Goal: Task Accomplishment & Management: Use online tool/utility

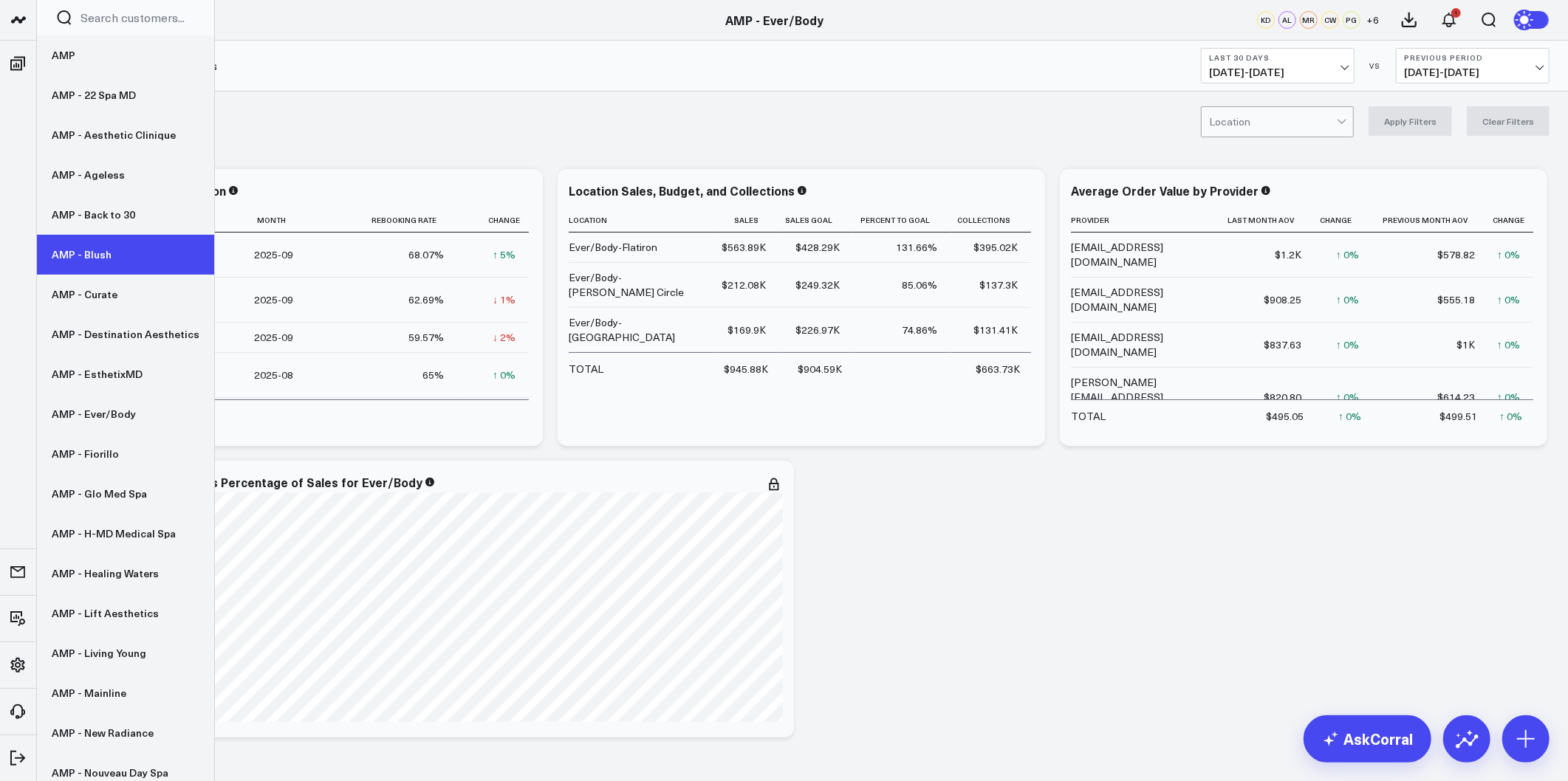
click at [97, 256] on link "AMP - Blush" at bounding box center [125, 255] width 177 height 40
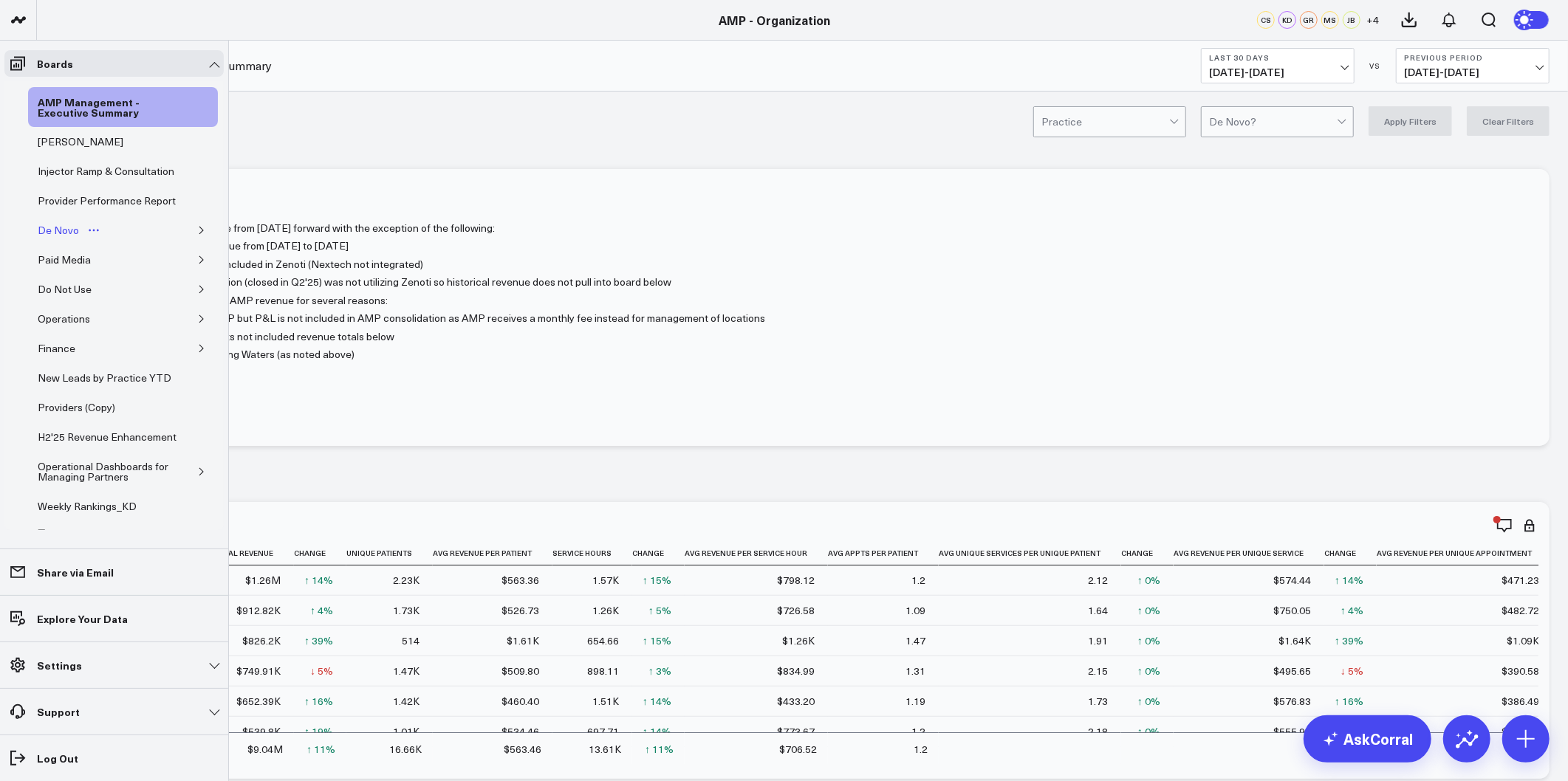
click at [66, 239] on div "De Novo" at bounding box center [58, 230] width 49 height 18
click at [197, 235] on icon "button" at bounding box center [201, 230] width 9 height 9
click at [85, 308] on div "De Novo Charts" at bounding box center [87, 300] width 83 height 18
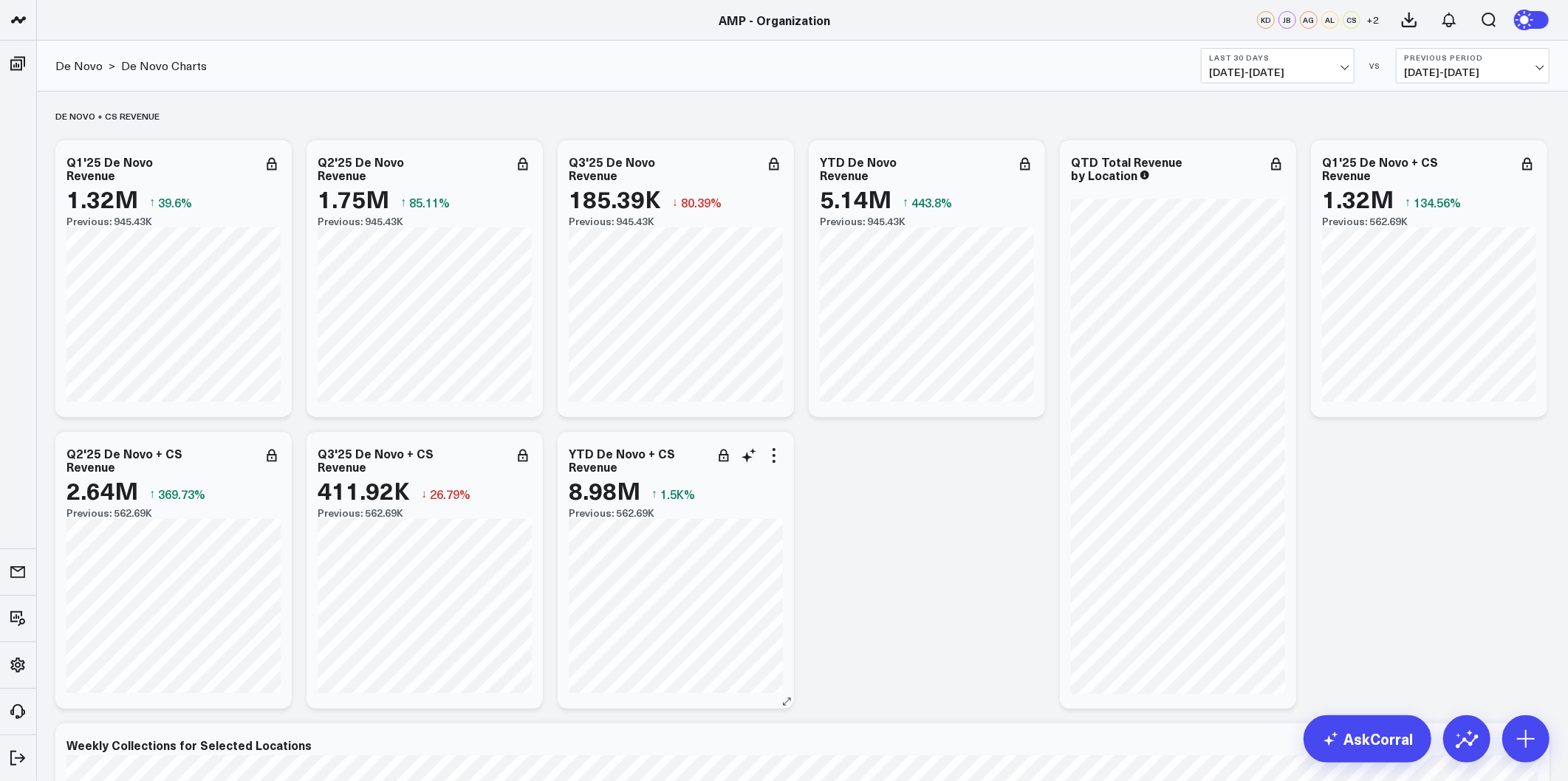
scroll to position [410, 0]
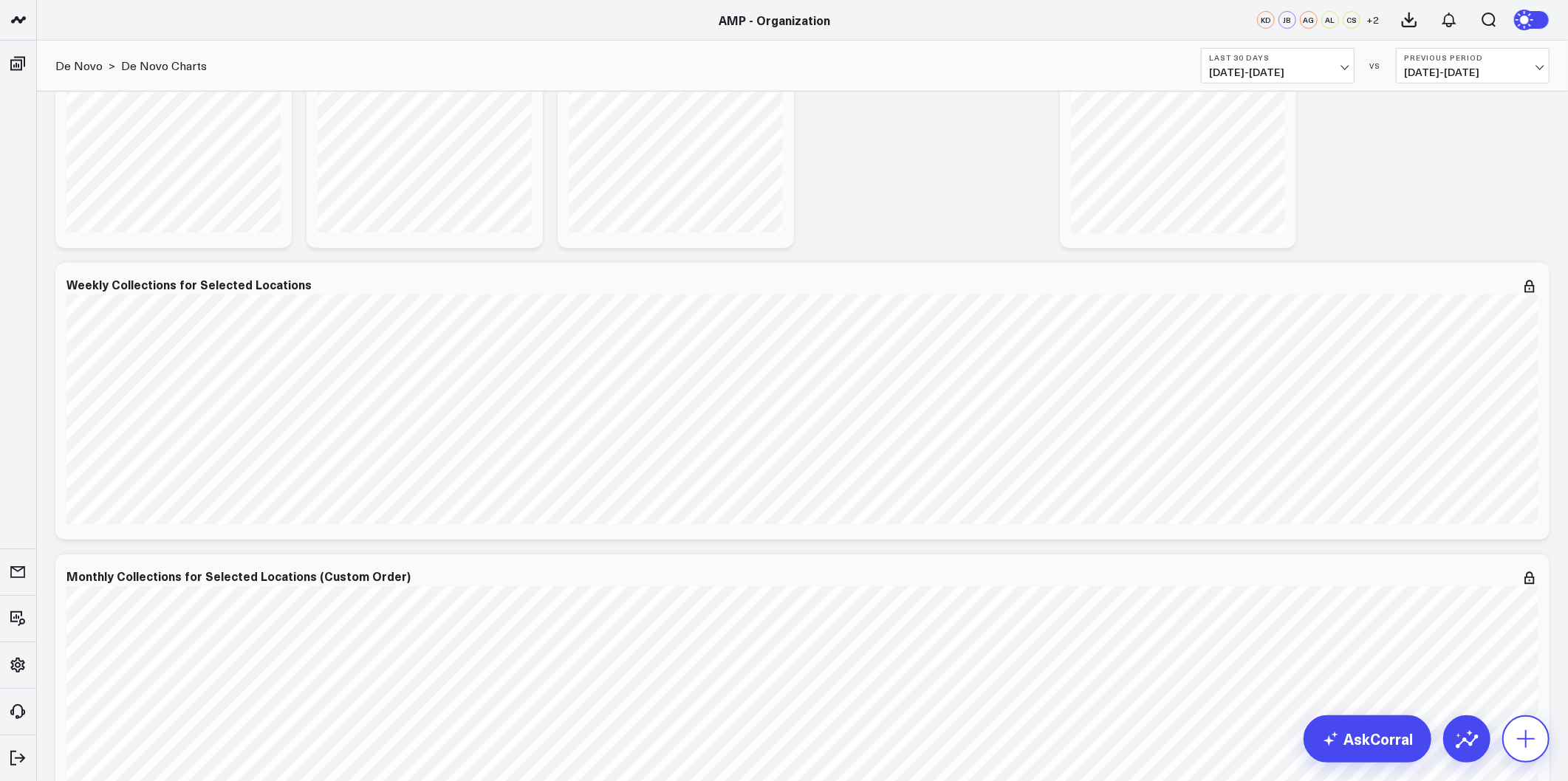
scroll to position [574, 0]
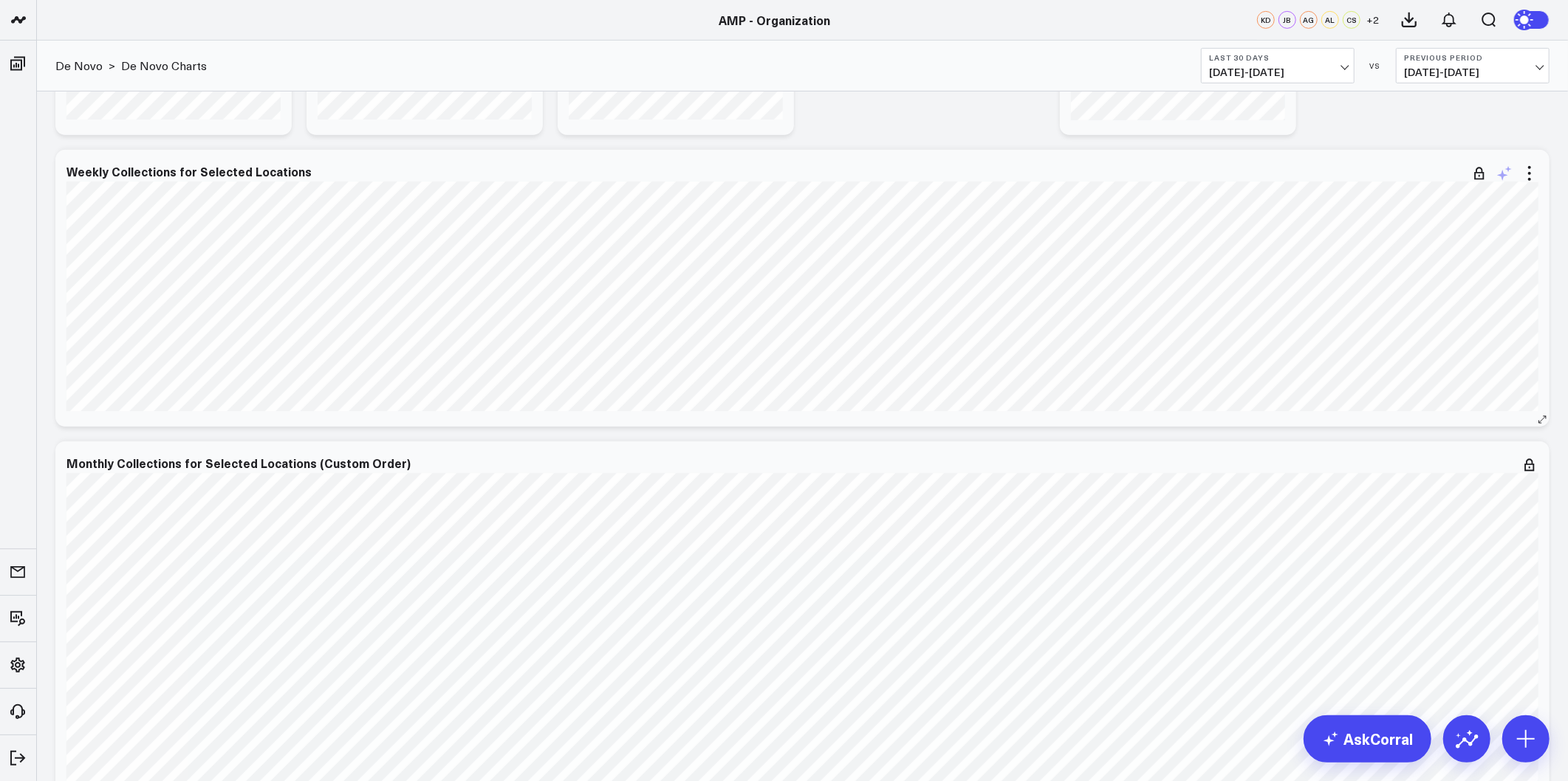
click at [1523, 196] on div "Modify via AI Copy link to widget Ask support Remove Create linked copy AMP Man…" at bounding box center [802, 288] width 1494 height 277
click at [1527, 172] on icon at bounding box center [1529, 174] width 18 height 18
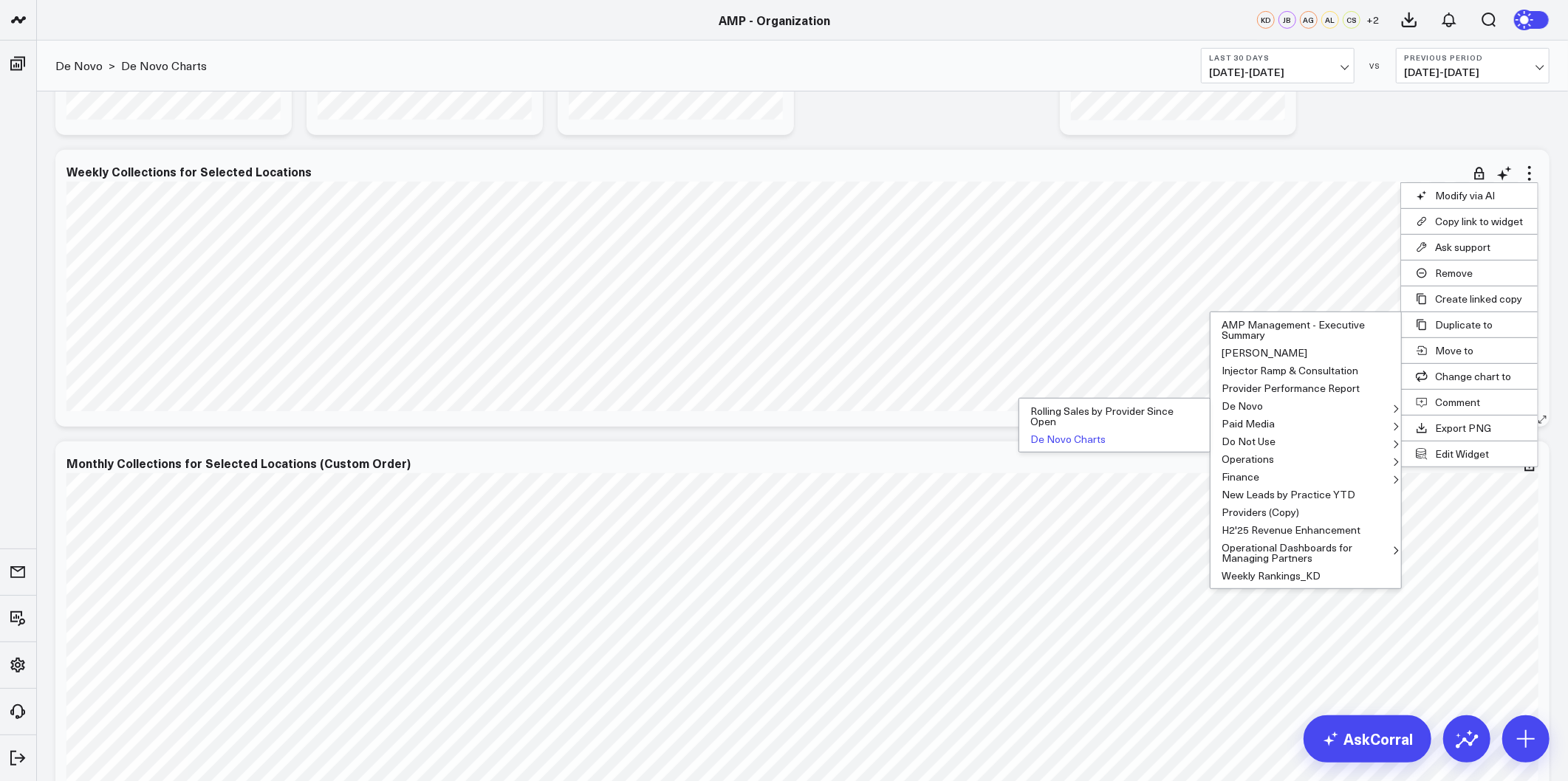
click at [1066, 436] on button "De Novo Charts" at bounding box center [1114, 439] width 191 height 18
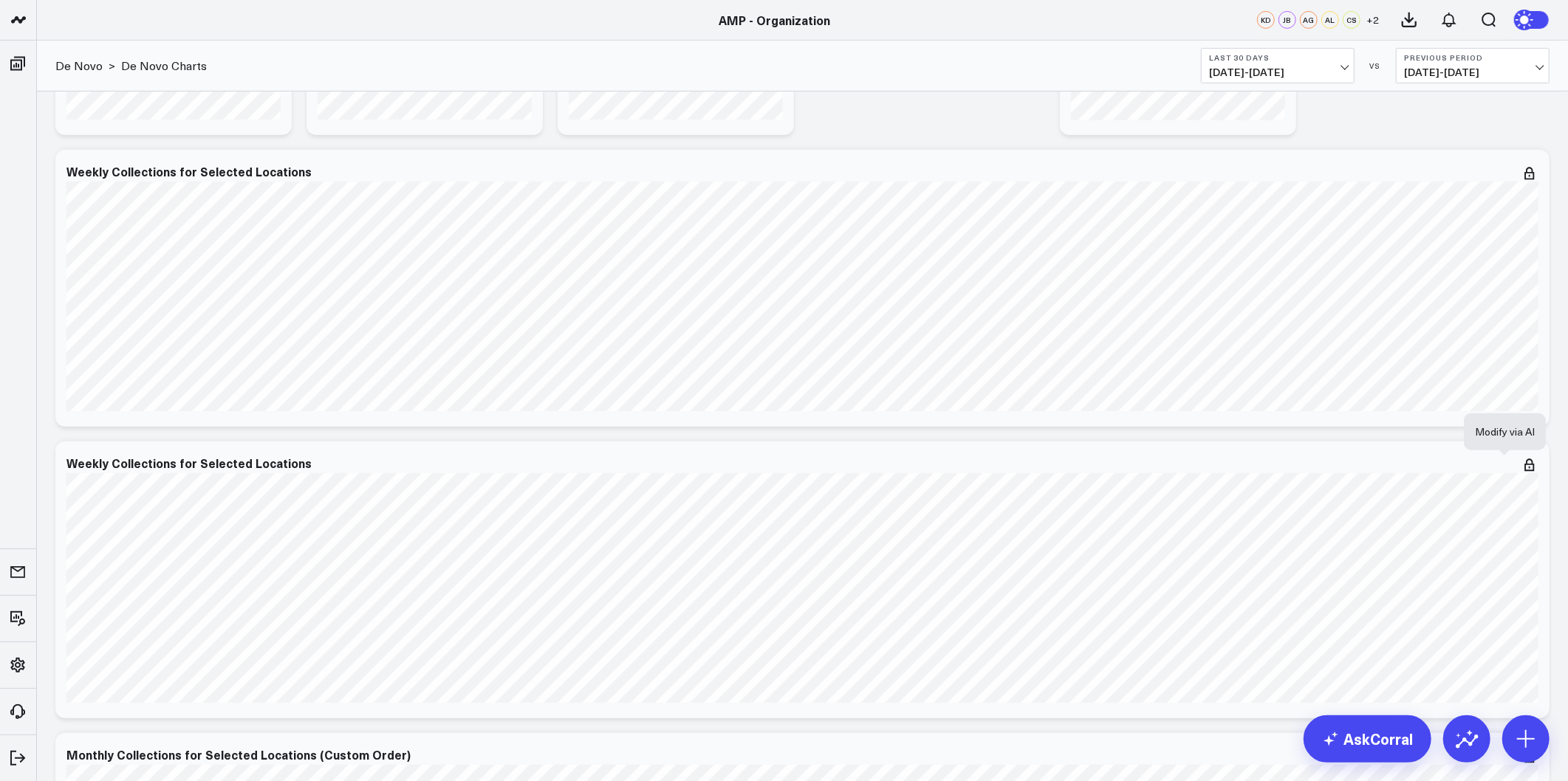
drag, startPoint x: 1504, startPoint y: 466, endPoint x: 1491, endPoint y: 485, distance: 23.0
click at [0, 0] on icon at bounding box center [0, 0] width 0 height 0
click at [1399, 508] on textarea at bounding box center [1423, 497] width 250 height 66
type textarea "Add data for Location "Blush - East Longmeadow""
click at [1350, 550] on button "Modify via AI" at bounding box center [1335, 547] width 74 height 19
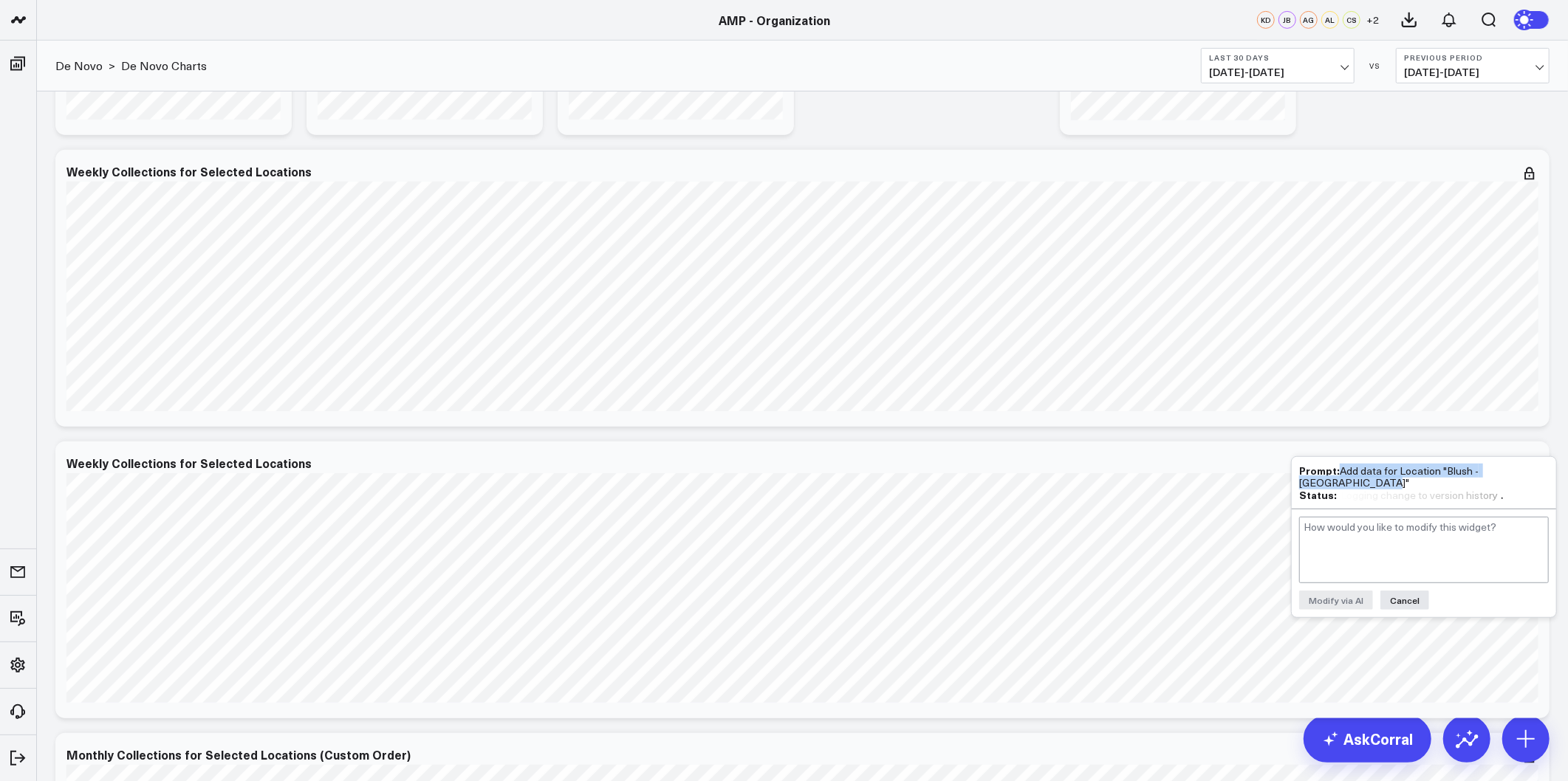
drag, startPoint x: 1338, startPoint y: 469, endPoint x: 1377, endPoint y: 478, distance: 40.0
click at [1377, 478] on div "Prompt: Add data for Location "Blush - East Longmeadow"" at bounding box center [1423, 477] width 250 height 25
copy div "Add data for Location "Blush - East Longmeadow""
click at [1450, 591] on button "Save" at bounding box center [1456, 600] width 40 height 19
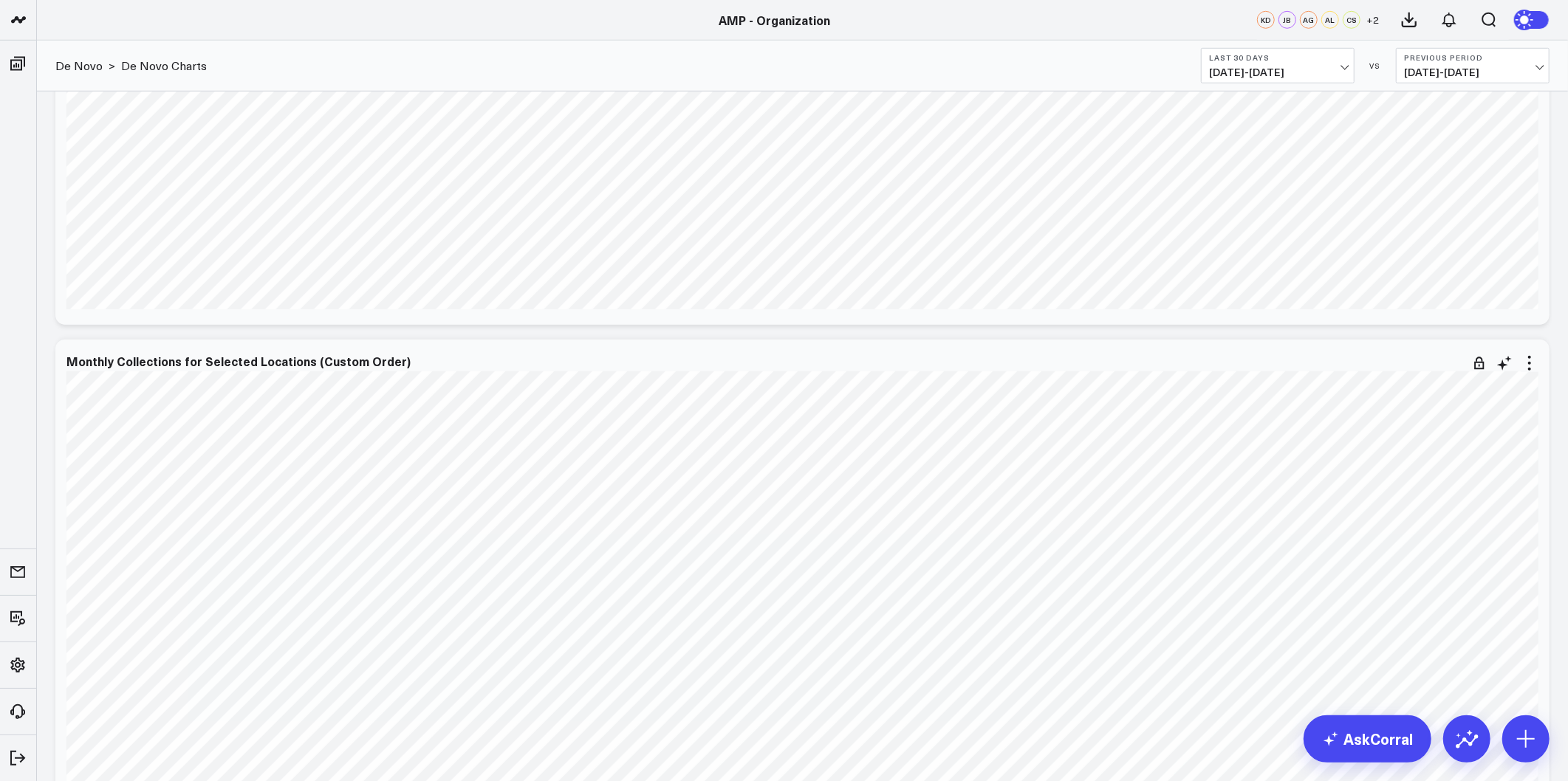
scroll to position [984, 0]
click at [1533, 349] on icon at bounding box center [1529, 346] width 18 height 18
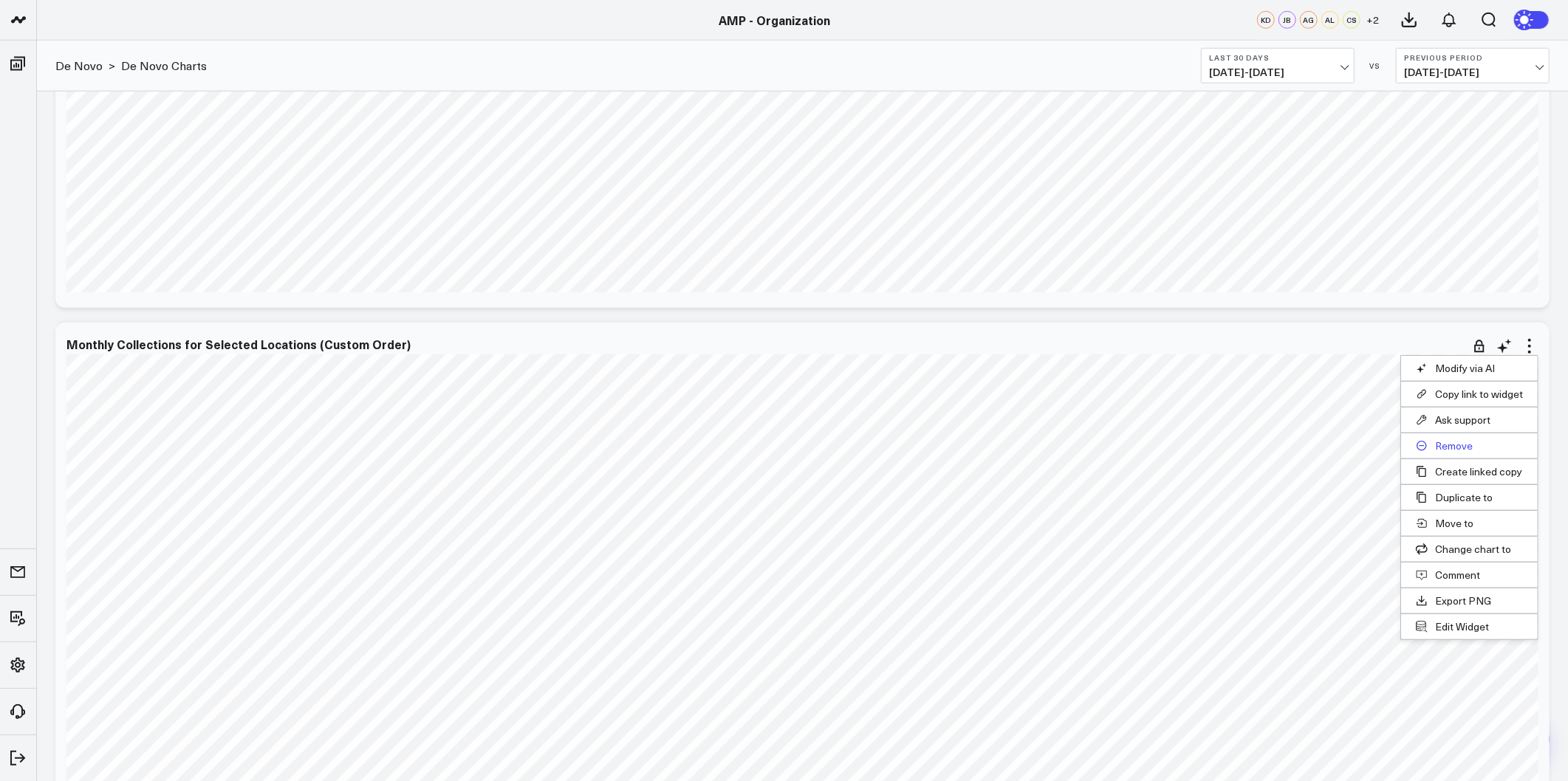
scroll to position [1066, 0]
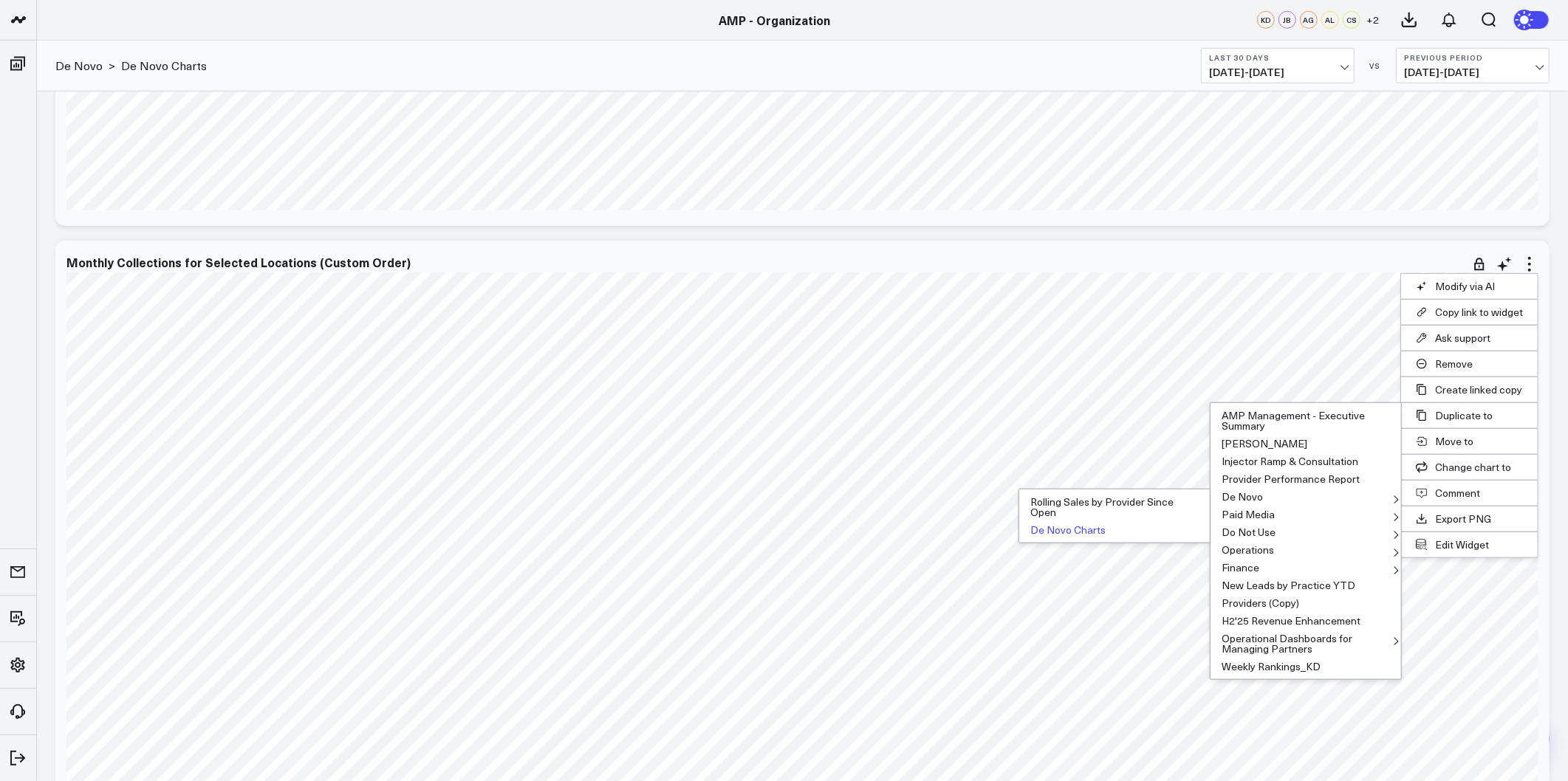
click at [1068, 532] on button "De Novo Charts" at bounding box center [1114, 530] width 191 height 18
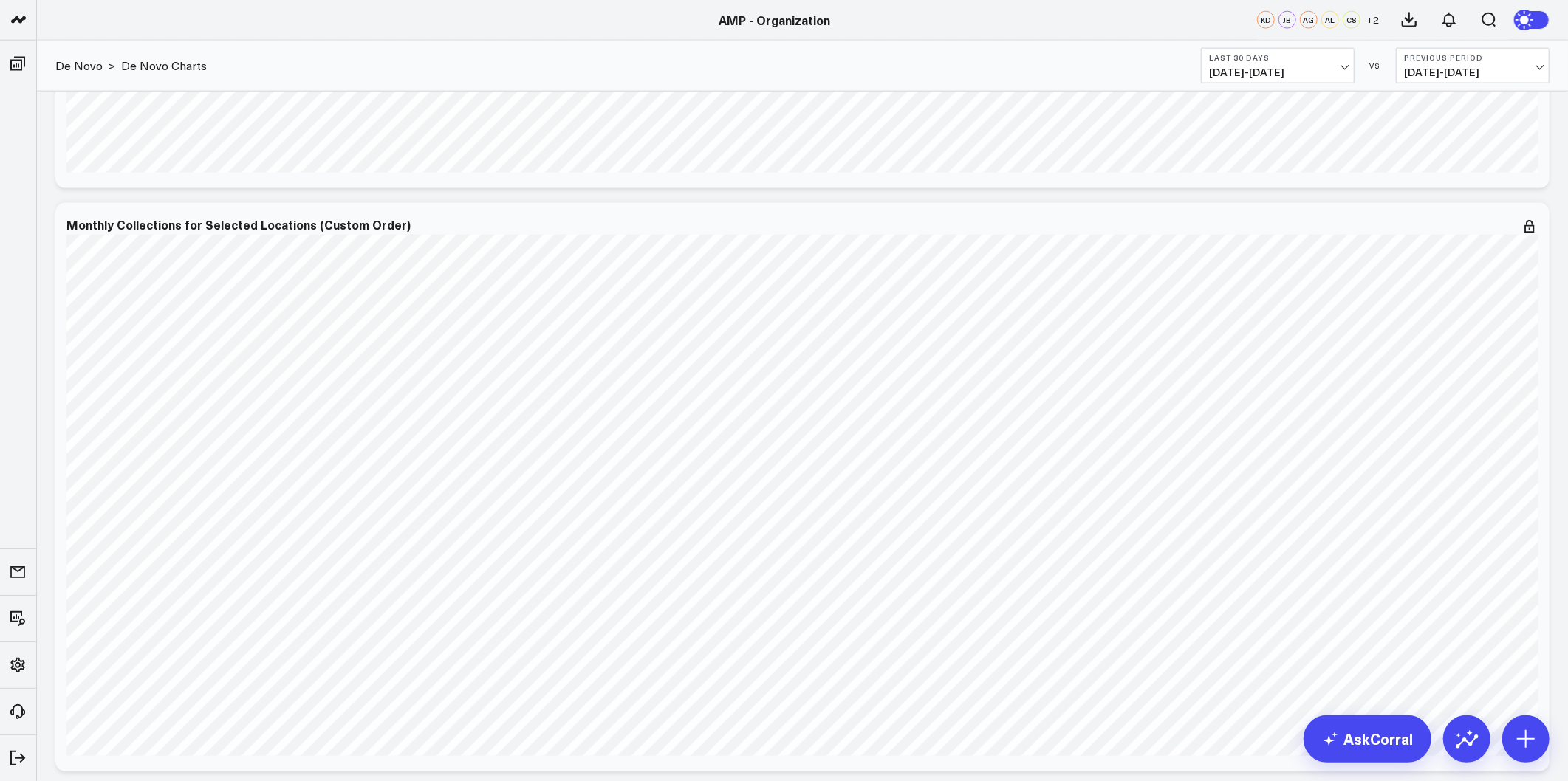
scroll to position [1722, 0]
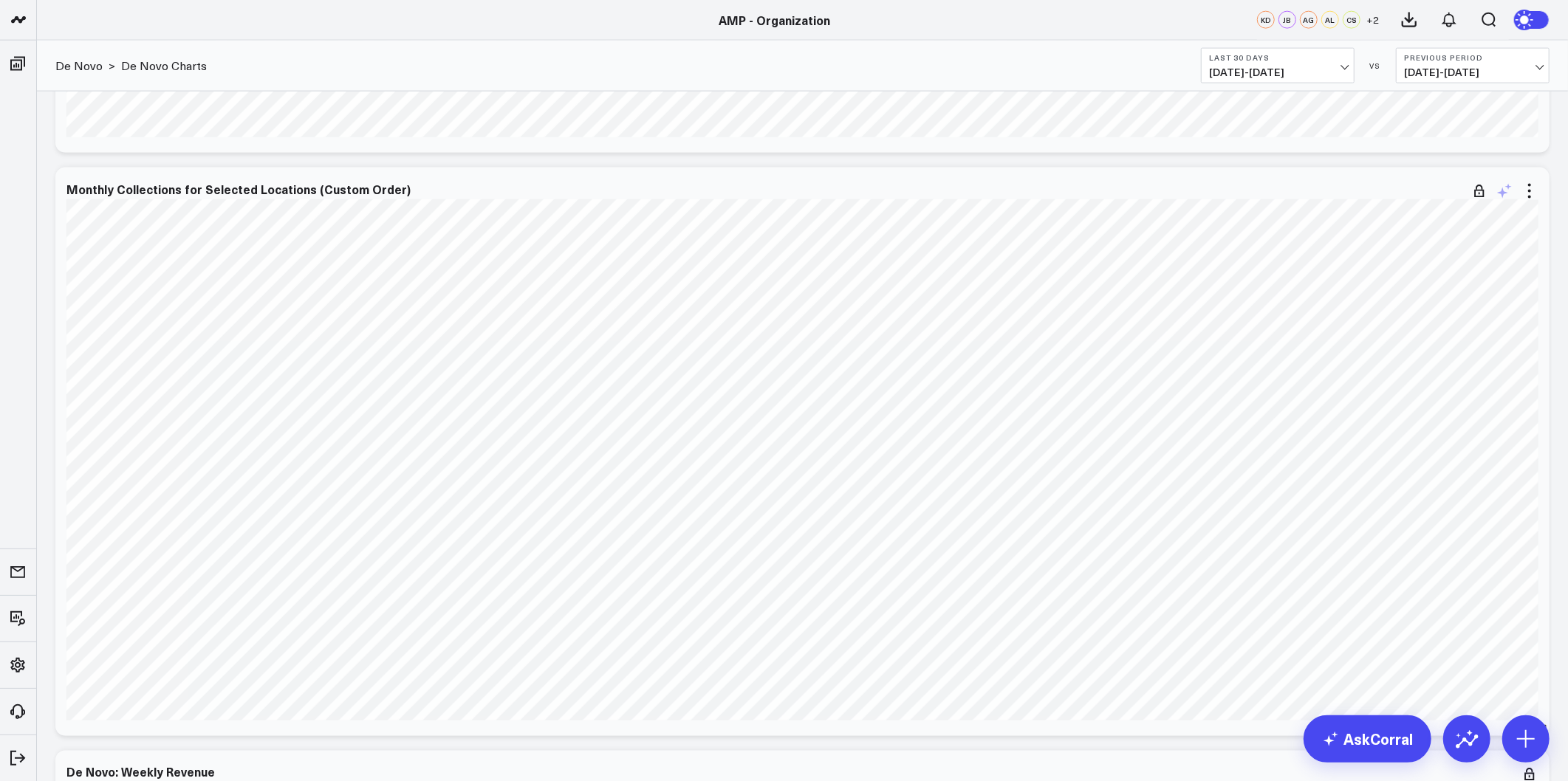
click at [1499, 190] on icon at bounding box center [1504, 191] width 18 height 18
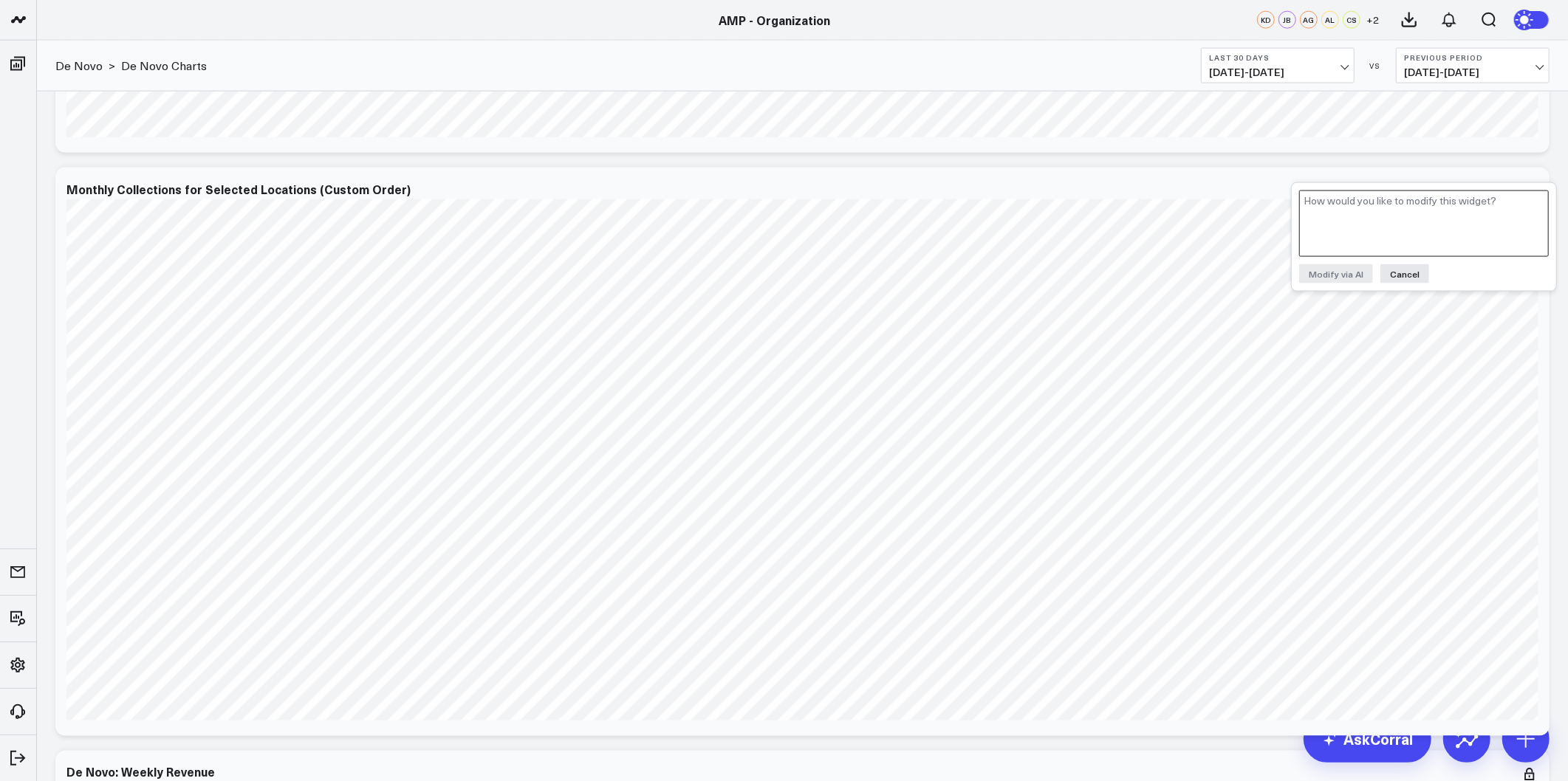
click at [1427, 211] on textarea at bounding box center [1423, 223] width 250 height 66
paste textarea "Add data for Location "Blush - East Longmeadow""
type textarea "Add data for Location "Blush - East Longmeadow""
click at [1344, 273] on button "Modify via AI" at bounding box center [1335, 274] width 74 height 19
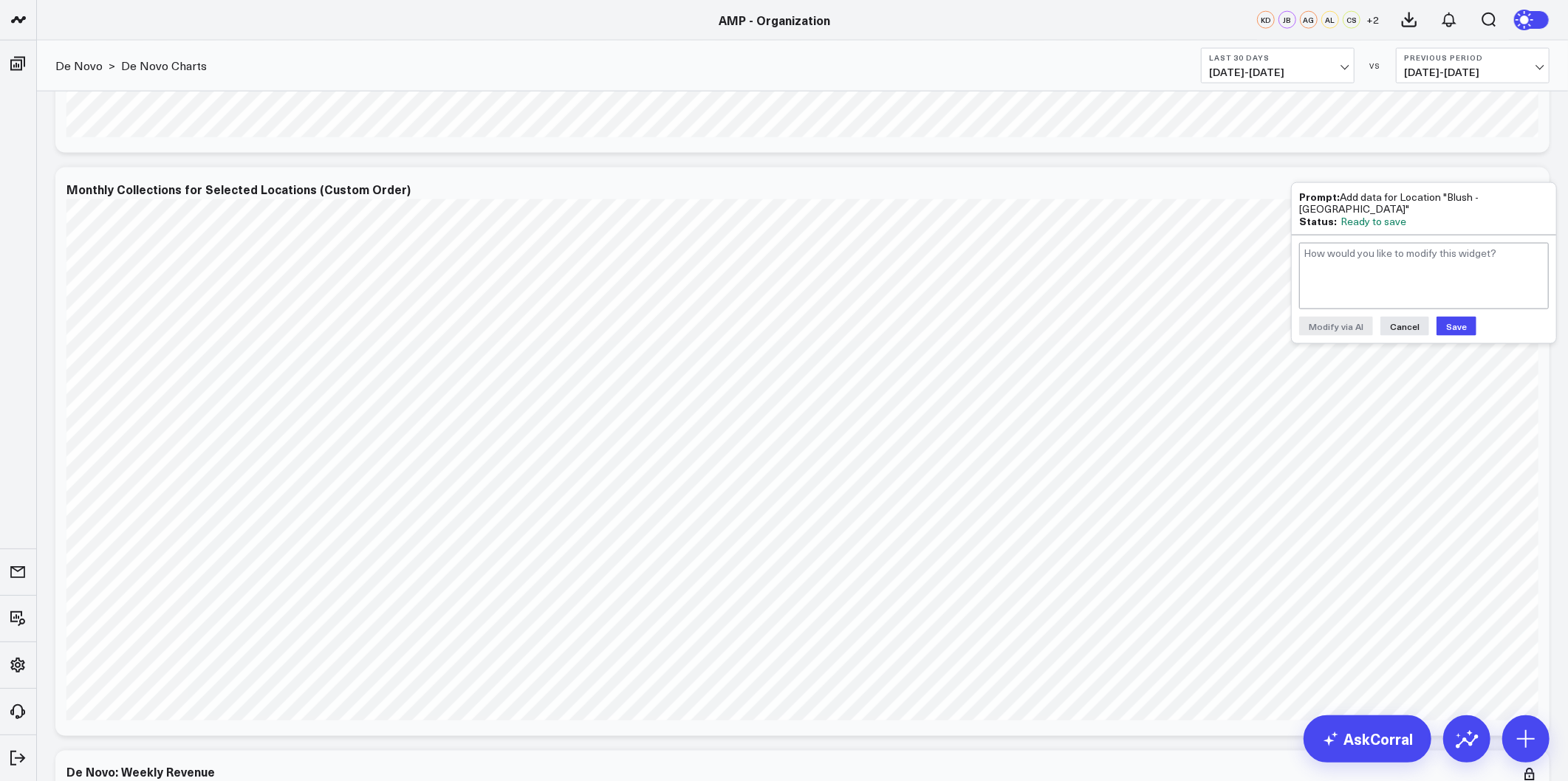
click at [1455, 320] on button "Save" at bounding box center [1456, 326] width 40 height 19
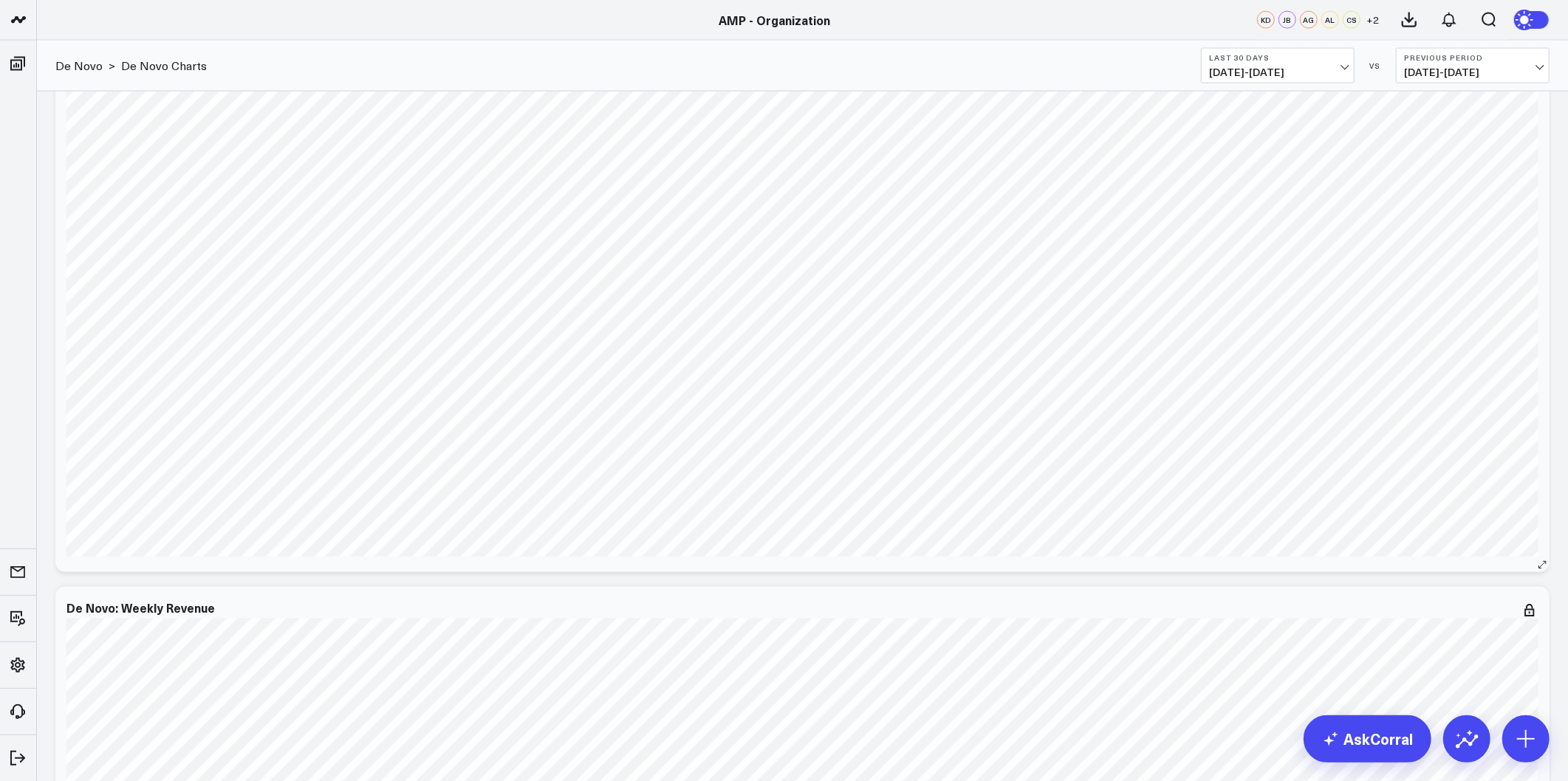
scroll to position [2215, 0]
click at [1531, 285] on icon at bounding box center [1529, 282] width 18 height 18
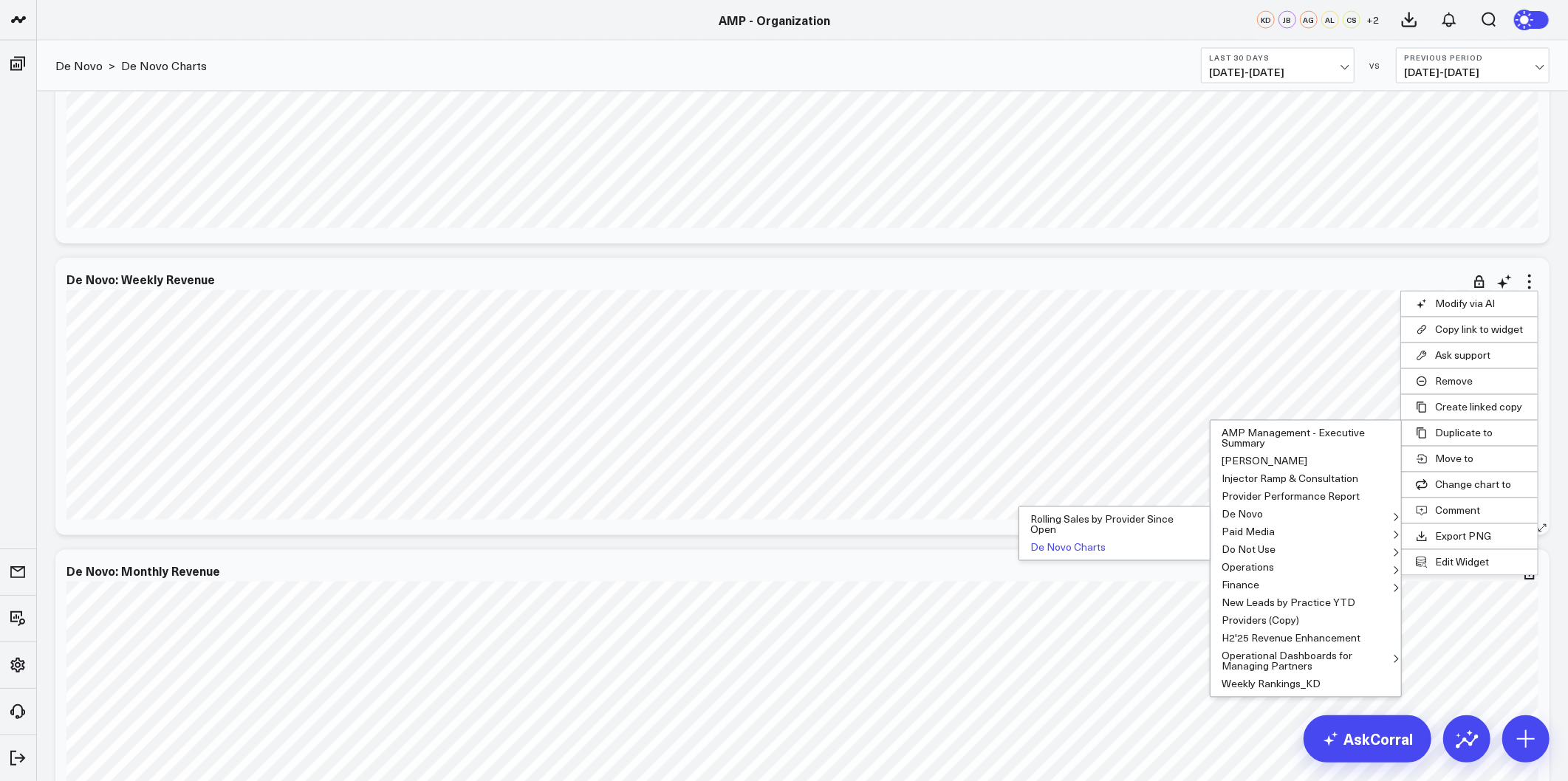
click at [1055, 550] on button "De Novo Charts" at bounding box center [1114, 547] width 191 height 18
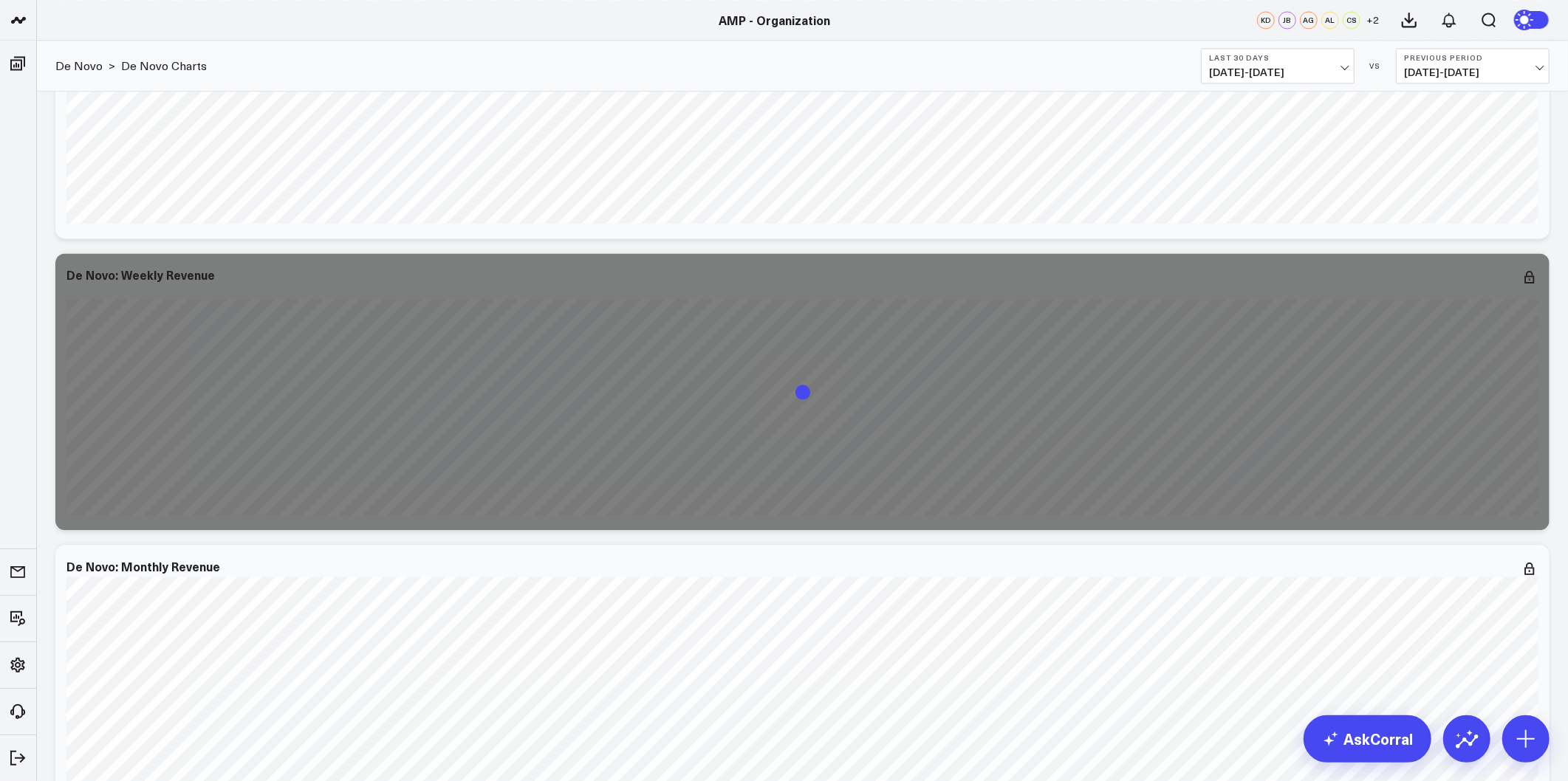
scroll to position [2542, 0]
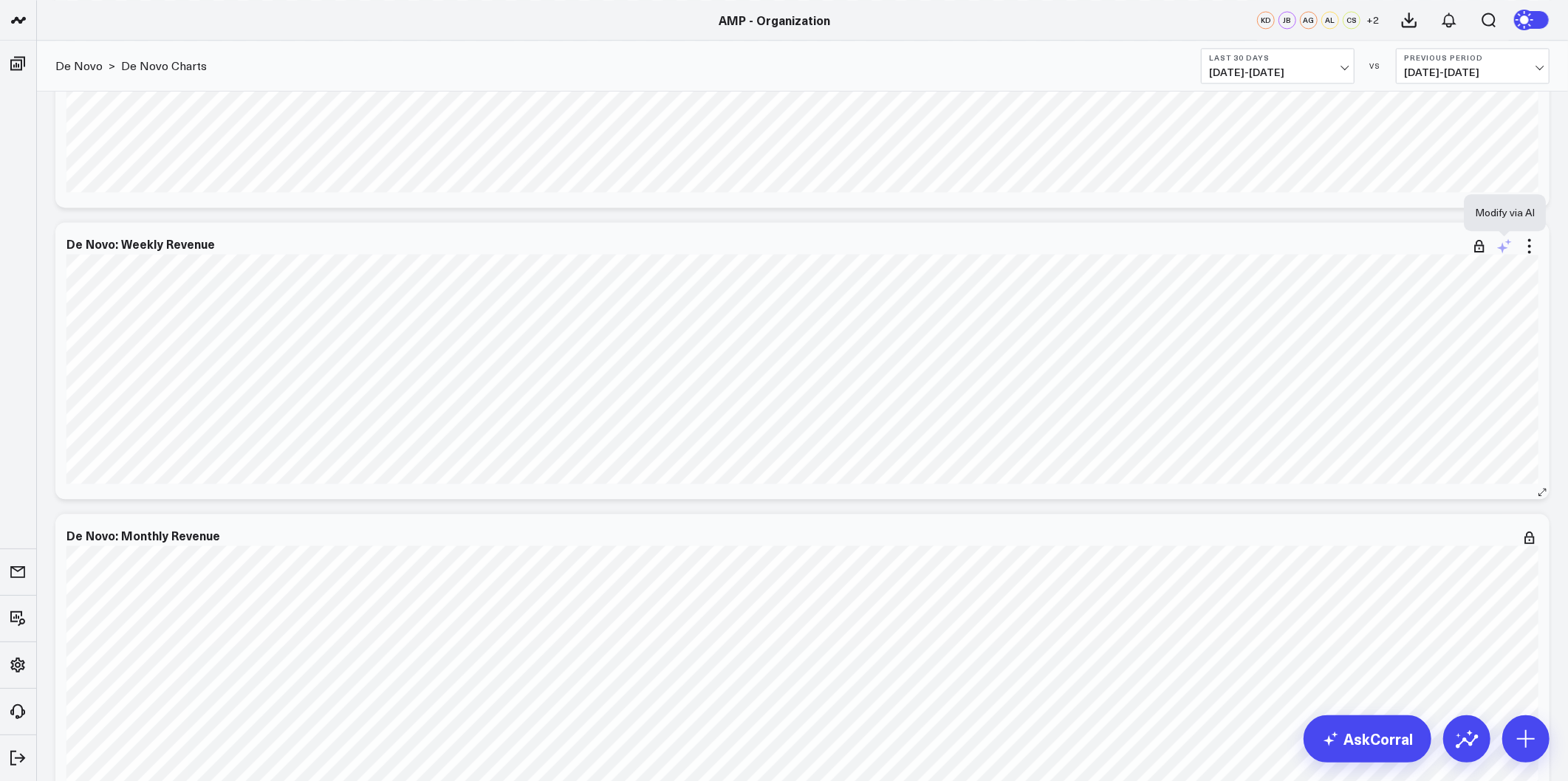
click at [1503, 249] on icon at bounding box center [1503, 248] width 11 height 11
click at [1441, 279] on textarea at bounding box center [1423, 278] width 250 height 66
paste textarea "Add data for Location "Blush - East Longmeadow""
type textarea "Add data for Location "Blush - East Longmeadow""
click at [1355, 326] on button "Modify via AI" at bounding box center [1335, 328] width 74 height 19
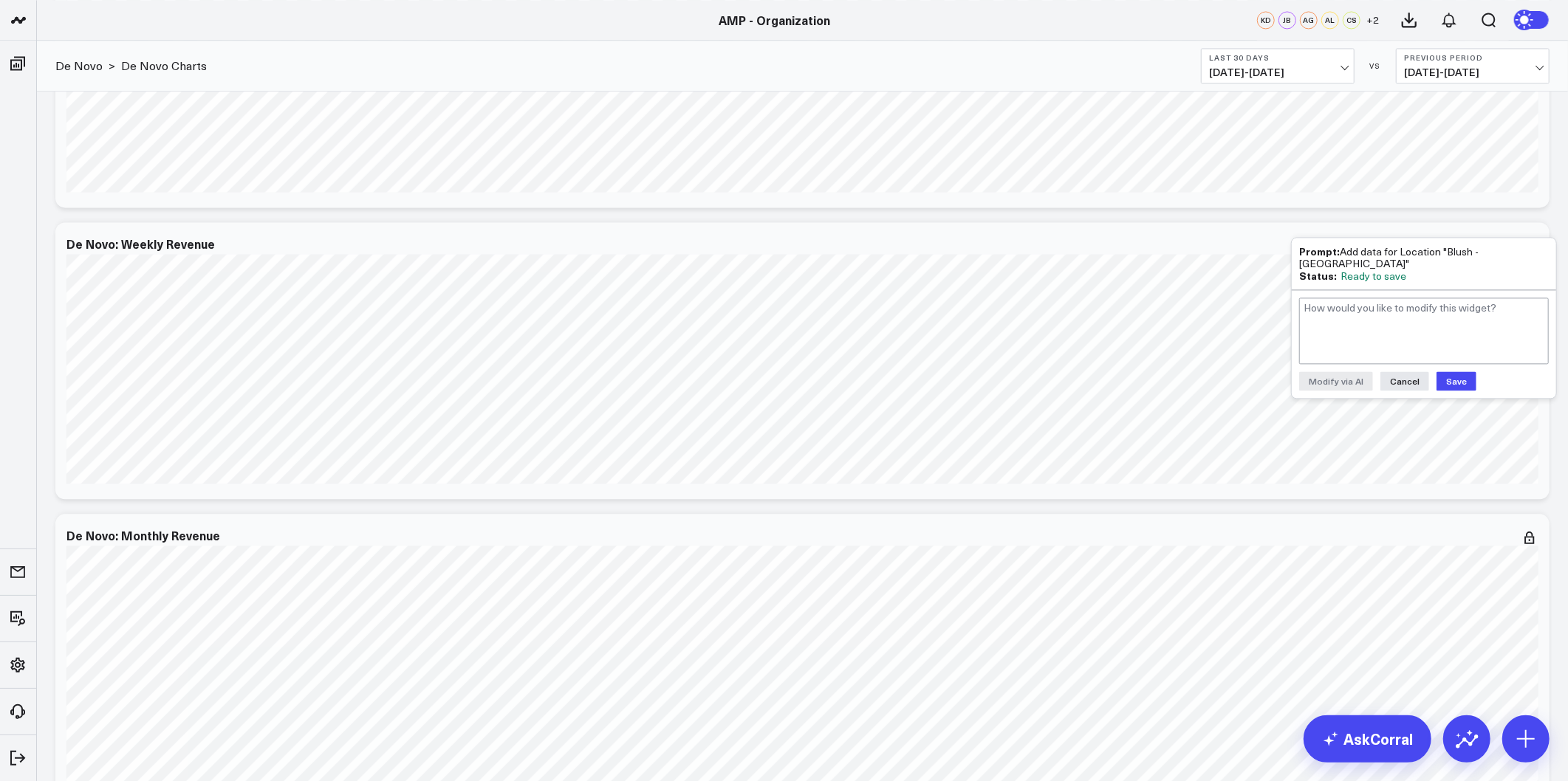
click at [1464, 375] on button "Save" at bounding box center [1456, 381] width 40 height 19
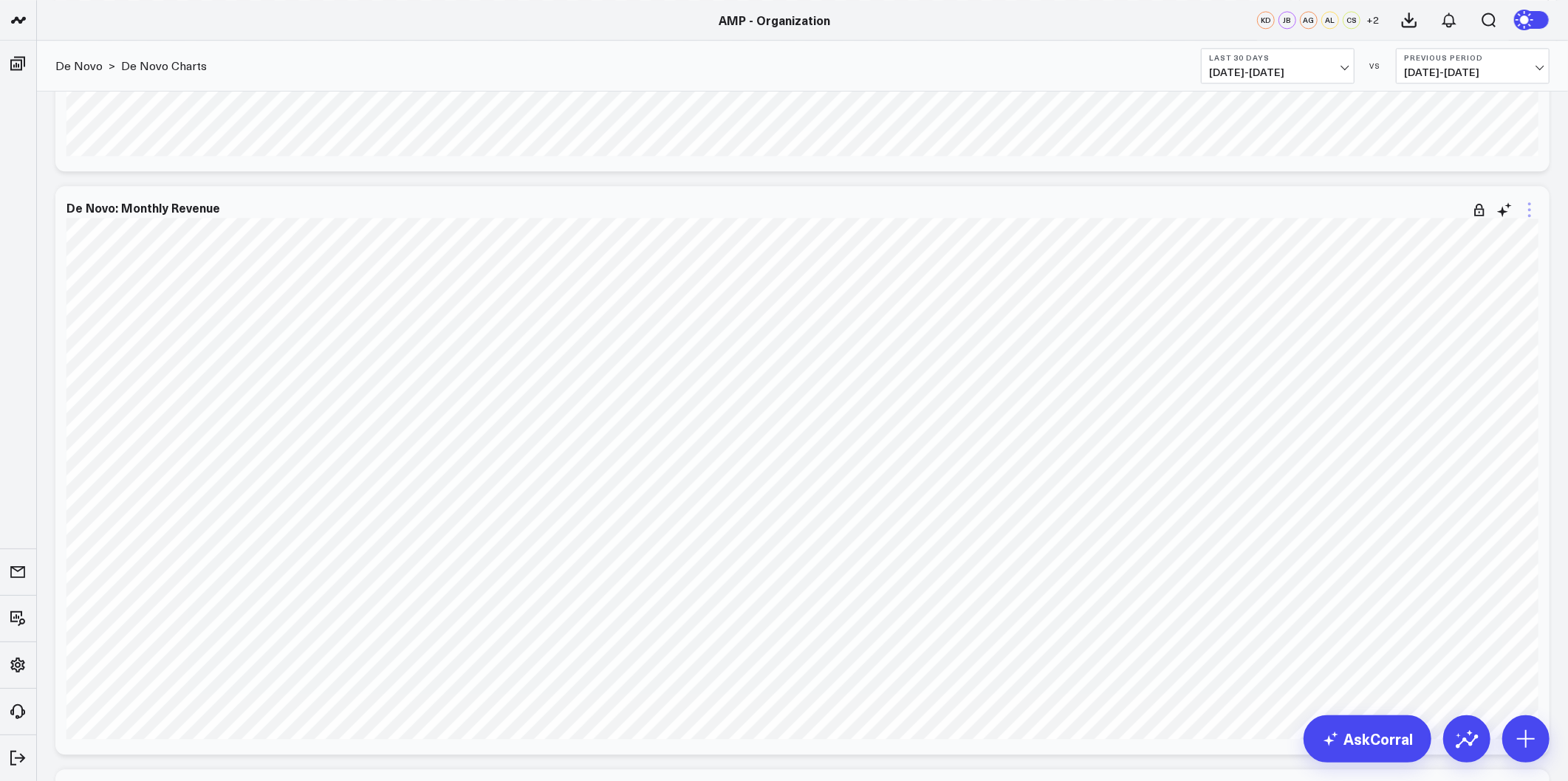
scroll to position [2624, 0]
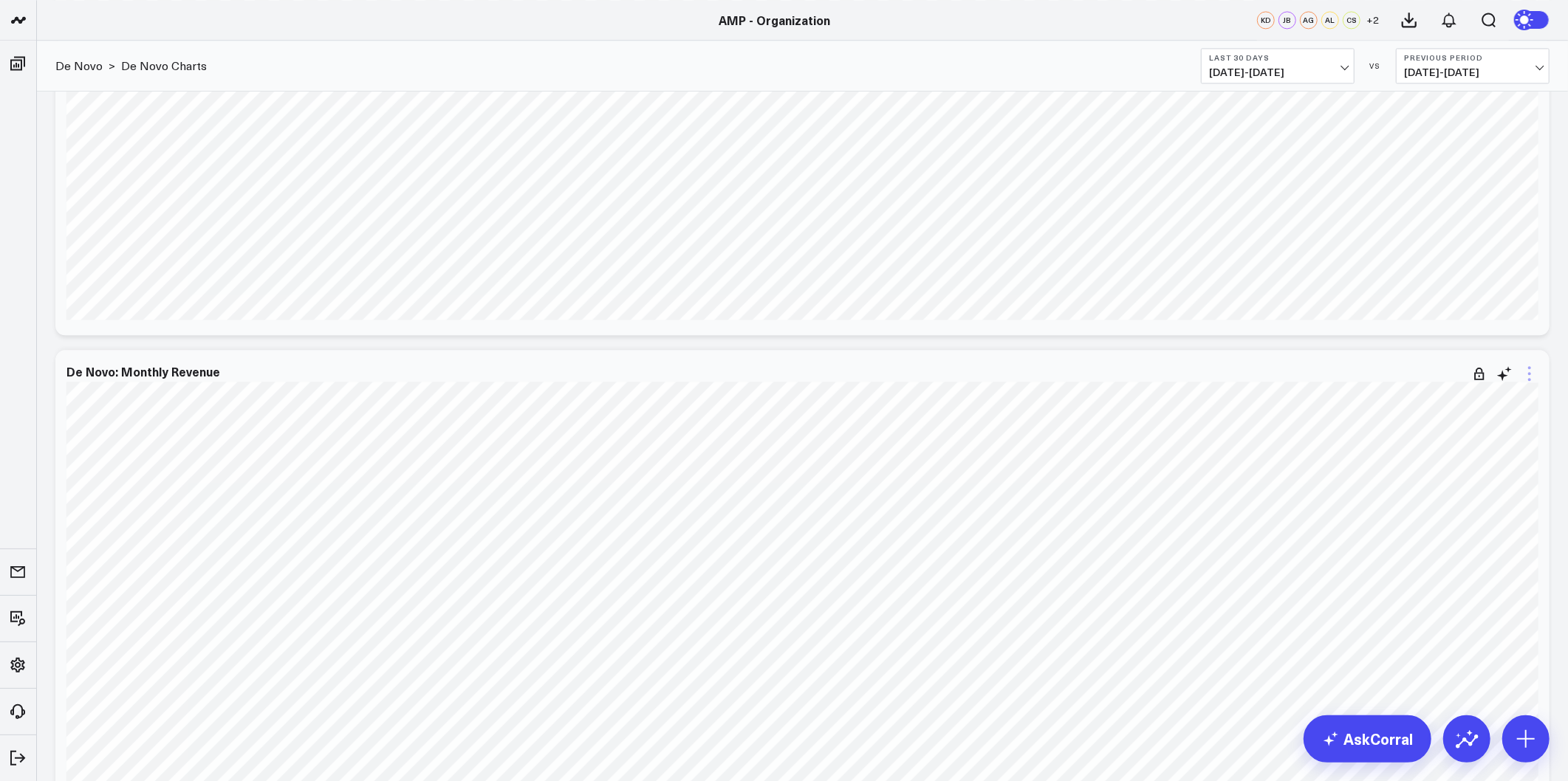
click at [1525, 371] on icon at bounding box center [1529, 374] width 18 height 18
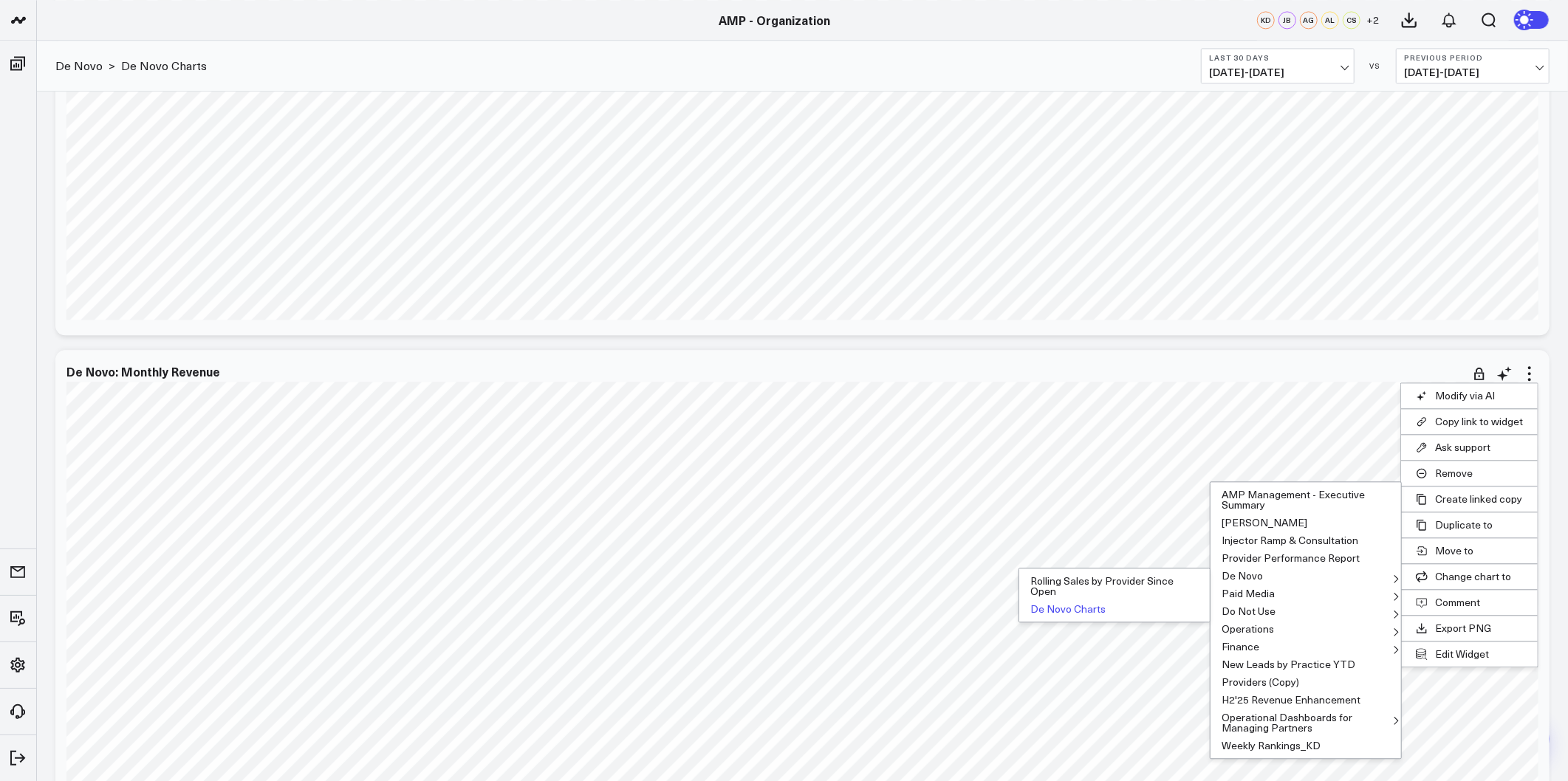
click at [1065, 608] on button "De Novo Charts" at bounding box center [1114, 609] width 191 height 18
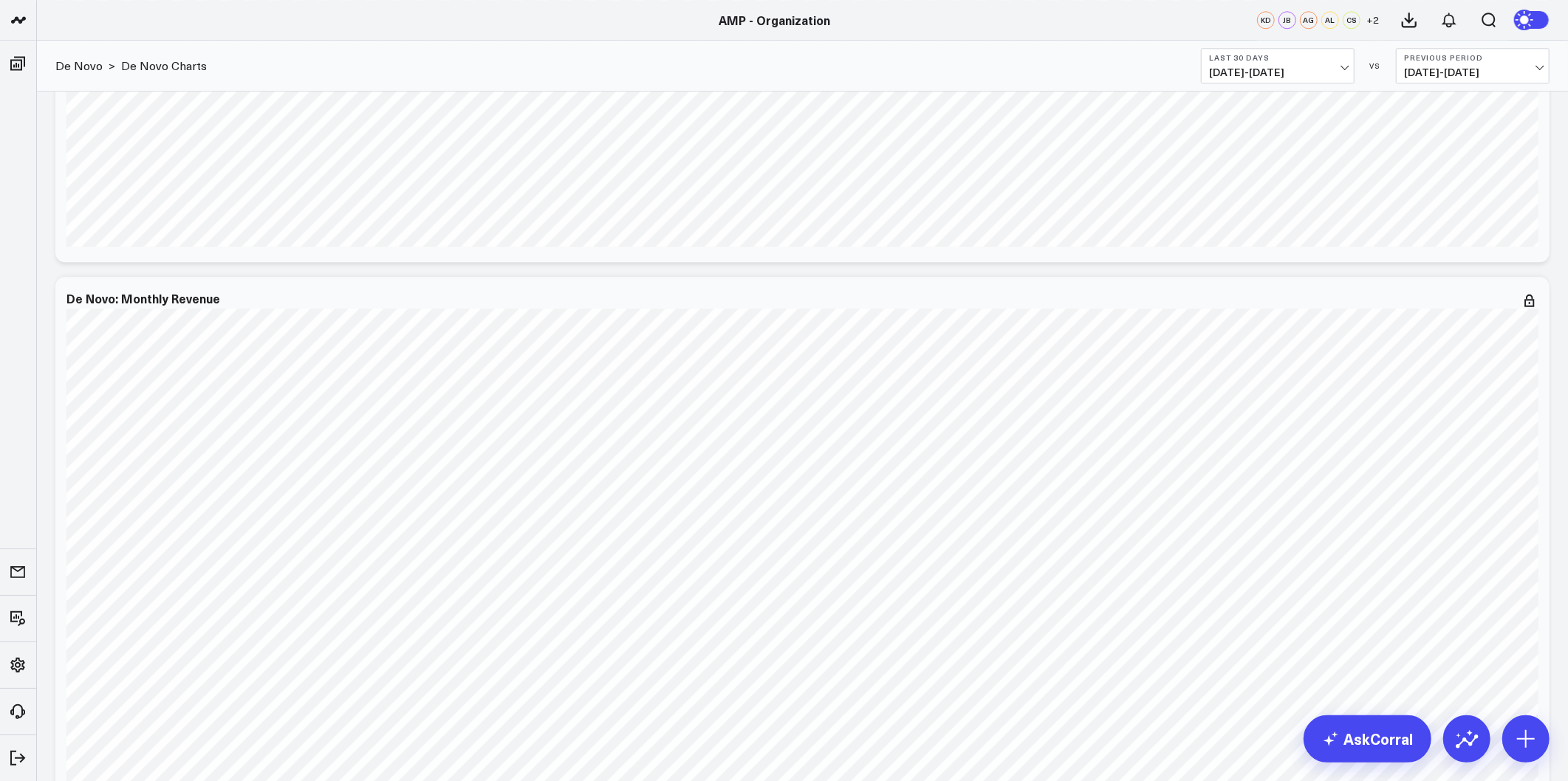
scroll to position [3444, 0]
click at [1505, 224] on icon at bounding box center [1504, 218] width 18 height 18
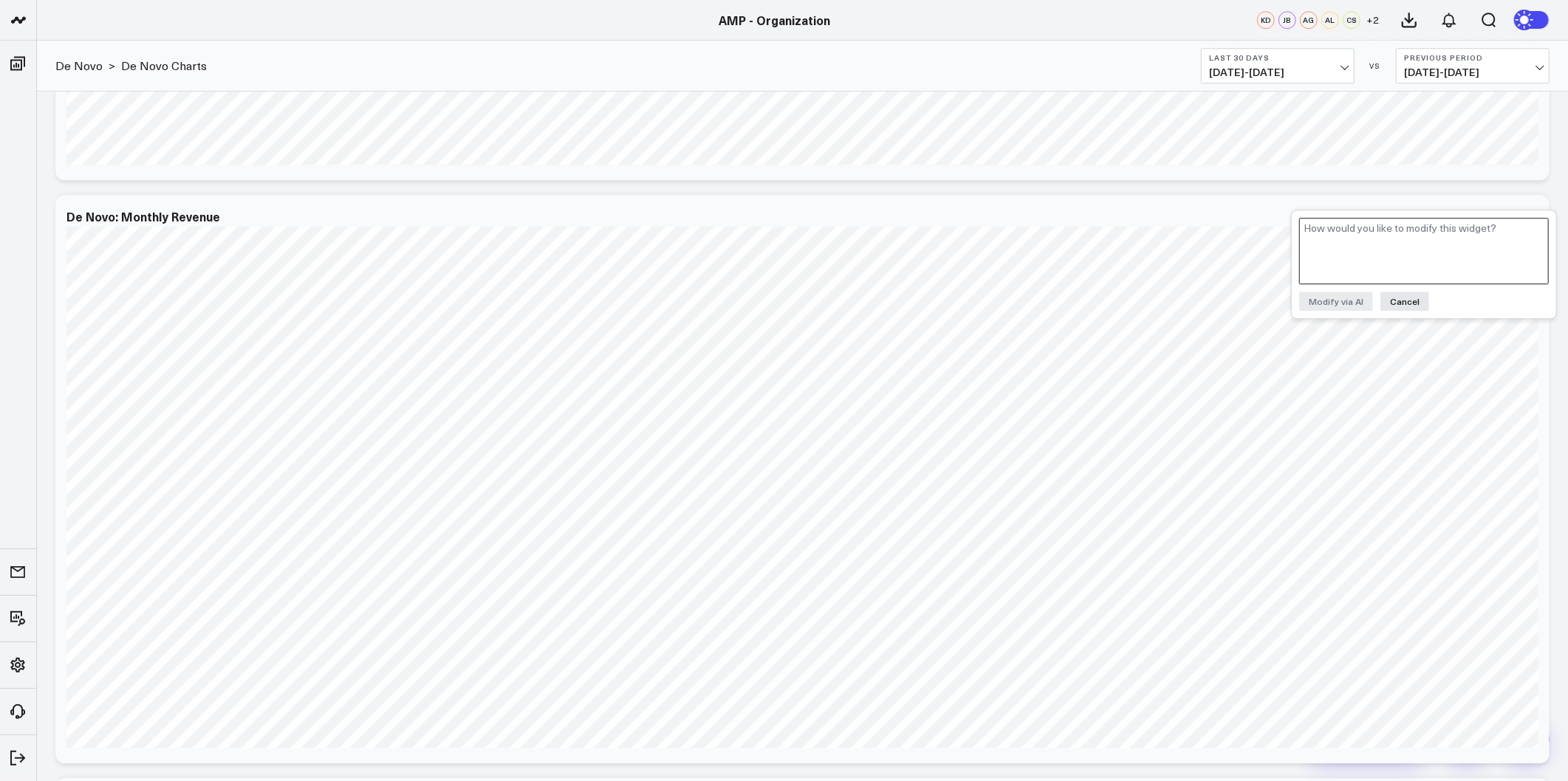
click at [1484, 236] on textarea at bounding box center [1423, 250] width 250 height 66
paste textarea "Add data for Location "Blush - East Longmeadow""
type textarea "Add data for Location "Blush - East Longmeadow""
click at [1345, 303] on button "Modify via AI" at bounding box center [1335, 301] width 74 height 19
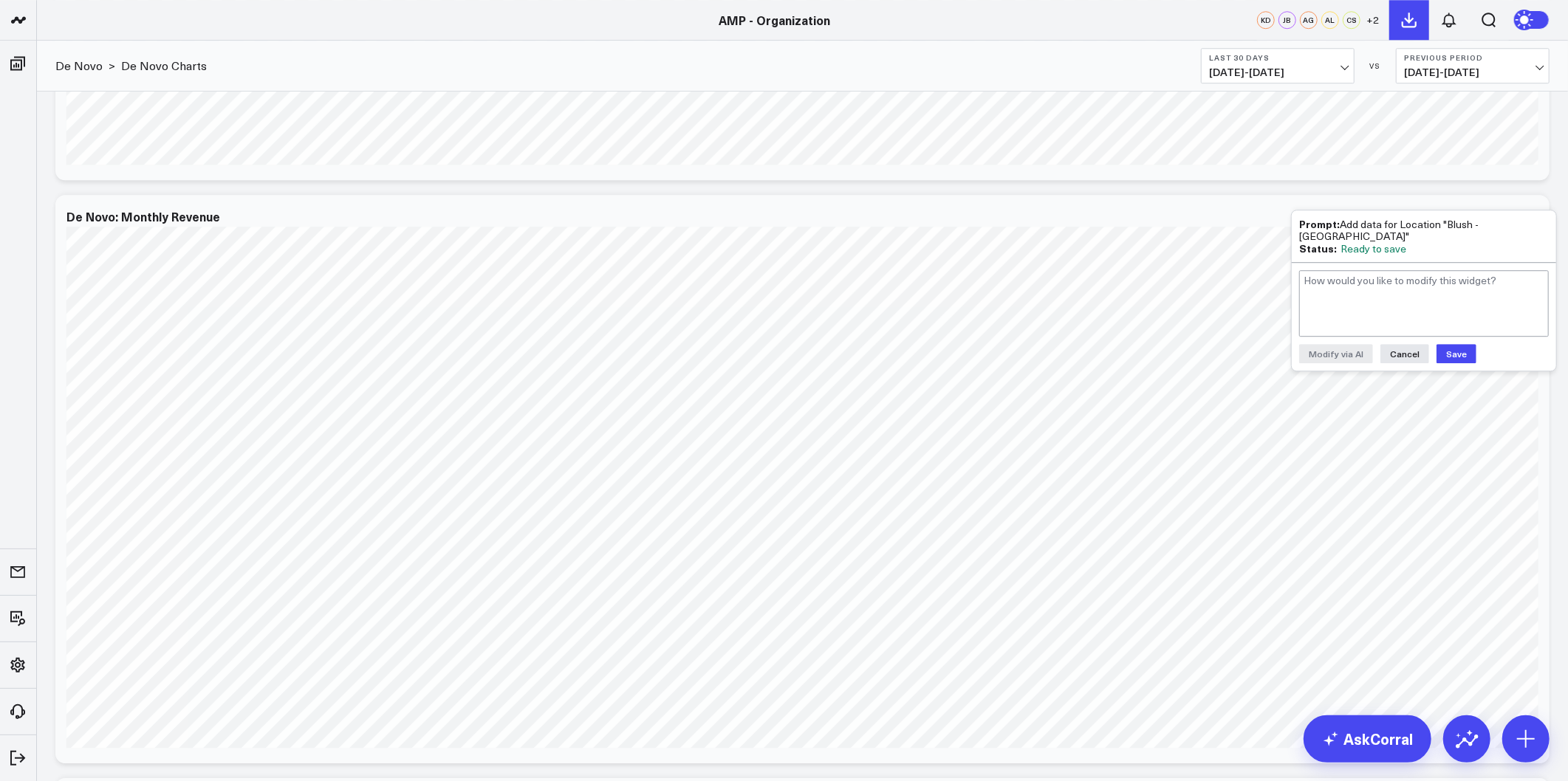
click at [1463, 349] on button "Save" at bounding box center [1456, 354] width 40 height 19
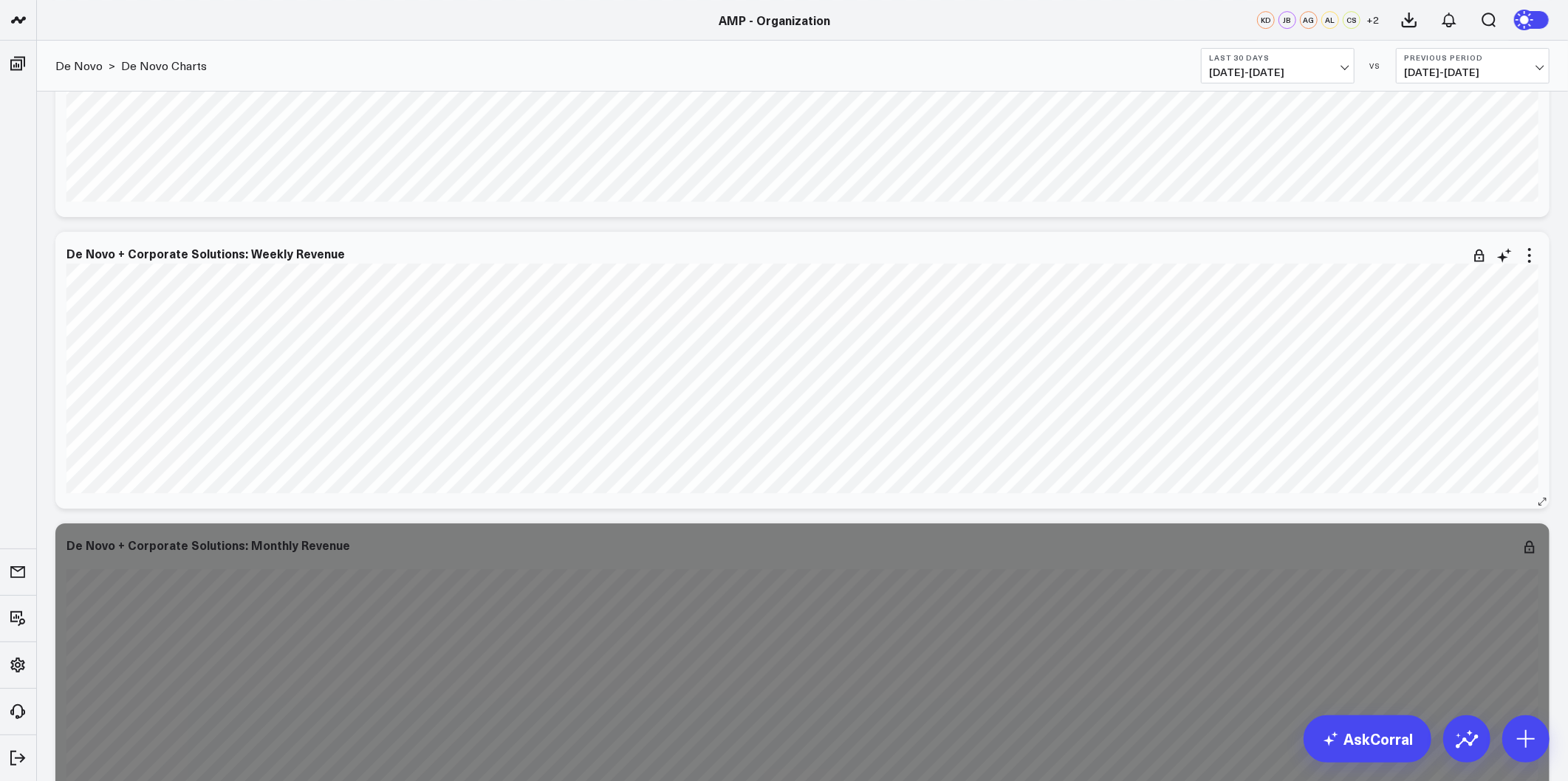
scroll to position [4019, 0]
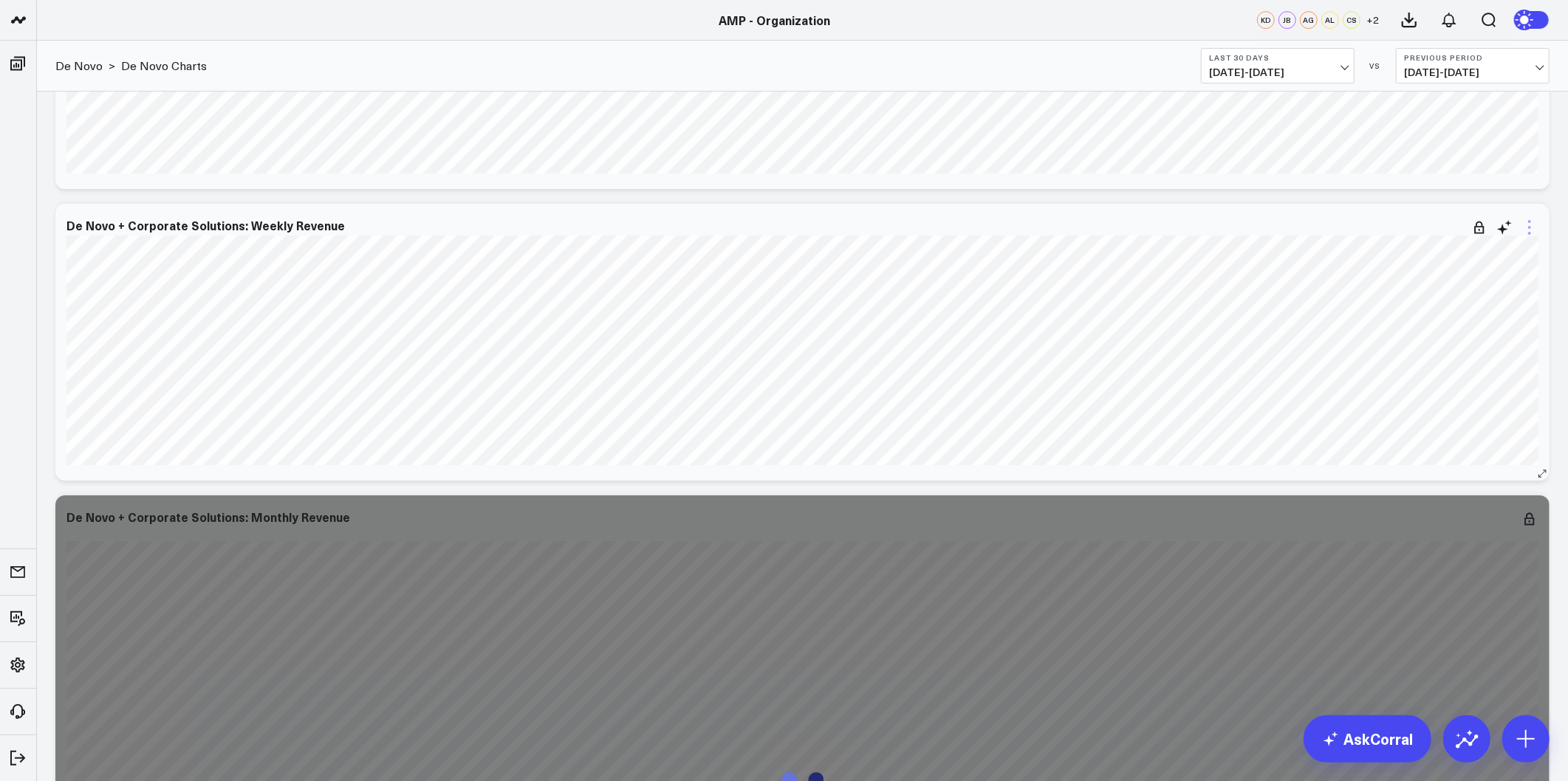
click at [1531, 226] on icon at bounding box center [1529, 227] width 18 height 18
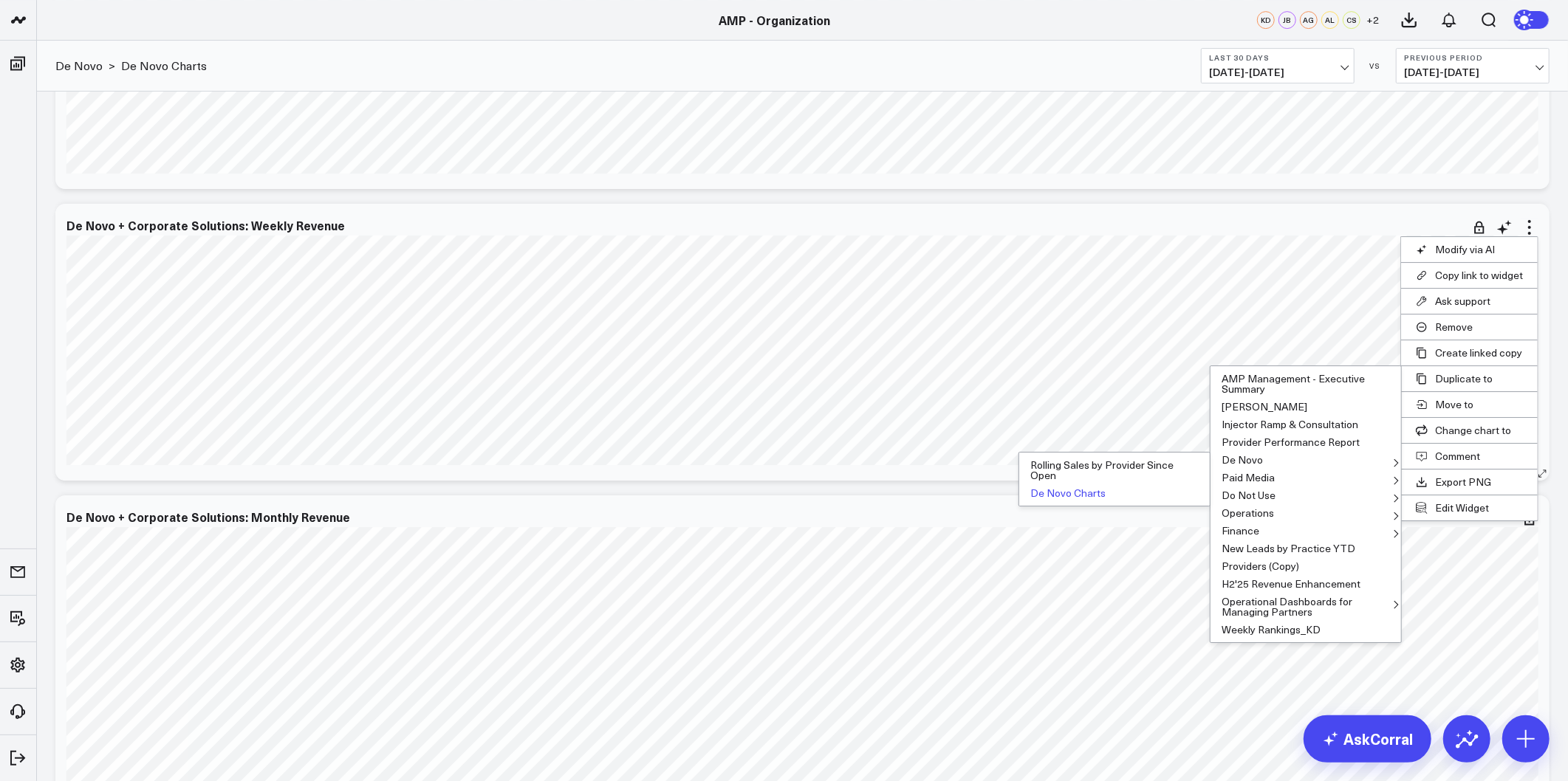
click at [1067, 489] on button "De Novo Charts" at bounding box center [1114, 493] width 191 height 18
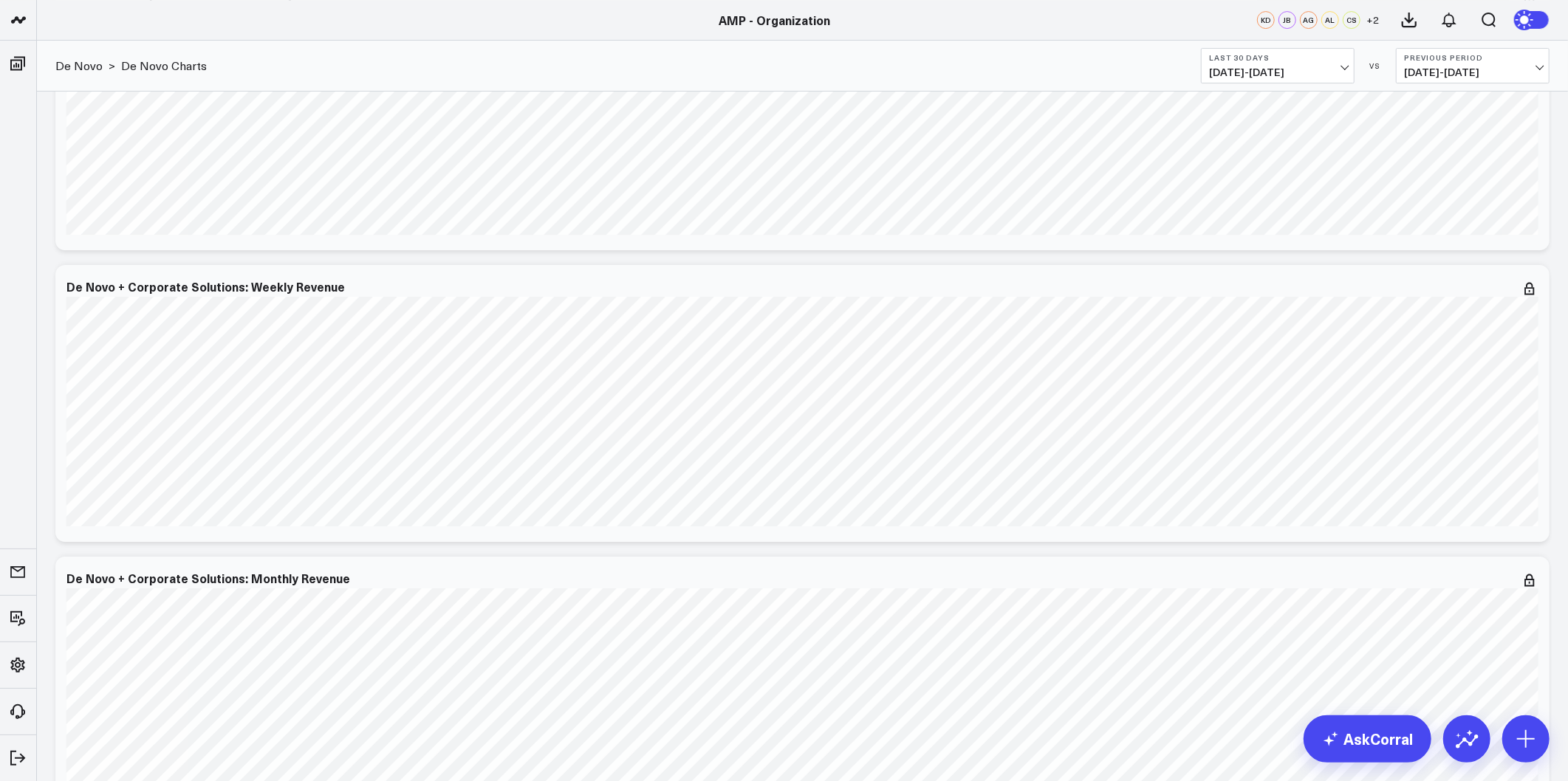
scroll to position [4265, 0]
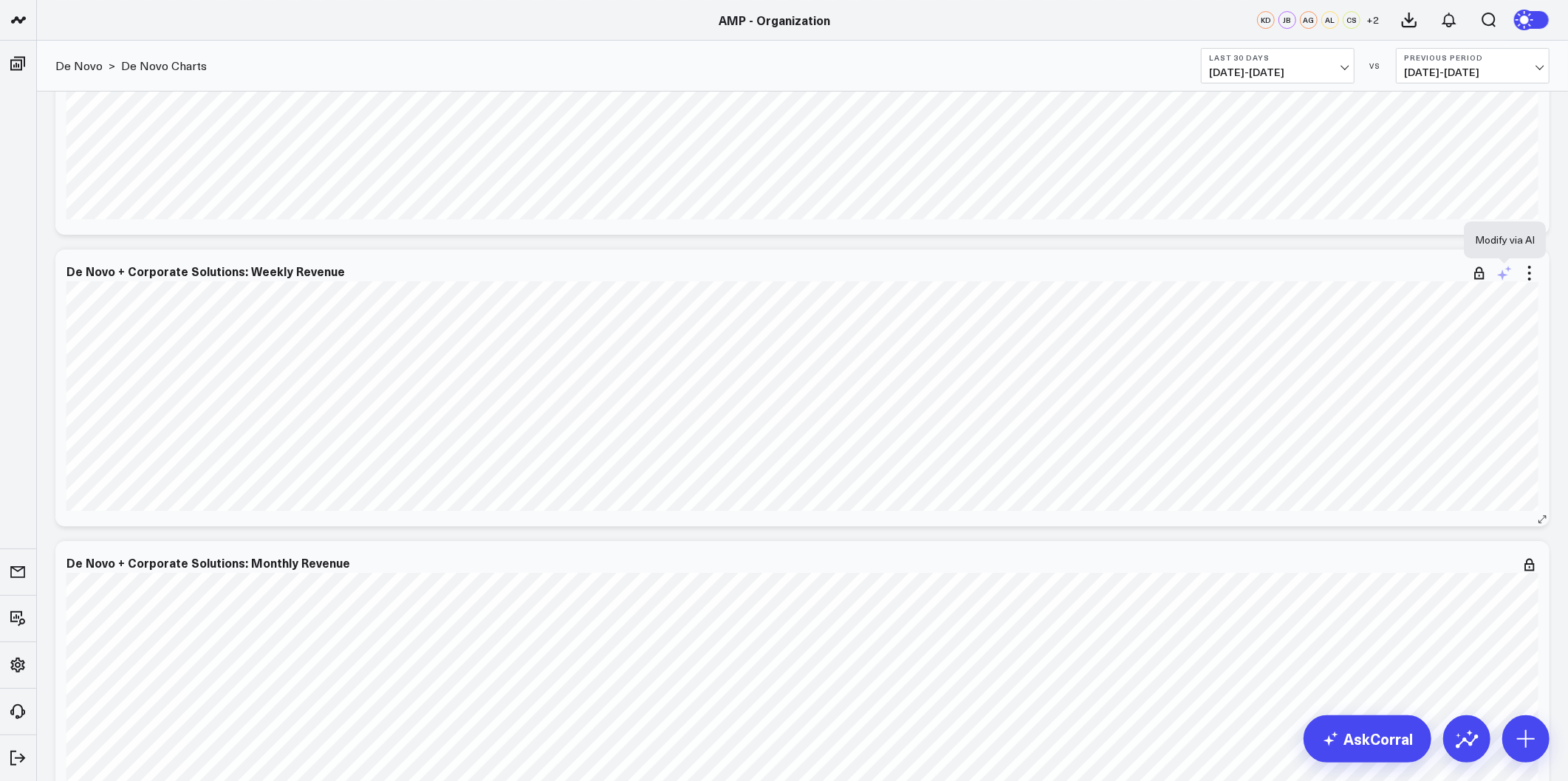
click at [1504, 272] on icon at bounding box center [1504, 273] width 18 height 18
click at [1397, 314] on textarea at bounding box center [1423, 305] width 250 height 66
paste textarea "Add data for Location "Blush - East Longmeadow""
type textarea "Add data for Location "Blush - East Longmeadow""
click at [1354, 352] on button "Modify via AI" at bounding box center [1335, 355] width 74 height 19
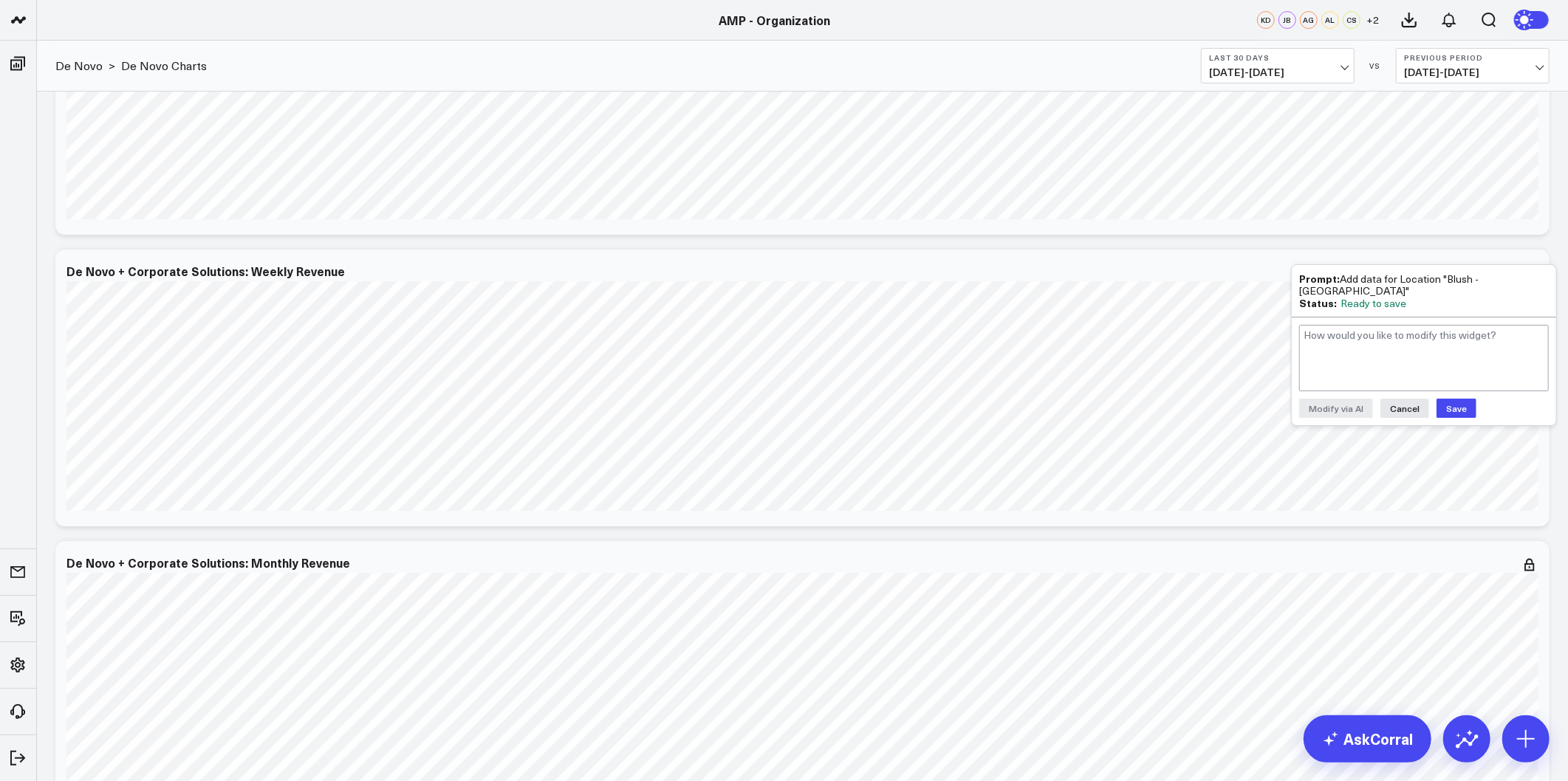
click at [1449, 406] on button "Save" at bounding box center [1456, 408] width 40 height 19
click at [1547, 471] on div "De Novo + Corporate Solutions: Weekly Revenue" at bounding box center [802, 387] width 1494 height 277
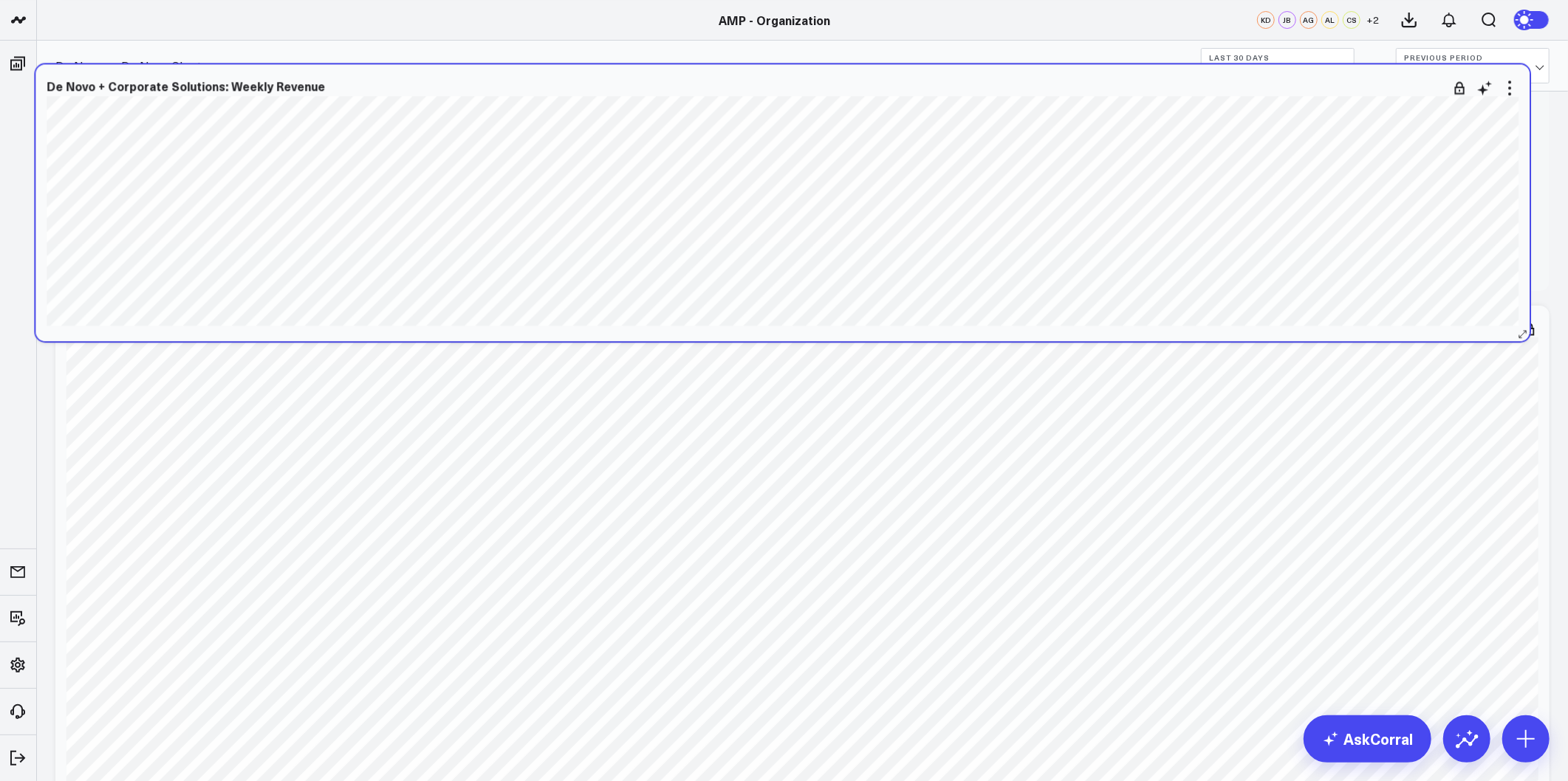
scroll to position [4429, 0]
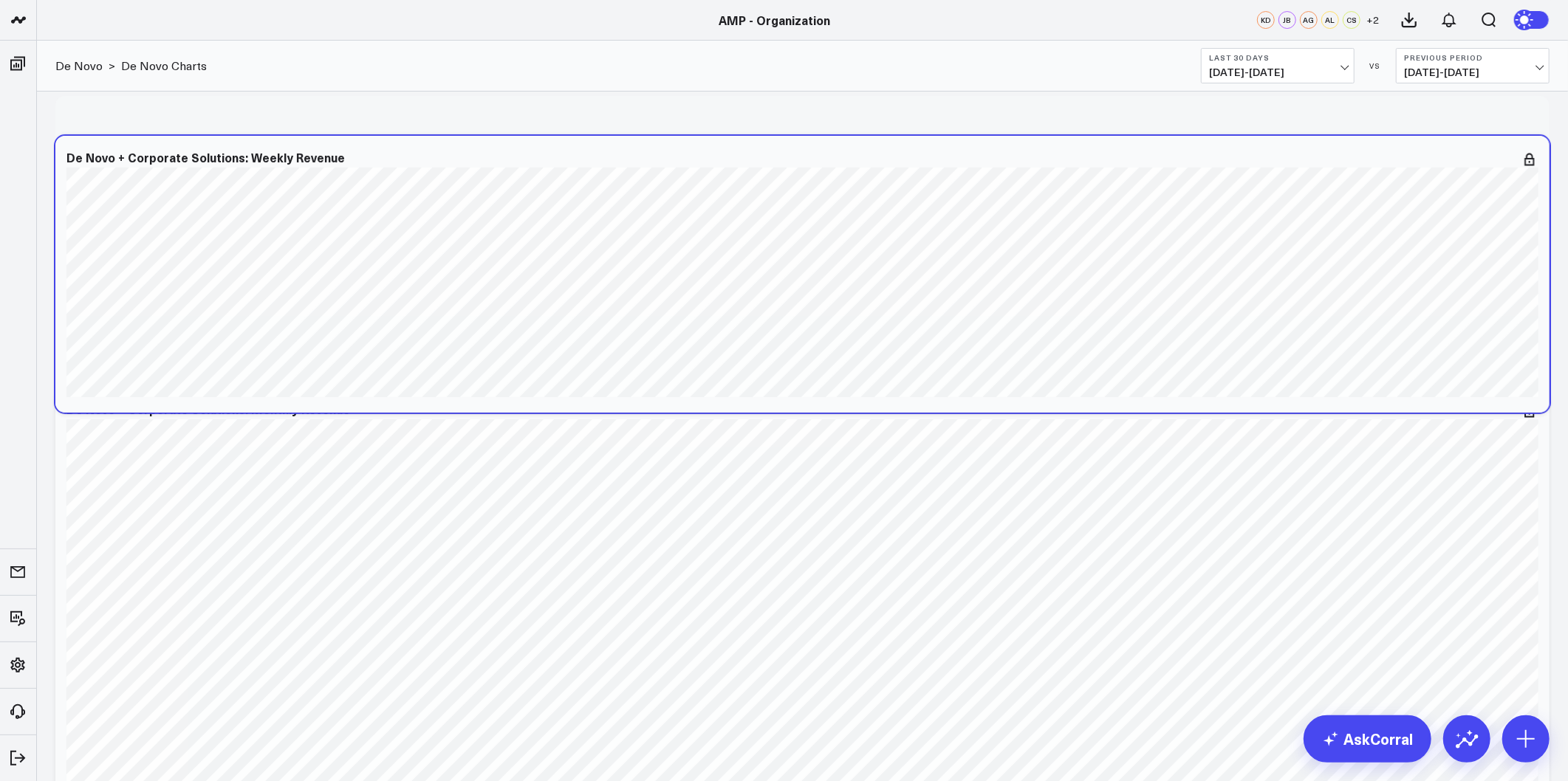
click at [1546, 355] on div "De Novo + Corporate Solutions: Weekly Revenue" at bounding box center [802, 273] width 1494 height 277
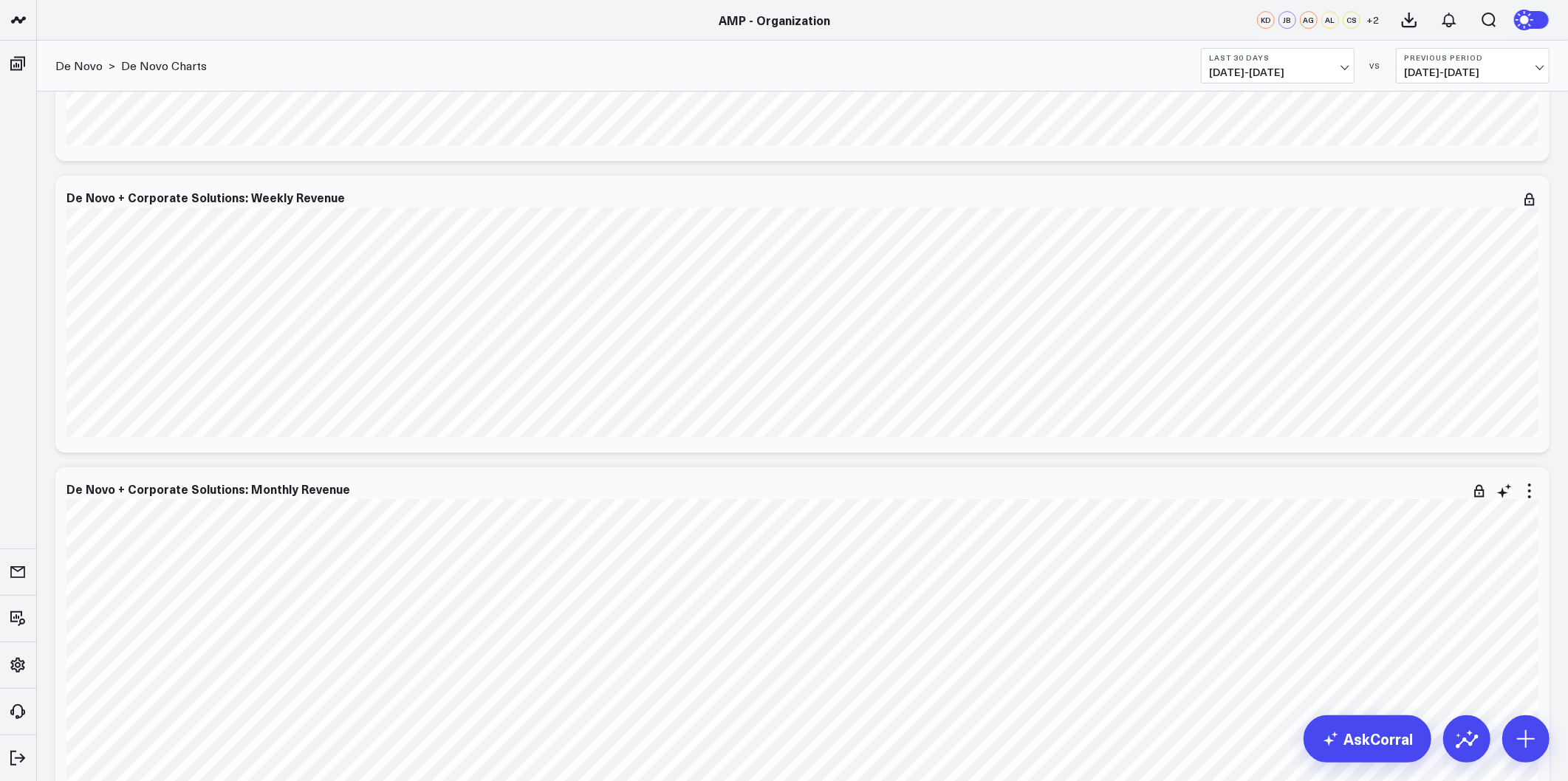
scroll to position [4511, 0]
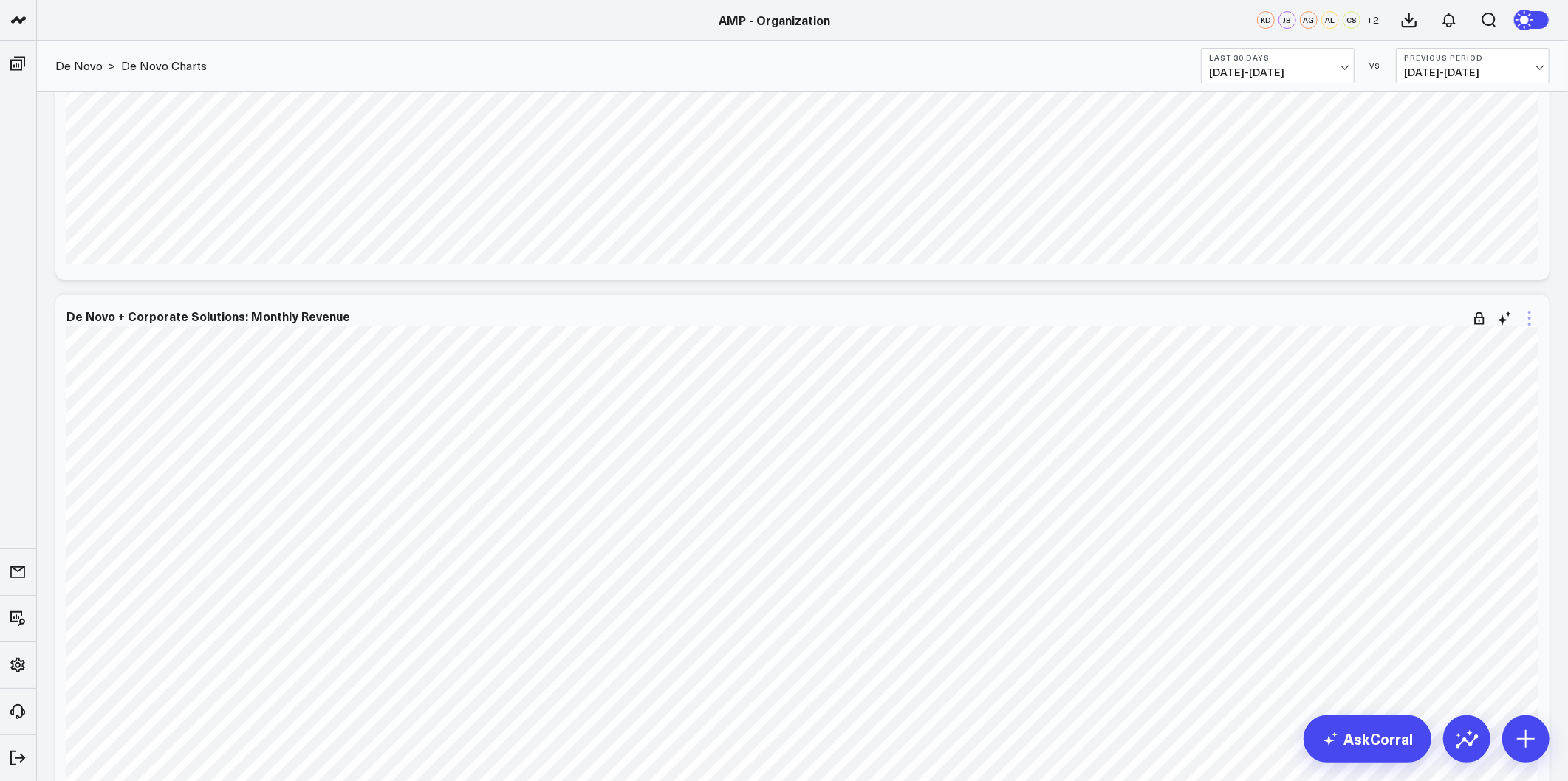
click at [1531, 326] on icon at bounding box center [1529, 318] width 18 height 18
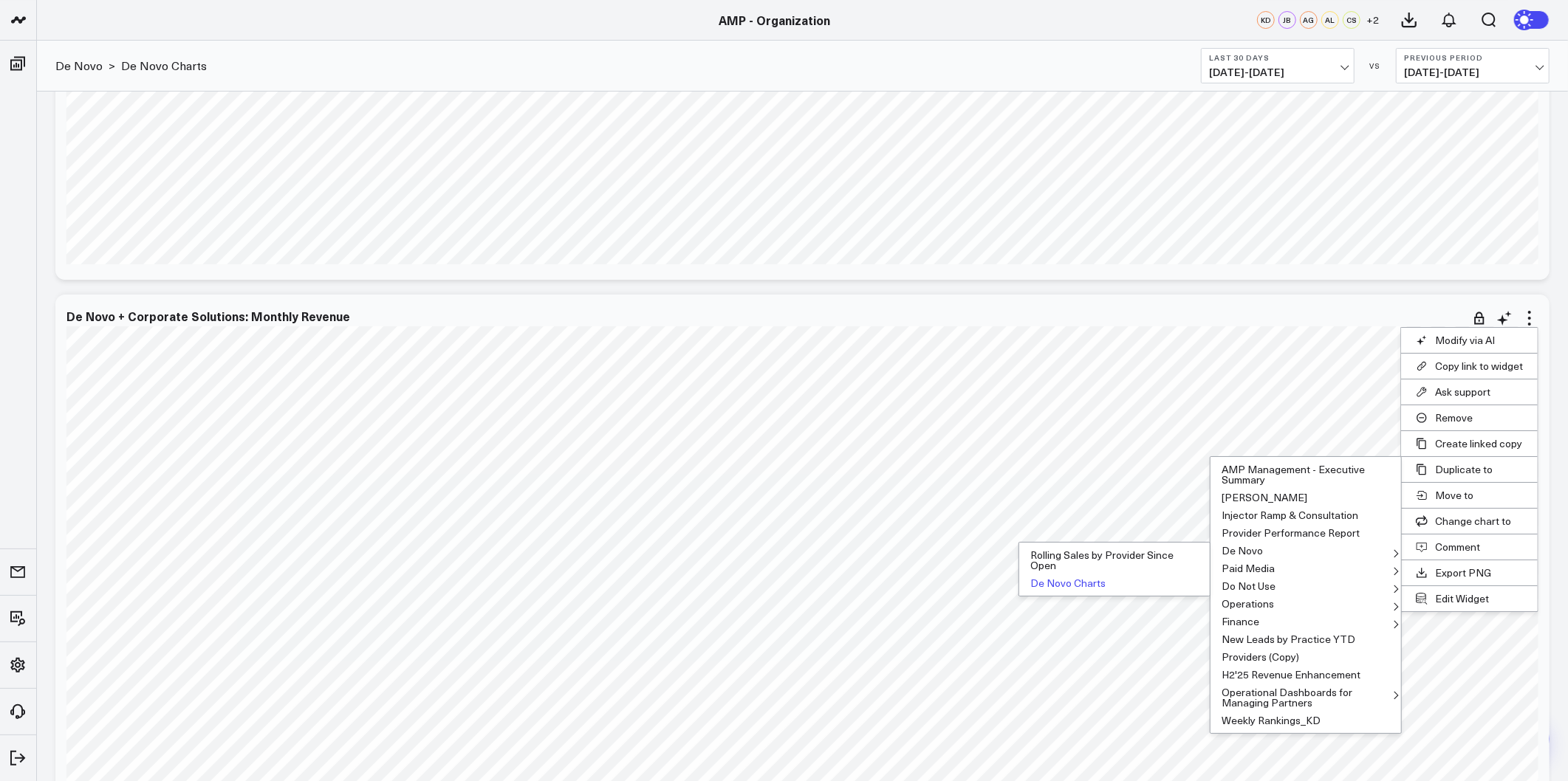
click at [1079, 583] on button "De Novo Charts" at bounding box center [1114, 583] width 191 height 18
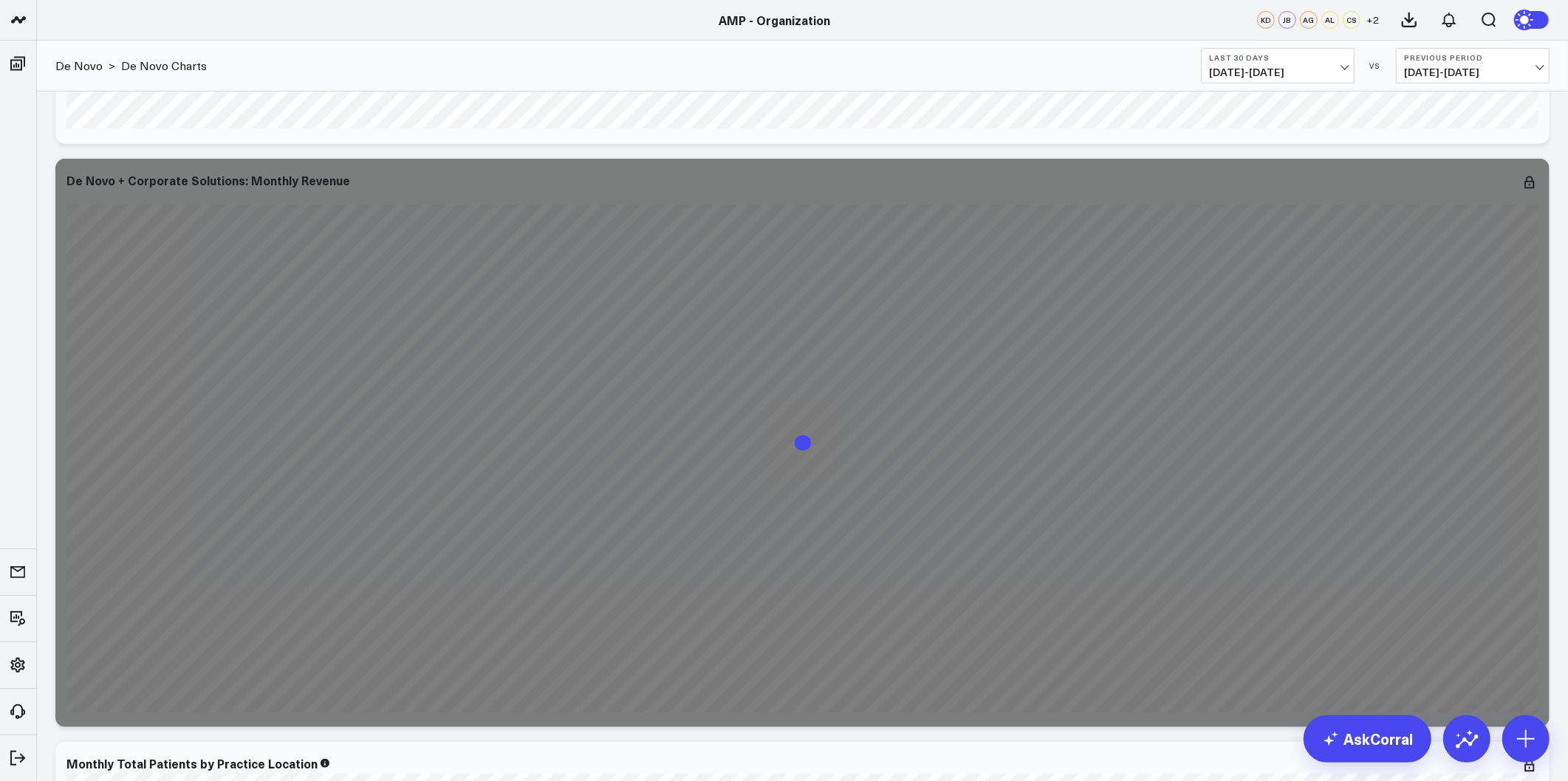
scroll to position [5249, 0]
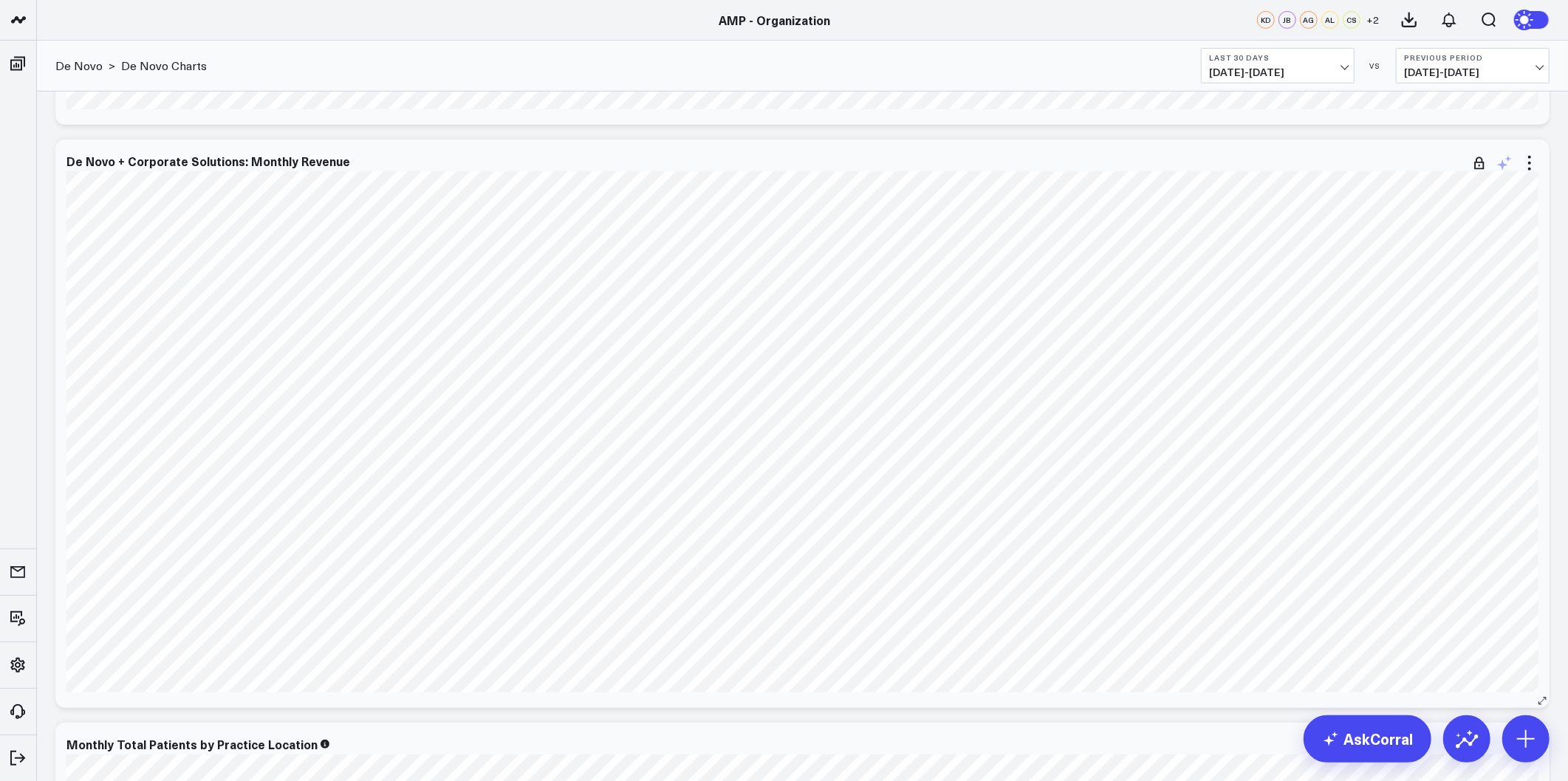
click at [1503, 167] on icon at bounding box center [1504, 163] width 18 height 18
click at [1448, 195] on textarea at bounding box center [1423, 195] width 250 height 66
paste textarea "Add data for Location "Blush - East Longmeadow""
click at [1308, 168] on textarea "Add data for Location "Blush - East Longmeadow"" at bounding box center [1423, 195] width 250 height 66
type textarea "Add data for Location "Blush - East Longmeadow""
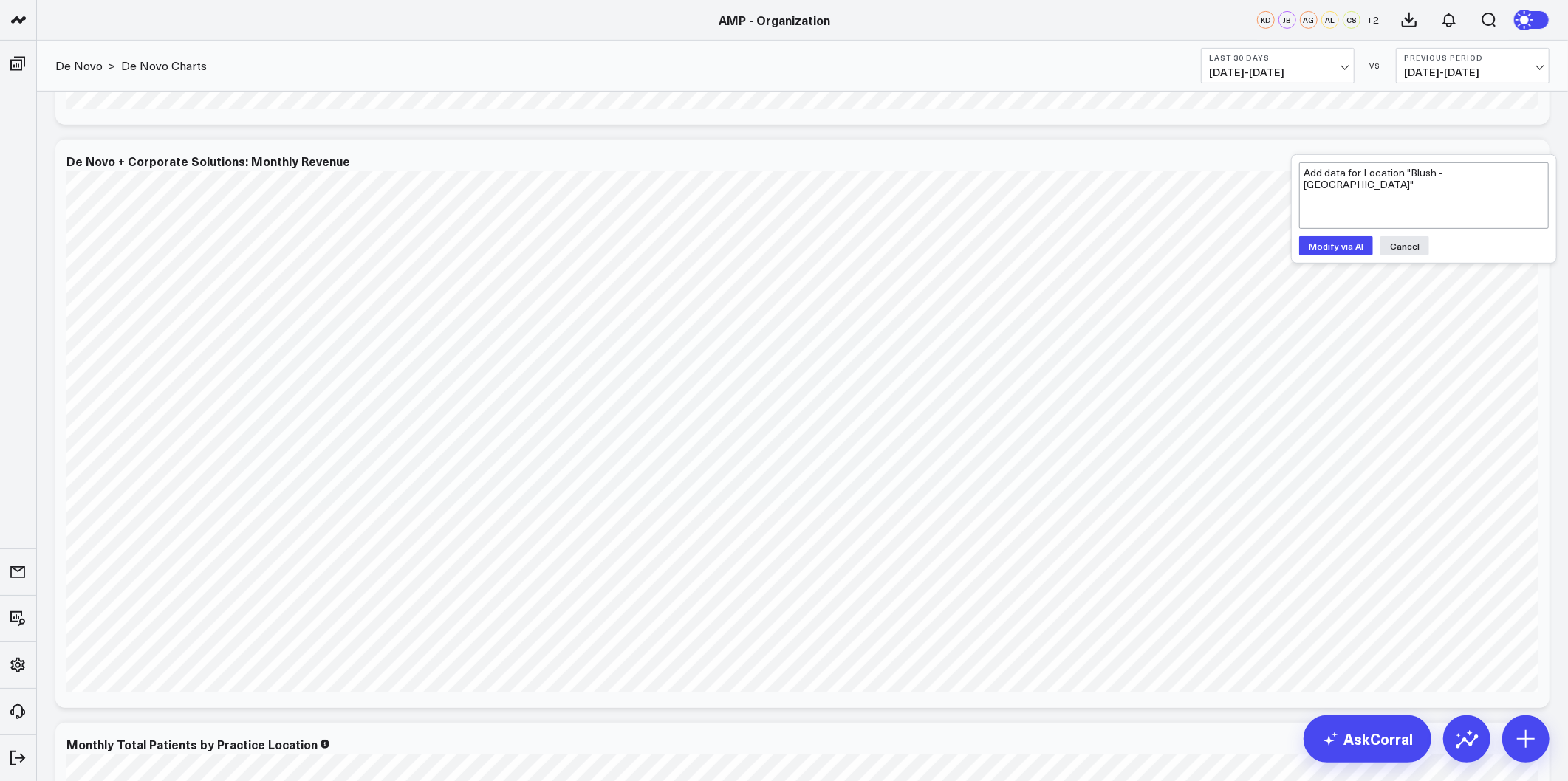
click at [1349, 249] on button "Modify via AI" at bounding box center [1335, 245] width 74 height 19
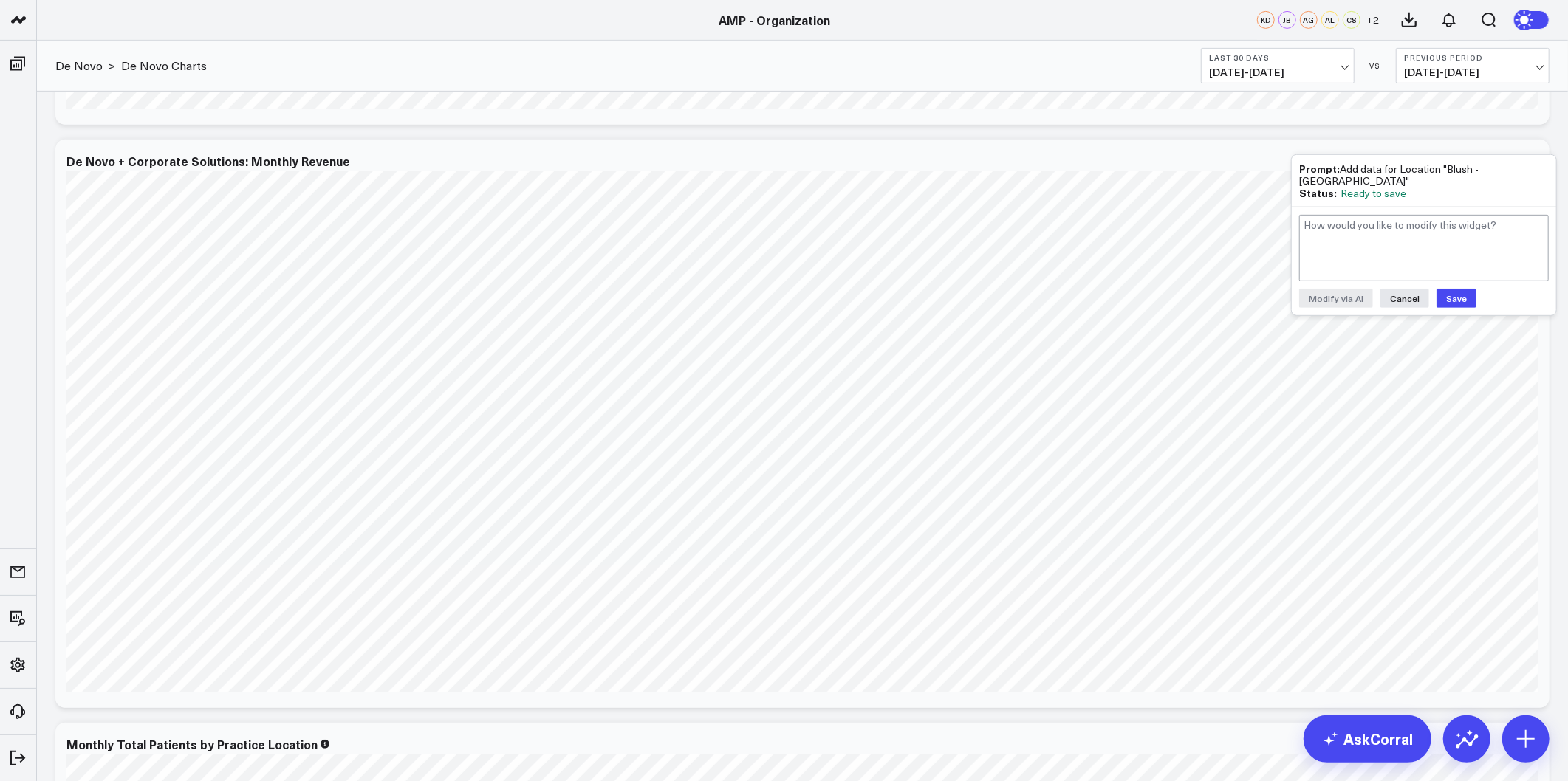
click at [1449, 300] on button "Save" at bounding box center [1456, 298] width 40 height 19
click at [1555, 445] on div "De Novo + CS Revenue Modify via AI Copy link to widget Ask support Remove Creat…" at bounding box center [802, 695] width 1509 height 11705
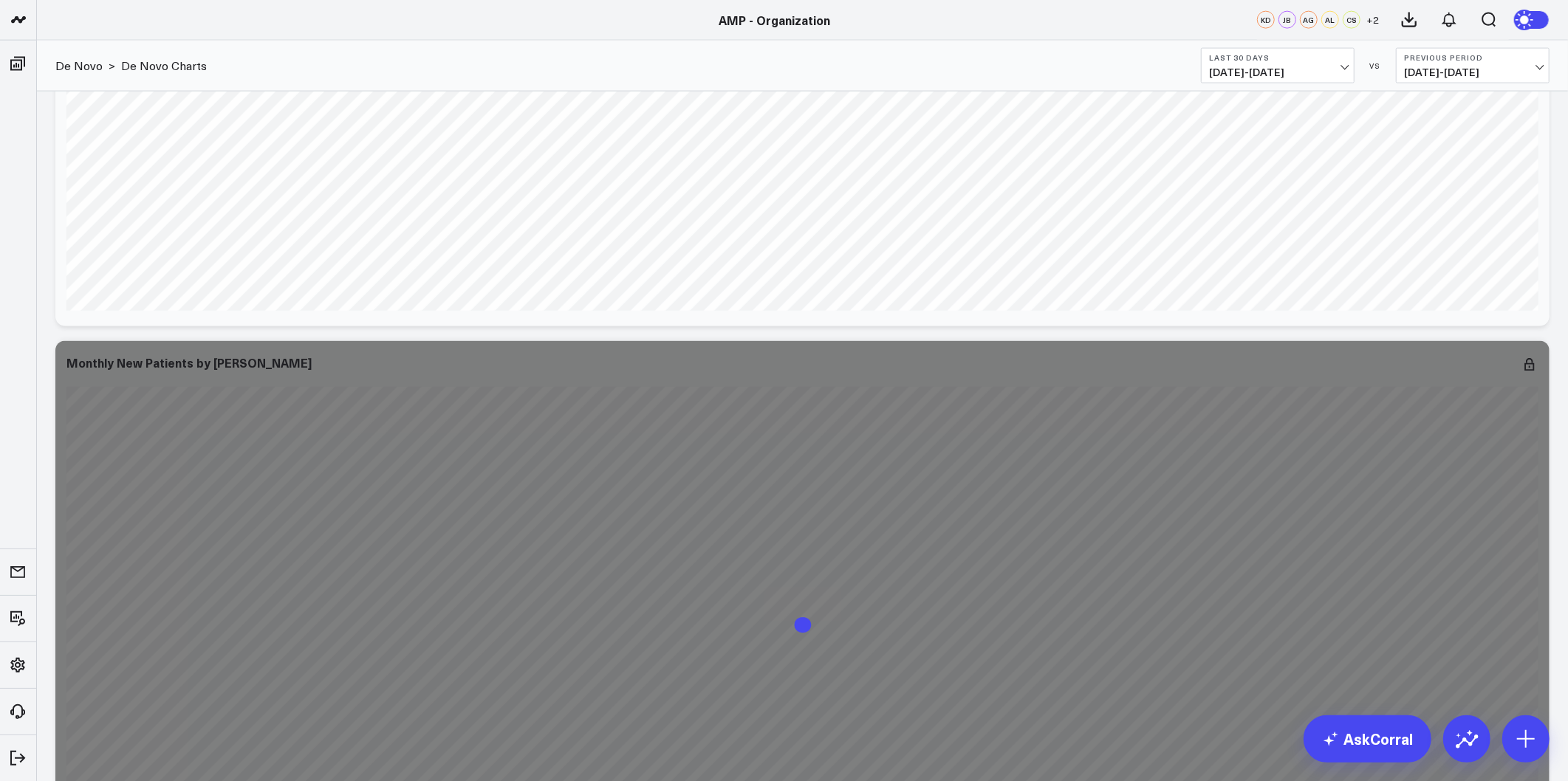
scroll to position [6561, 0]
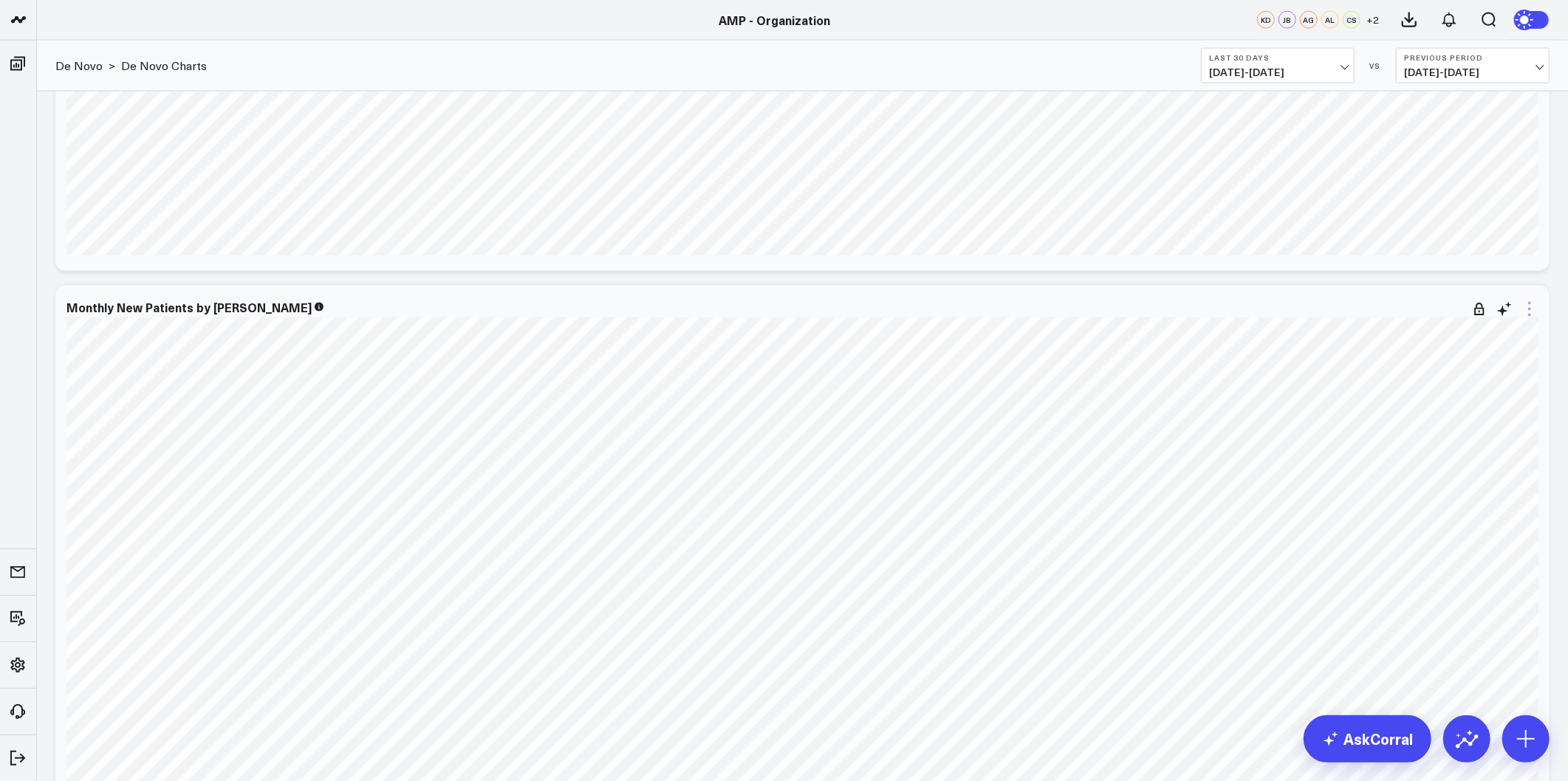
click at [1529, 315] on icon at bounding box center [1530, 316] width 3 height 3
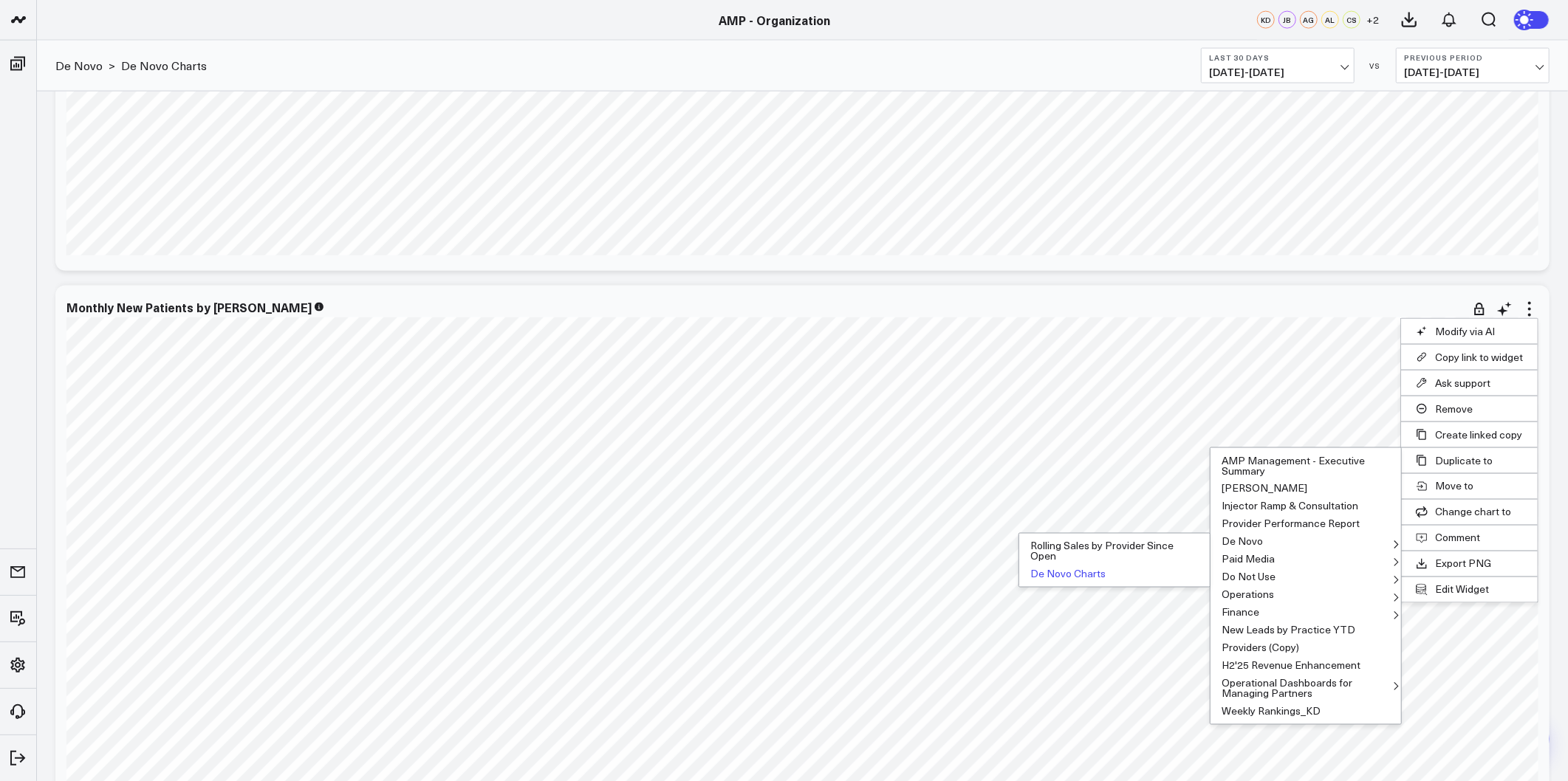
click at [1077, 572] on button "De Novo Charts" at bounding box center [1114, 575] width 191 height 18
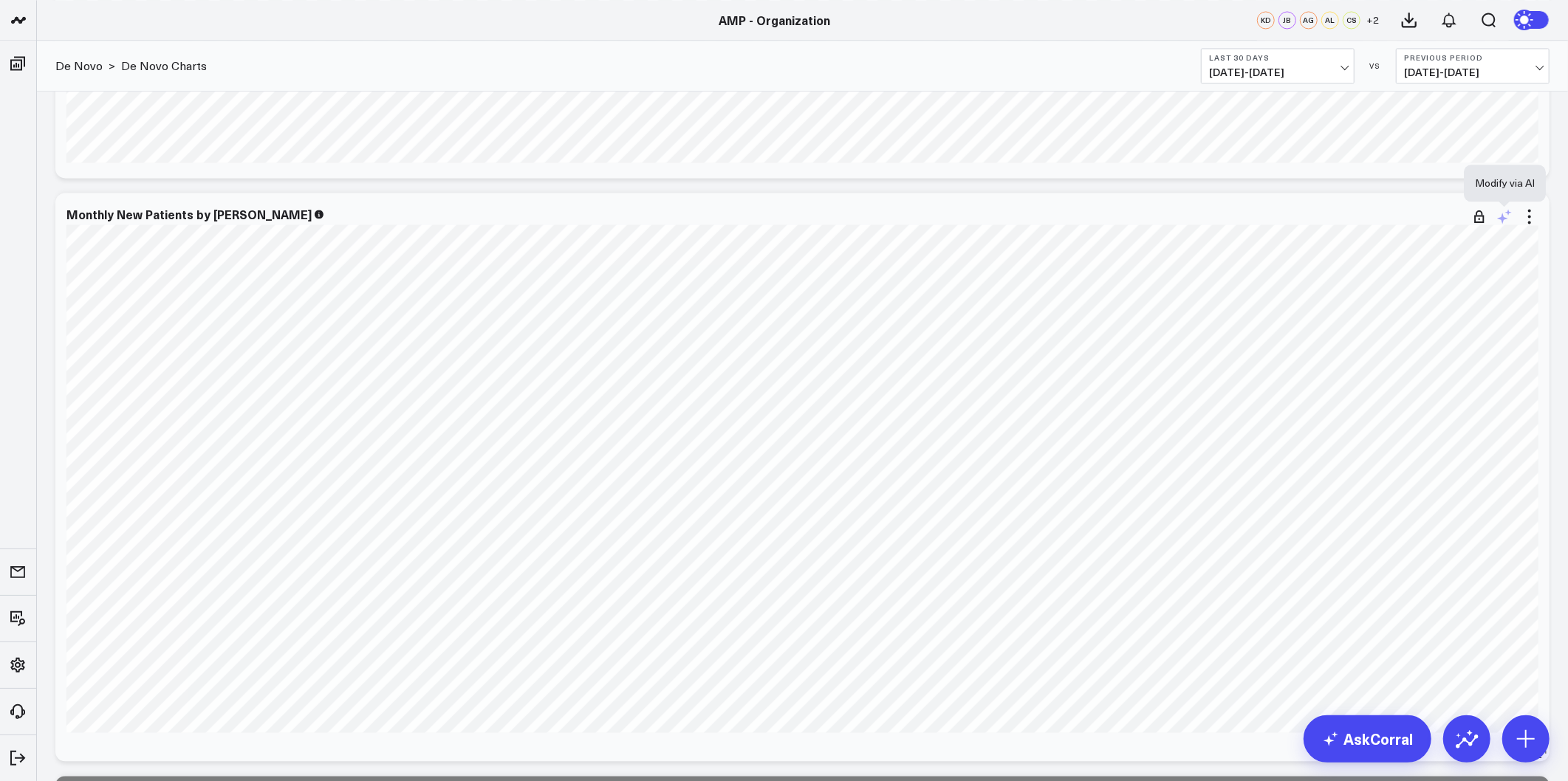
scroll to position [7300, 0]
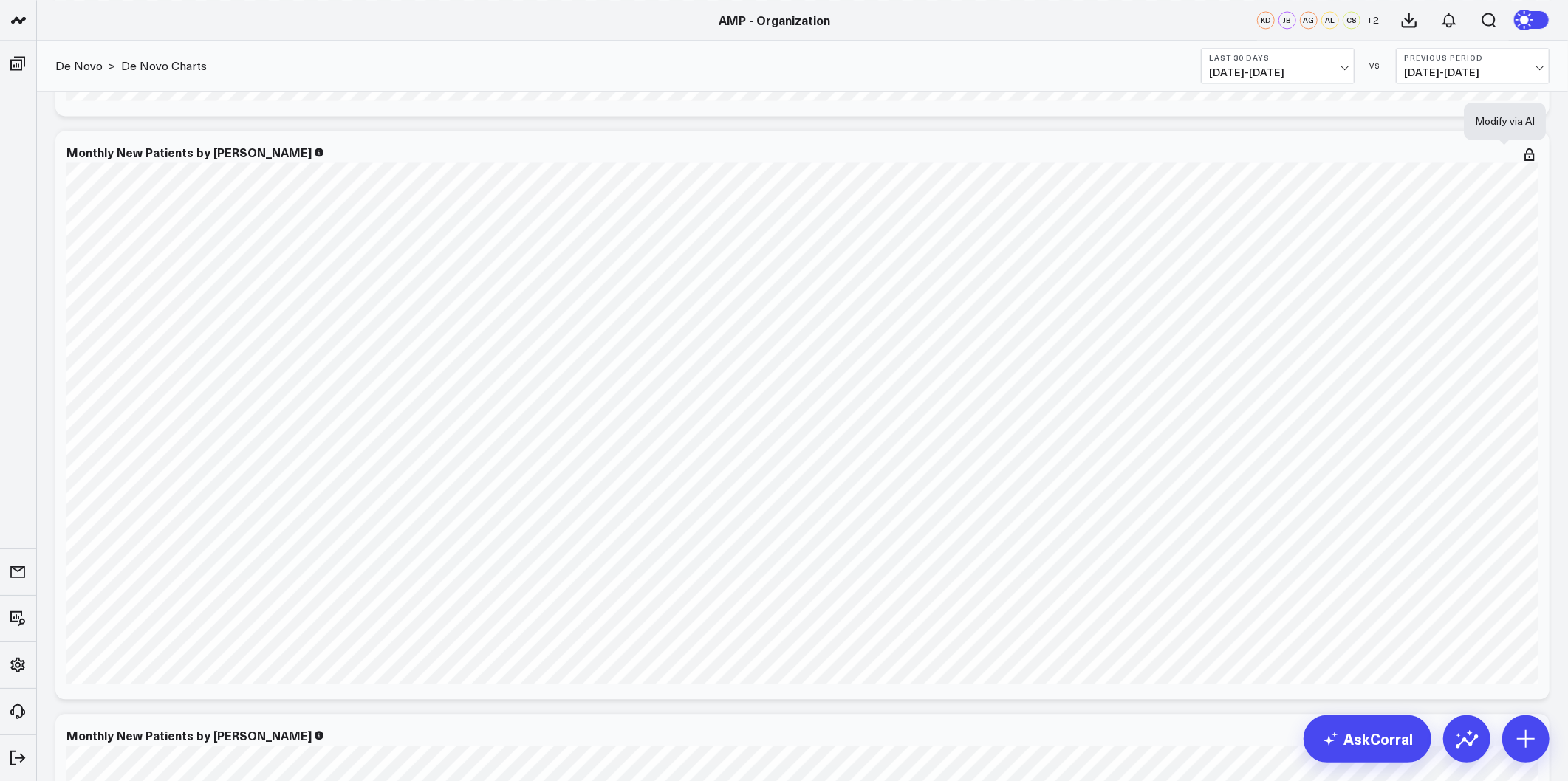
drag, startPoint x: 1503, startPoint y: 155, endPoint x: 1472, endPoint y: 170, distance: 34.4
click at [0, 0] on icon at bounding box center [0, 0] width 0 height 0
click at [1456, 175] on textarea at bounding box center [1423, 186] width 250 height 66
paste textarea "Add data for Location "Blush - East Longmeadow""
click at [1310, 160] on textarea "Add data for Location "Blush - East Longmeadow"" at bounding box center [1423, 186] width 250 height 66
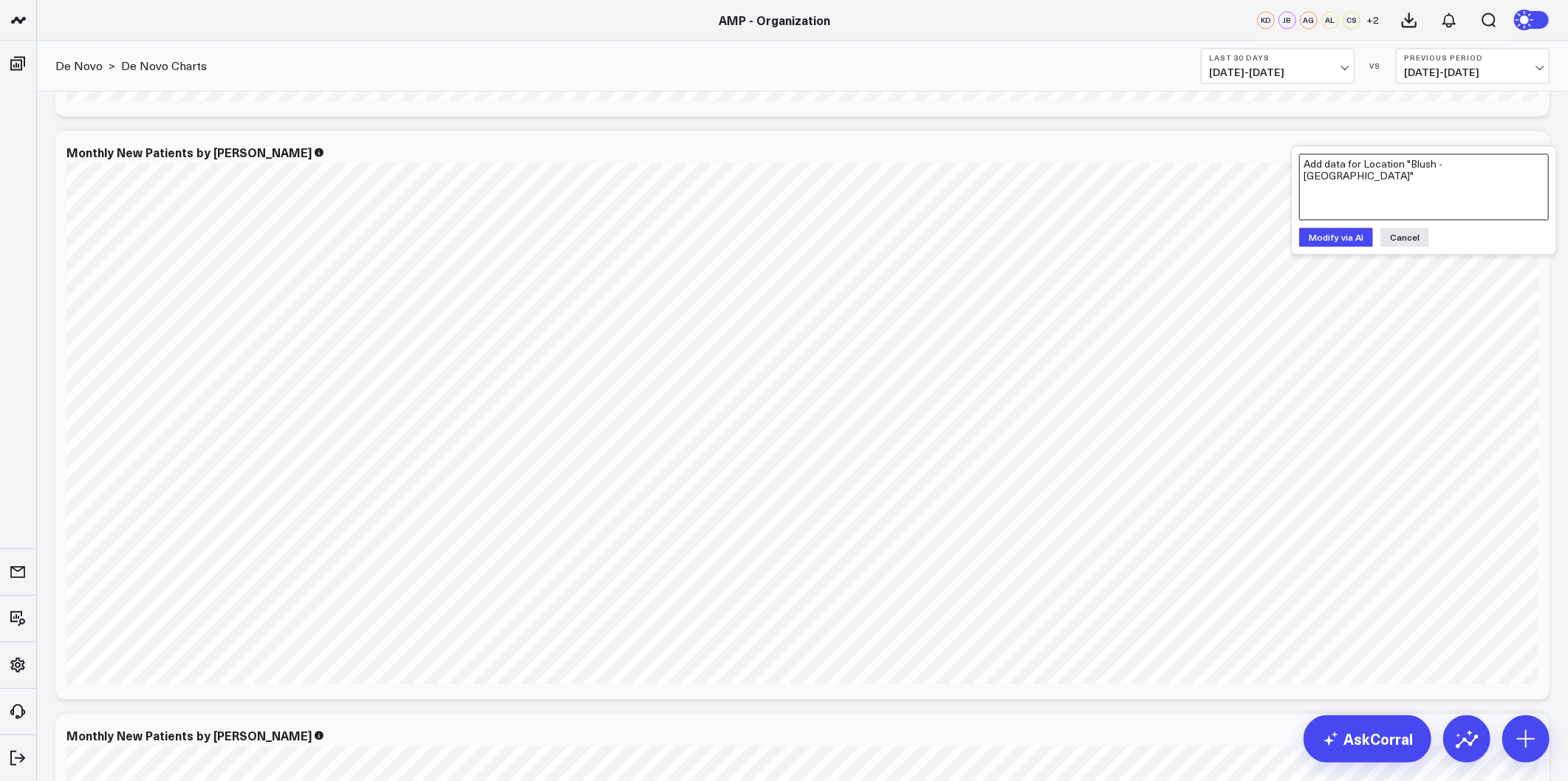
type textarea "Add data for Location "Blush - East Longmeadow""
click at [1335, 237] on button "Modify via AI" at bounding box center [1335, 237] width 74 height 19
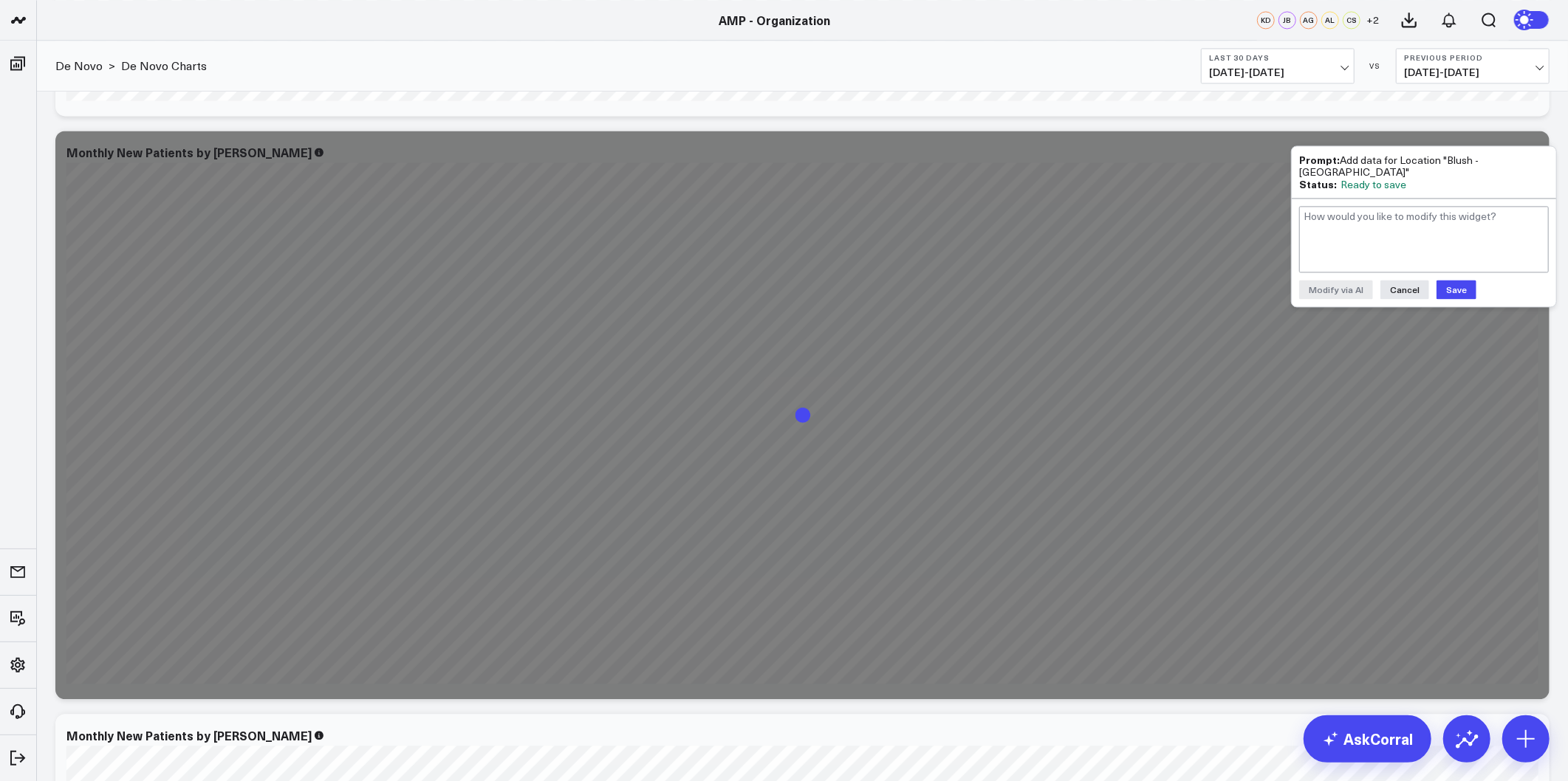
scroll to position [7218, 0]
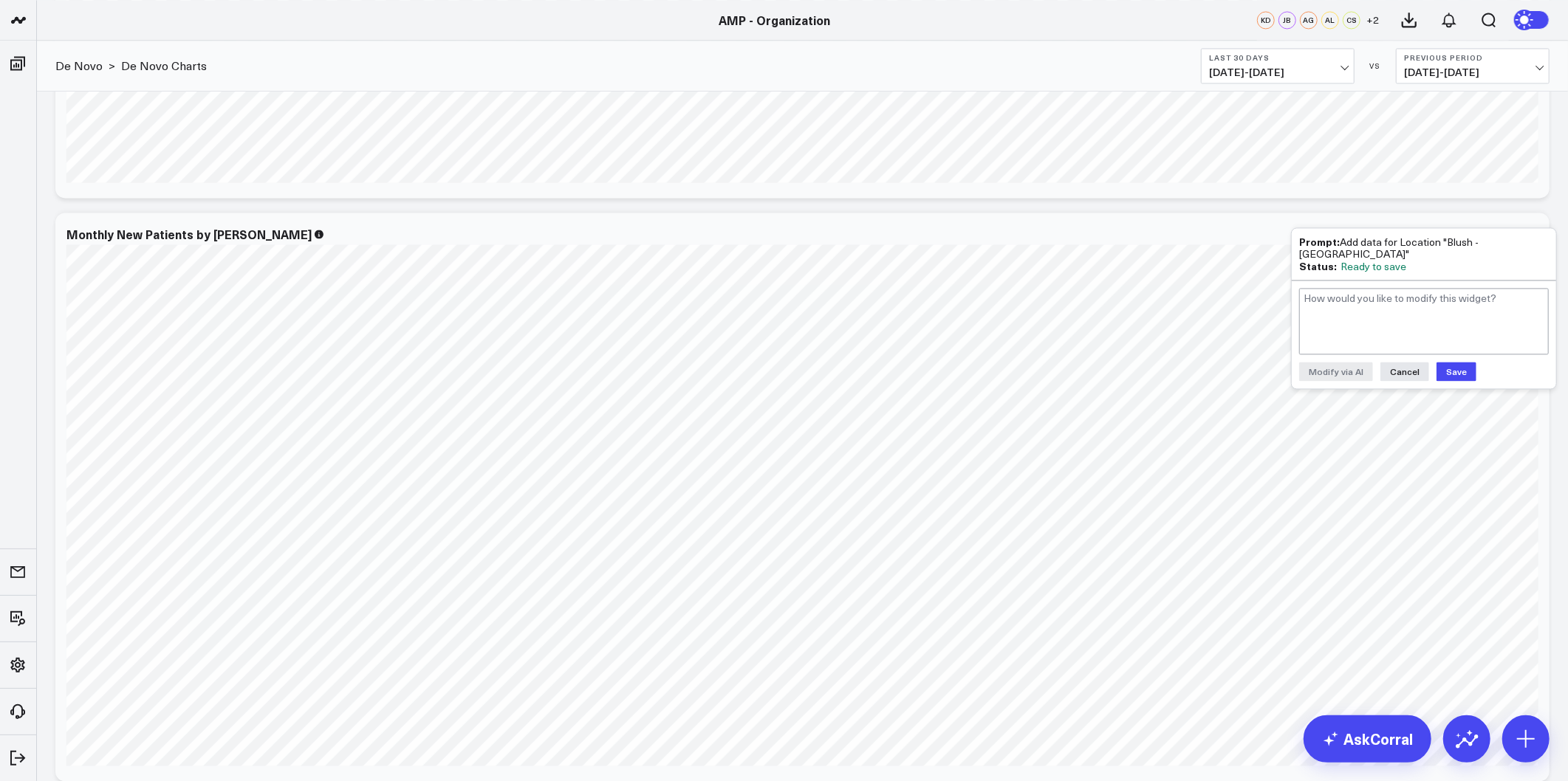
click at [1451, 370] on button "Save" at bounding box center [1456, 371] width 40 height 19
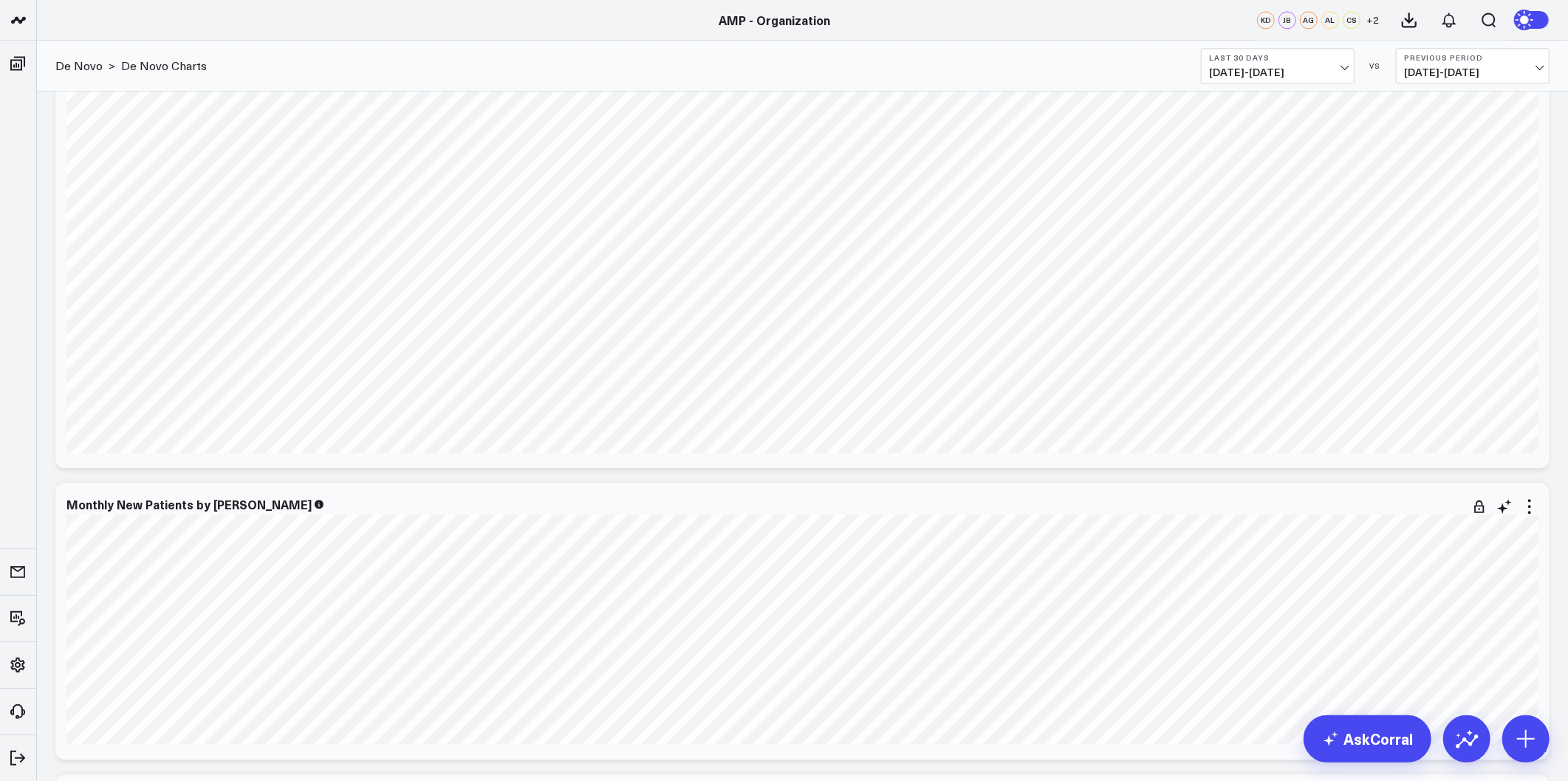
scroll to position [7628, 0]
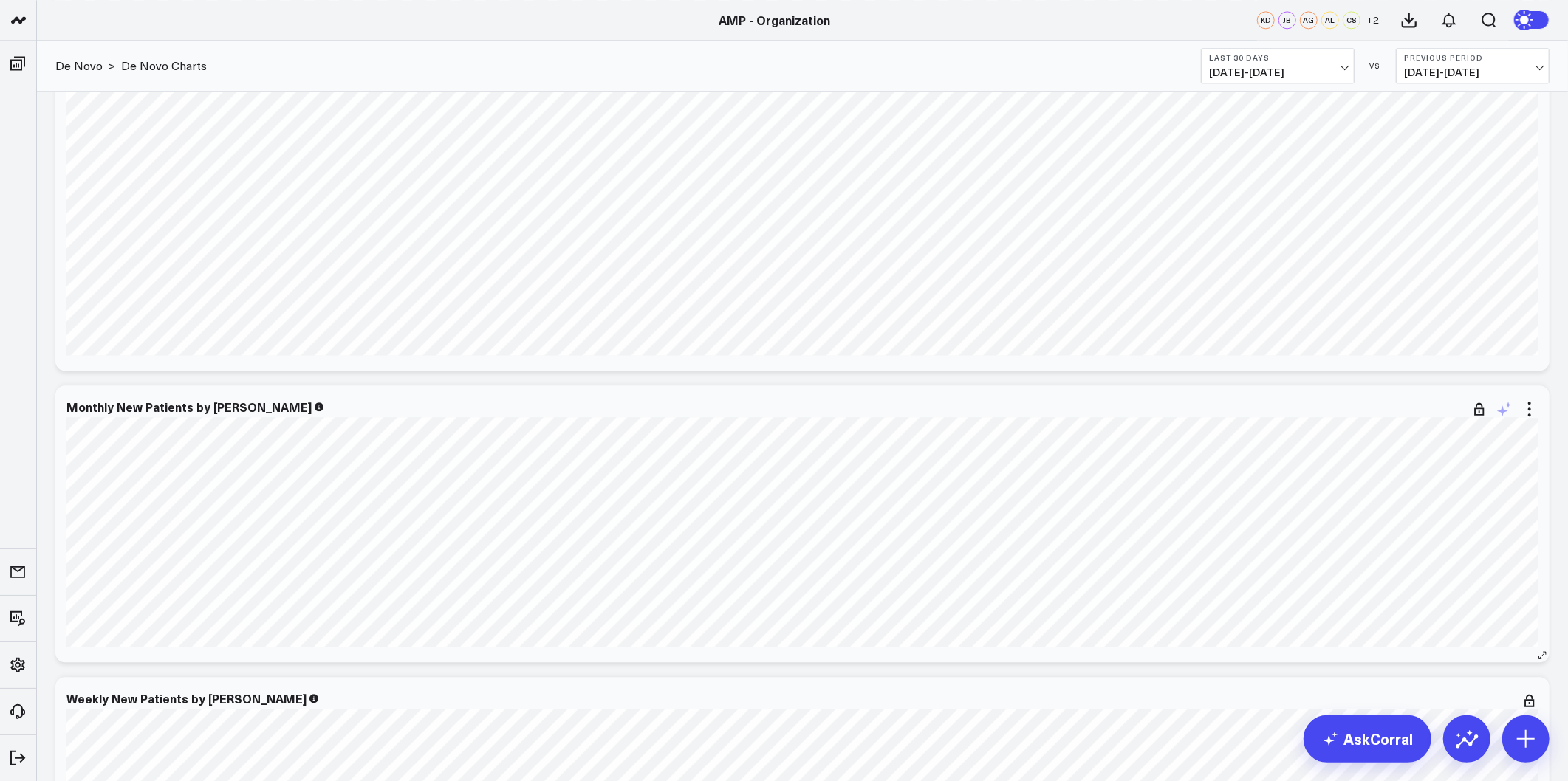
click at [1507, 409] on icon at bounding box center [1504, 409] width 18 height 18
click at [1469, 423] on textarea at bounding box center [1423, 441] width 250 height 66
paste textarea "Add data for Location "Blush - East Longmeadow""
type textarea "Add data for Location "Blush - East Longmeadow""
click at [1338, 485] on button "Modify via AI" at bounding box center [1335, 492] width 74 height 19
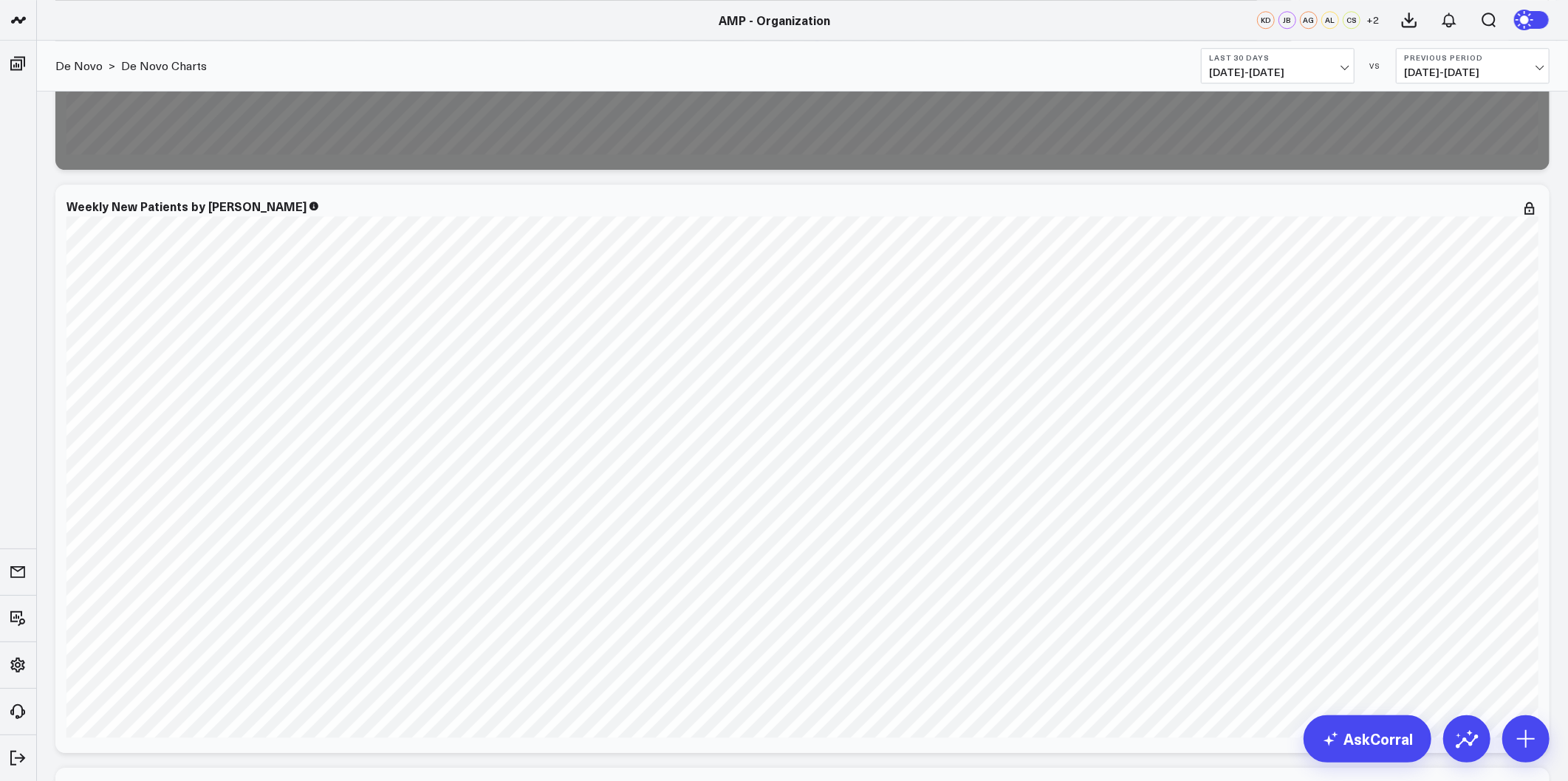
scroll to position [7956, 0]
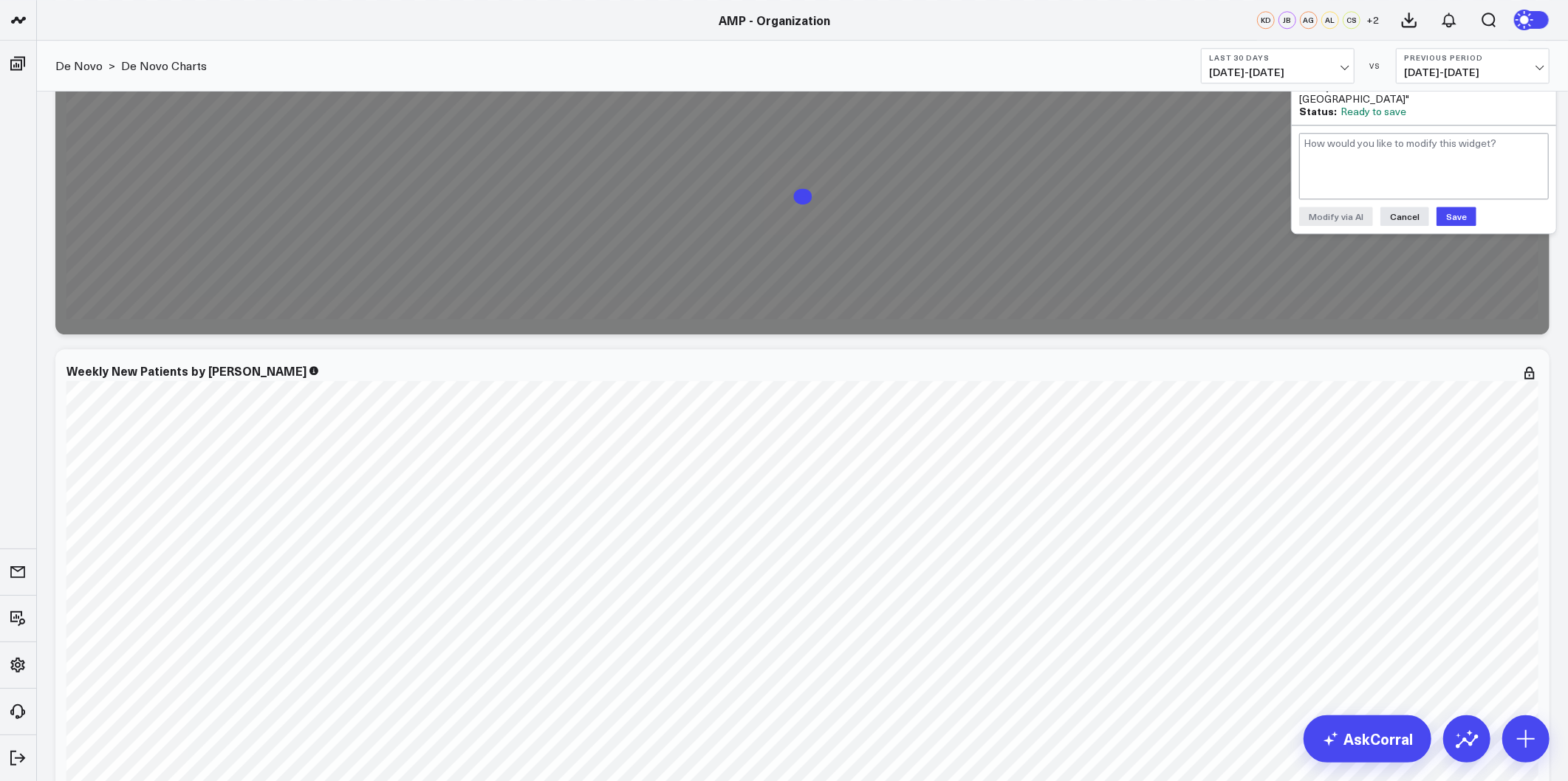
click at [1459, 217] on button "Save" at bounding box center [1456, 216] width 40 height 19
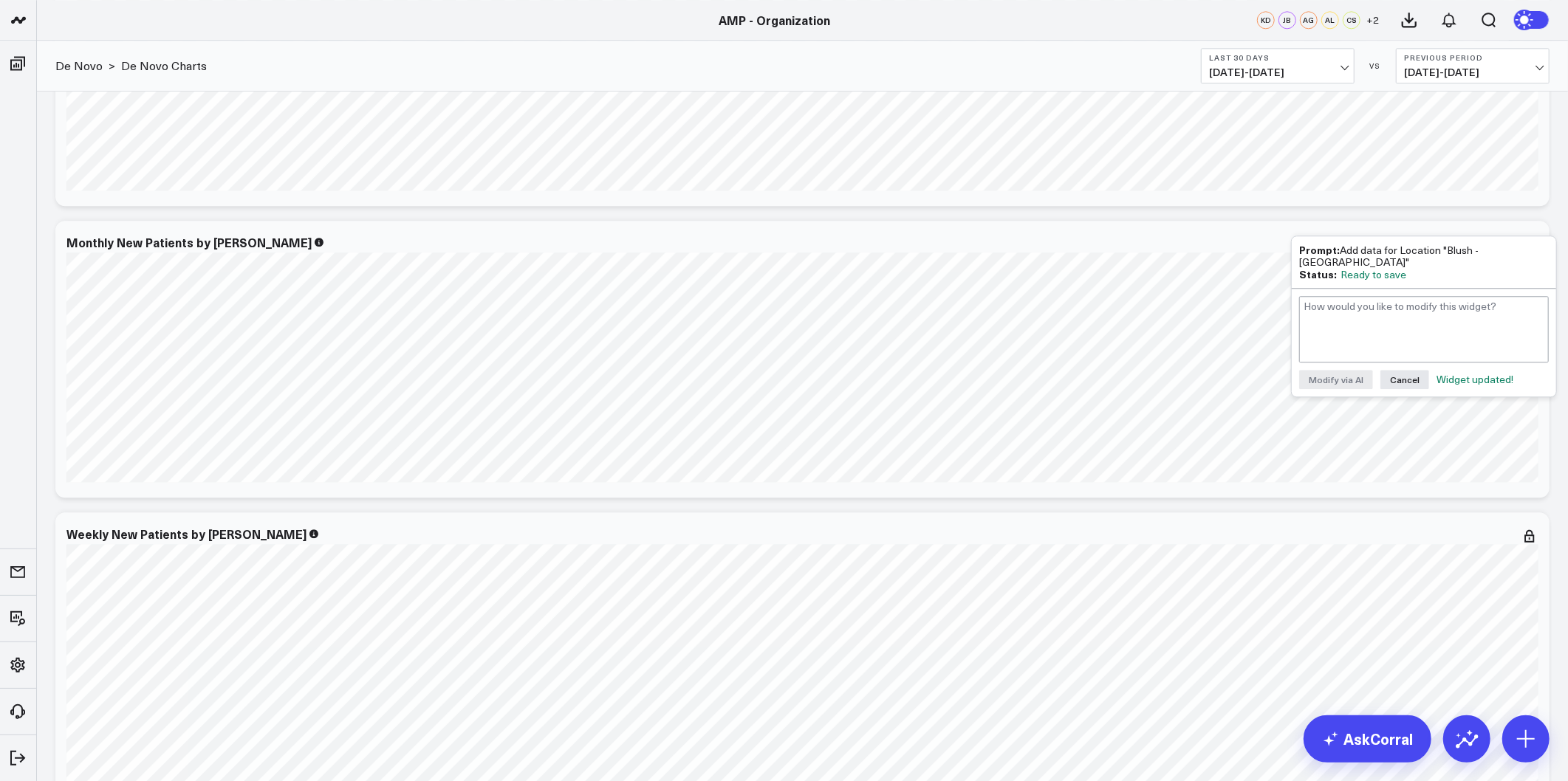
scroll to position [7792, 0]
click at [1549, 438] on div "Monthly New Patients by De Novo [fontSize:10px lineHeight:12px] / Living Young …" at bounding box center [802, 359] width 1494 height 277
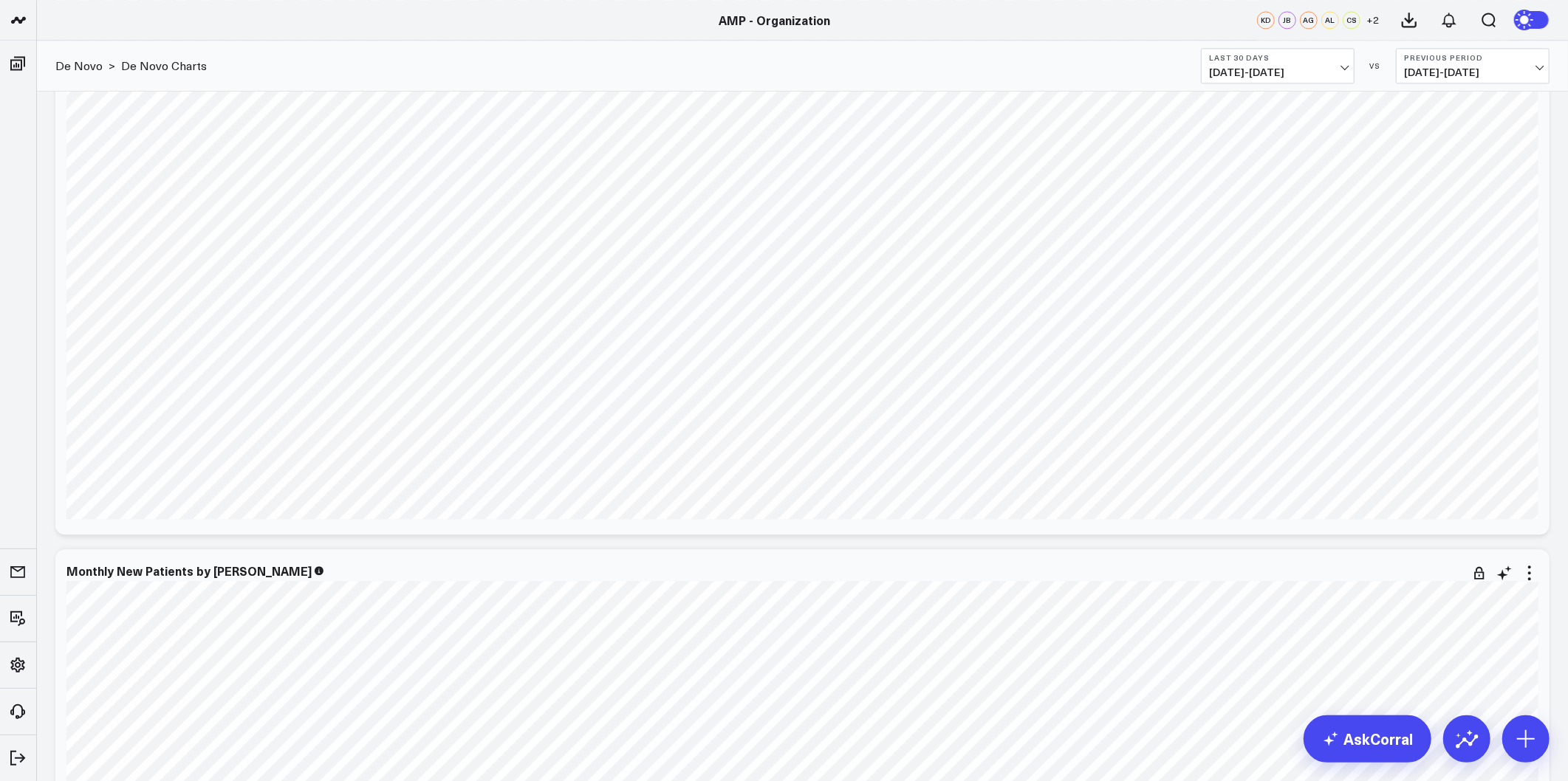
scroll to position [7792, 0]
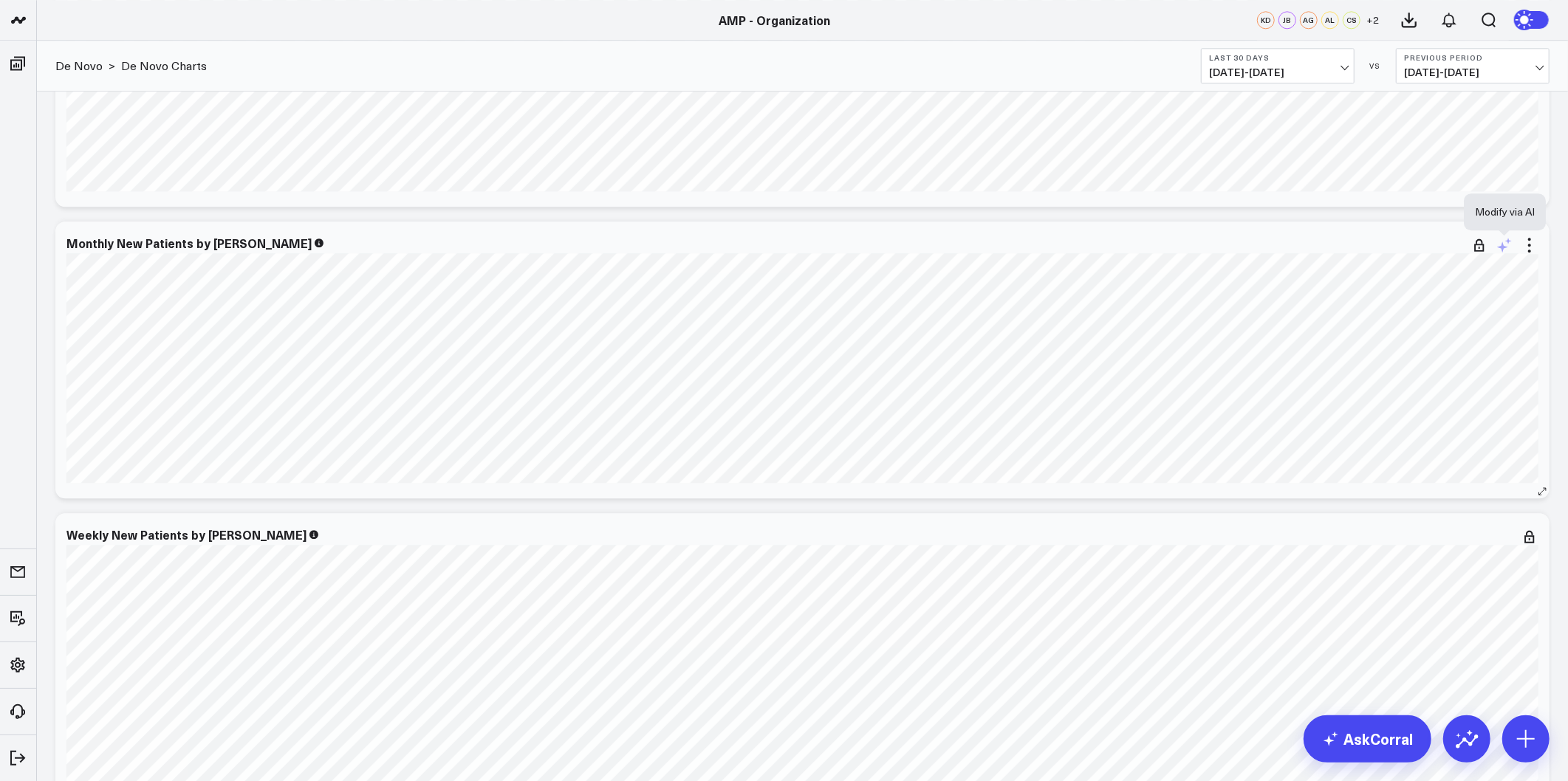
click at [1504, 237] on icon at bounding box center [1504, 245] width 18 height 18
click at [1448, 265] on textarea at bounding box center [1423, 277] width 250 height 66
paste textarea "Add data for Location "Blush - East Longmeadow""
click at [1313, 253] on textarea "Add data for Location "Blush - East Longmeadow"" at bounding box center [1423, 277] width 250 height 66
type textarea "Add data for Location "Blush - East Longmeadow""
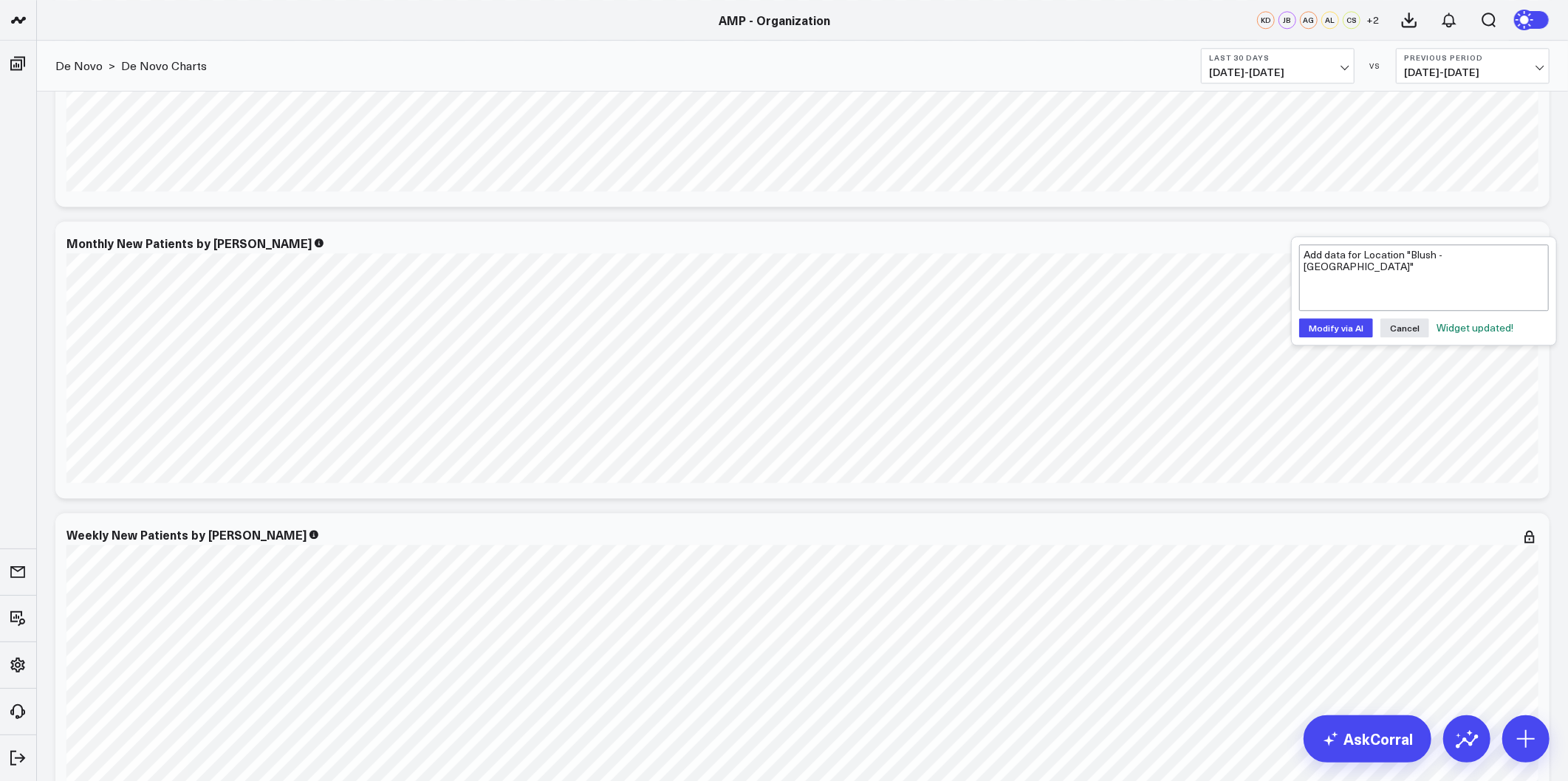
click at [1351, 318] on button "Modify via AI" at bounding box center [1335, 328] width 74 height 19
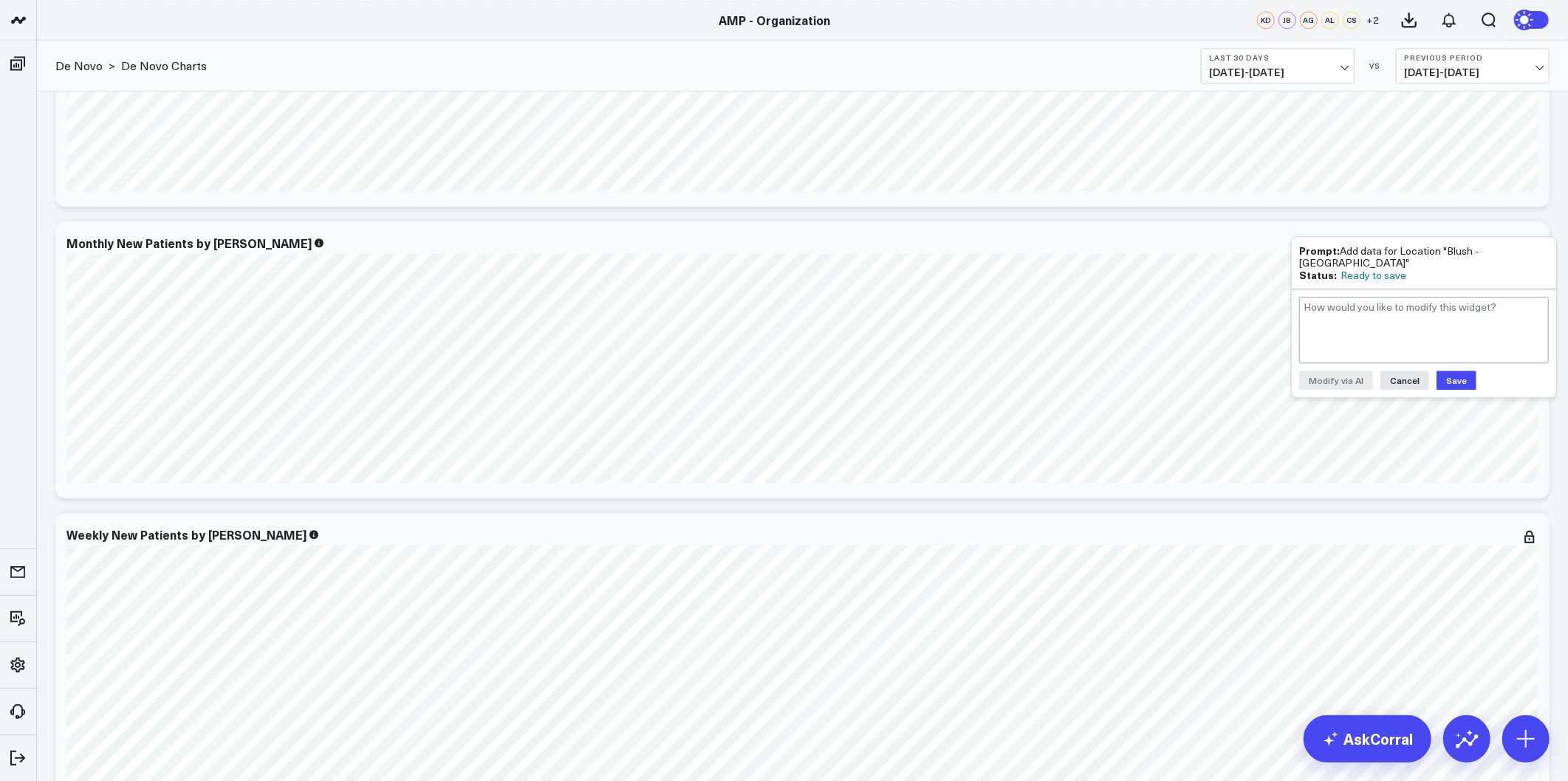
click at [1438, 375] on button "Save" at bounding box center [1456, 380] width 40 height 19
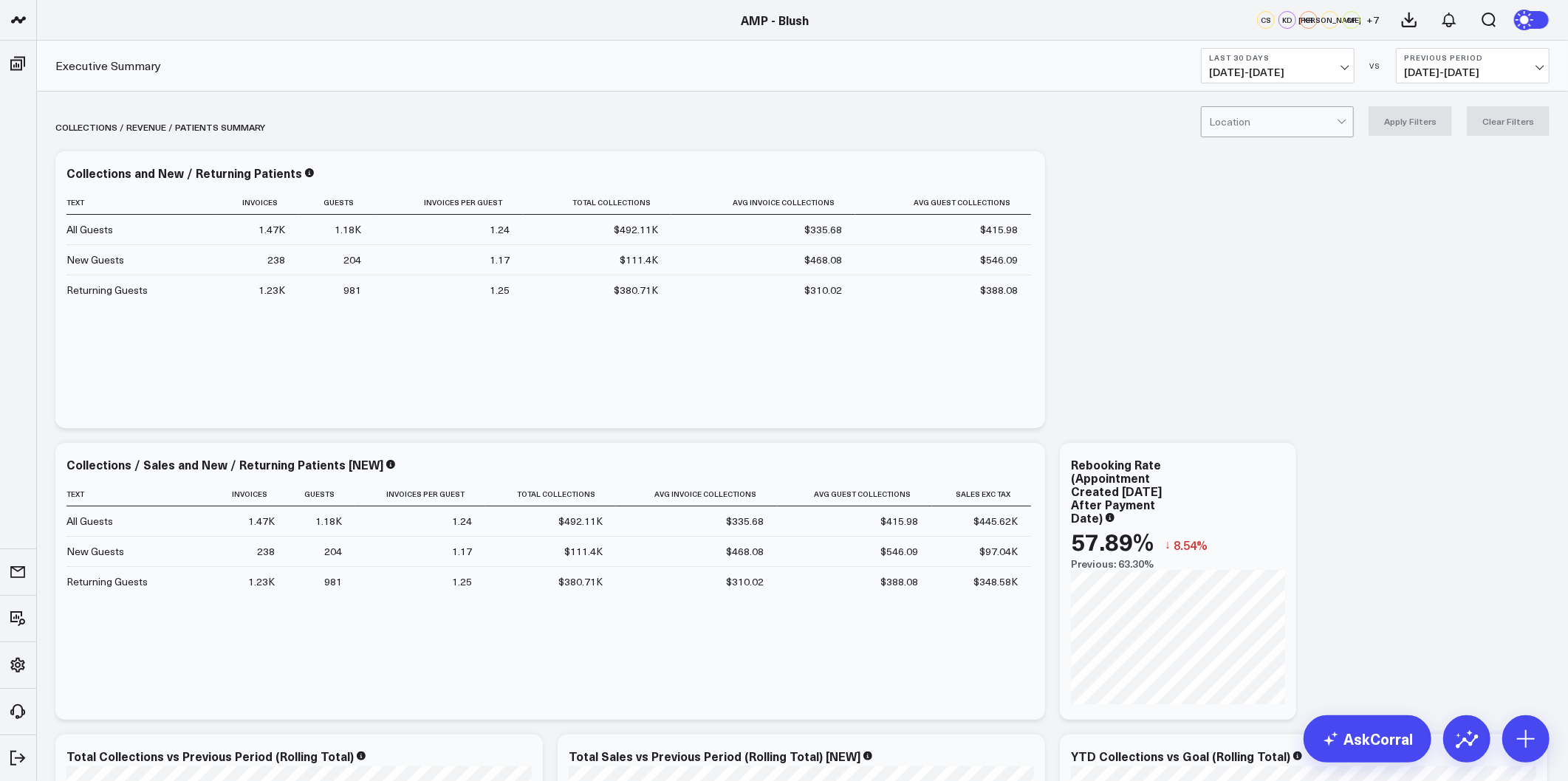
drag, startPoint x: 1267, startPoint y: 149, endPoint x: 1268, endPoint y: 136, distance: 13.0
click at [1268, 136] on div "Location" at bounding box center [1277, 121] width 153 height 31
click at [1337, 134] on div at bounding box center [1272, 121] width 128 height 29
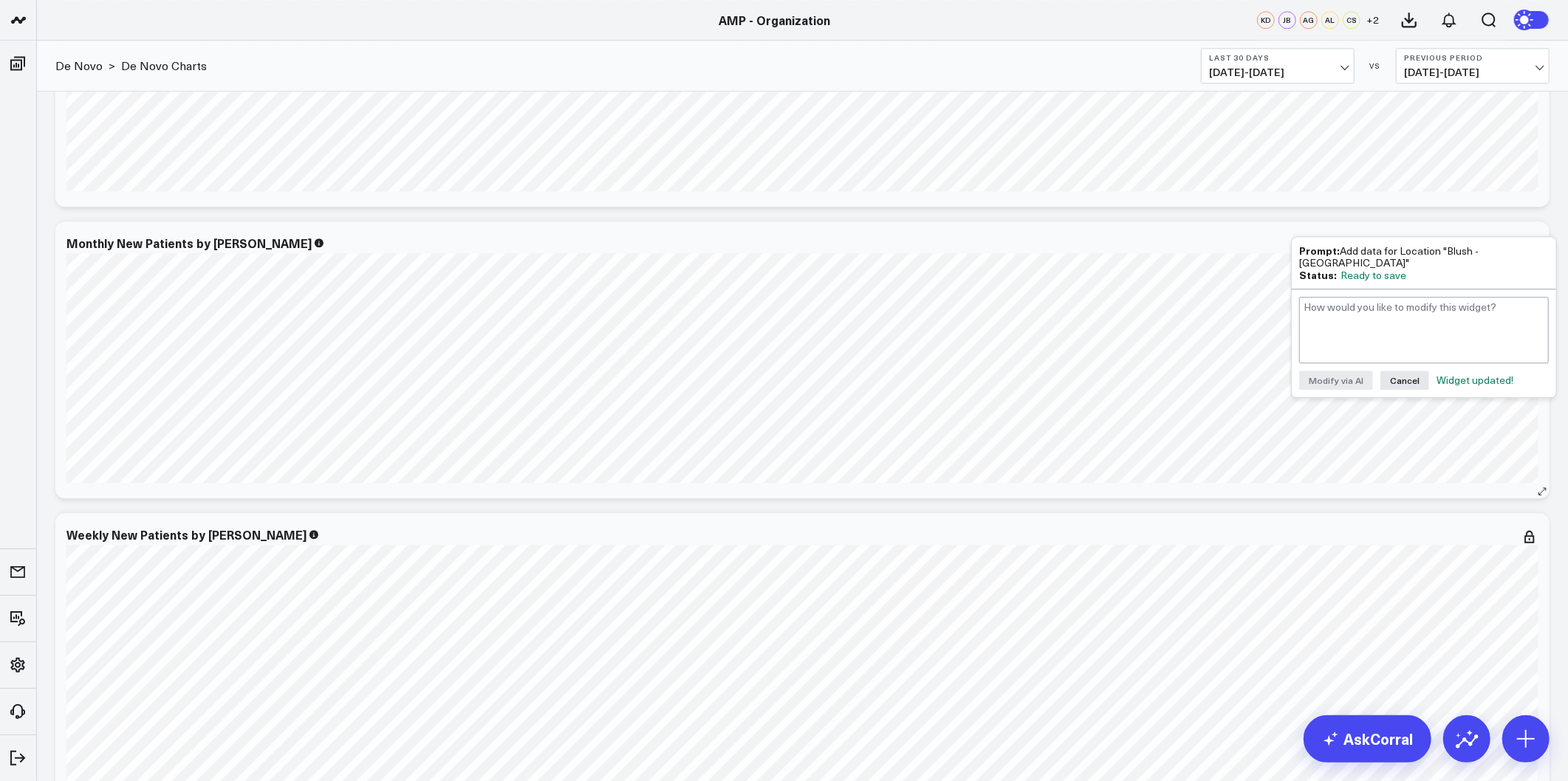
click at [1463, 495] on div "Monthly New Patients by De Novo [fontSize:10px lineHeight:12px] / Living Young …" at bounding box center [802, 359] width 1494 height 277
